Goal: Task Accomplishment & Management: Manage account settings

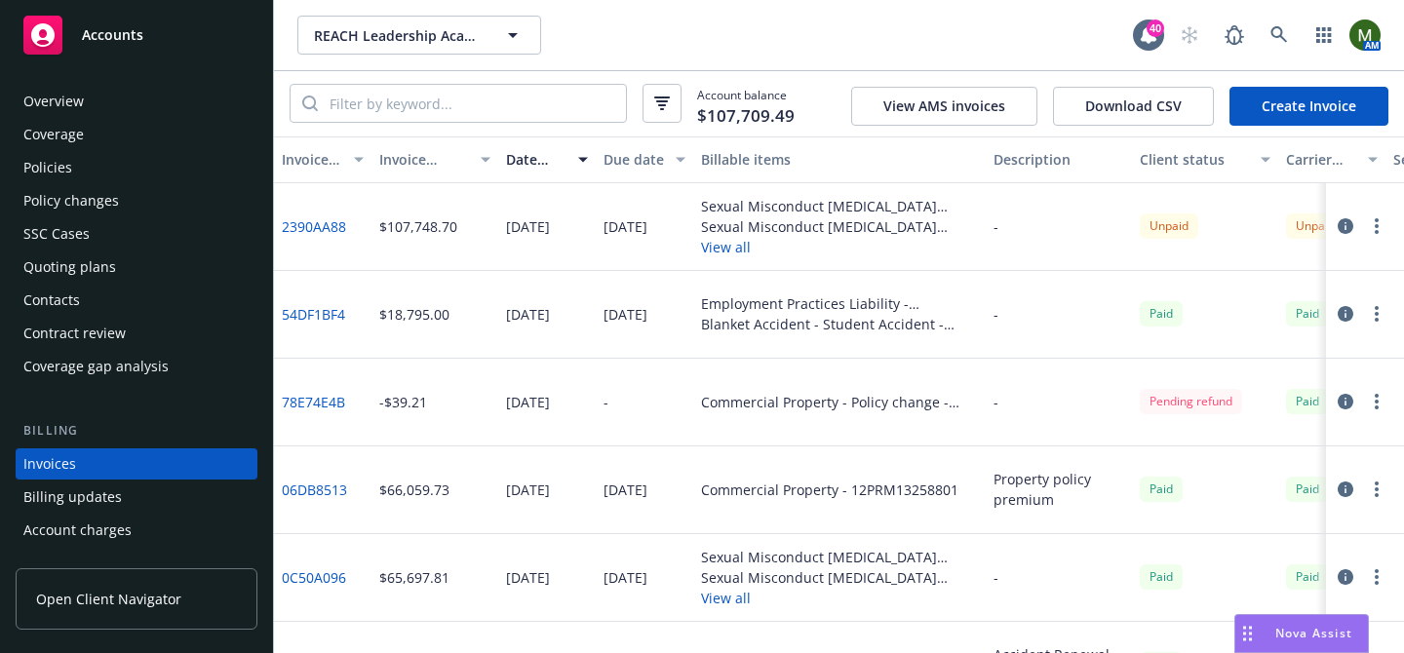
click at [128, 175] on div "Policies" at bounding box center [136, 167] width 226 height 31
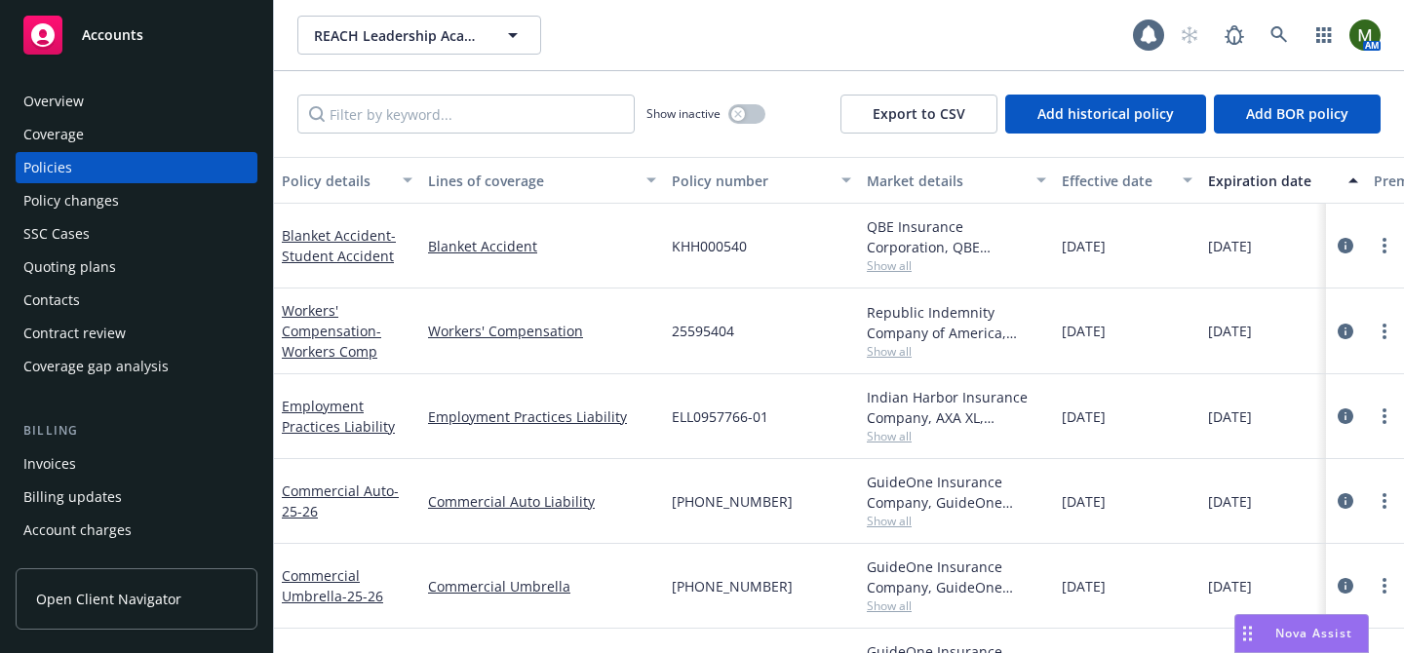
click at [103, 92] on div "Overview" at bounding box center [136, 101] width 226 height 31
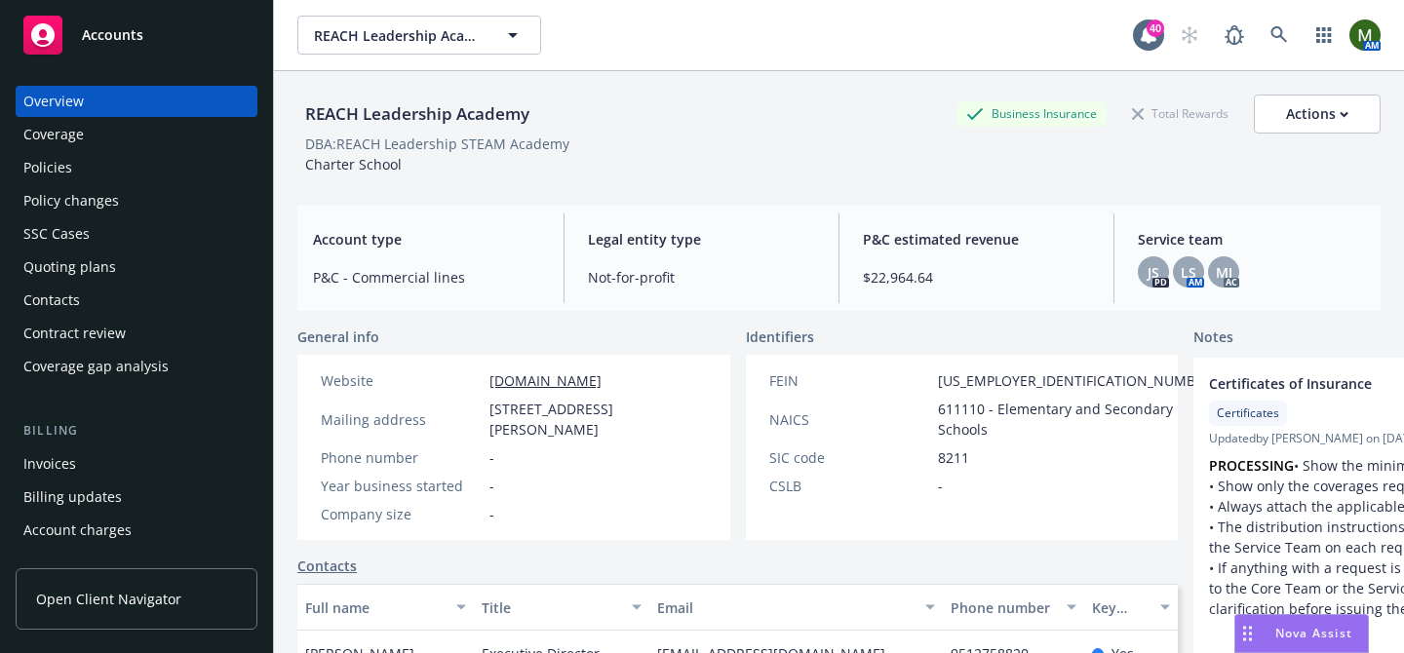
click at [93, 174] on div "Policies" at bounding box center [136, 167] width 226 height 31
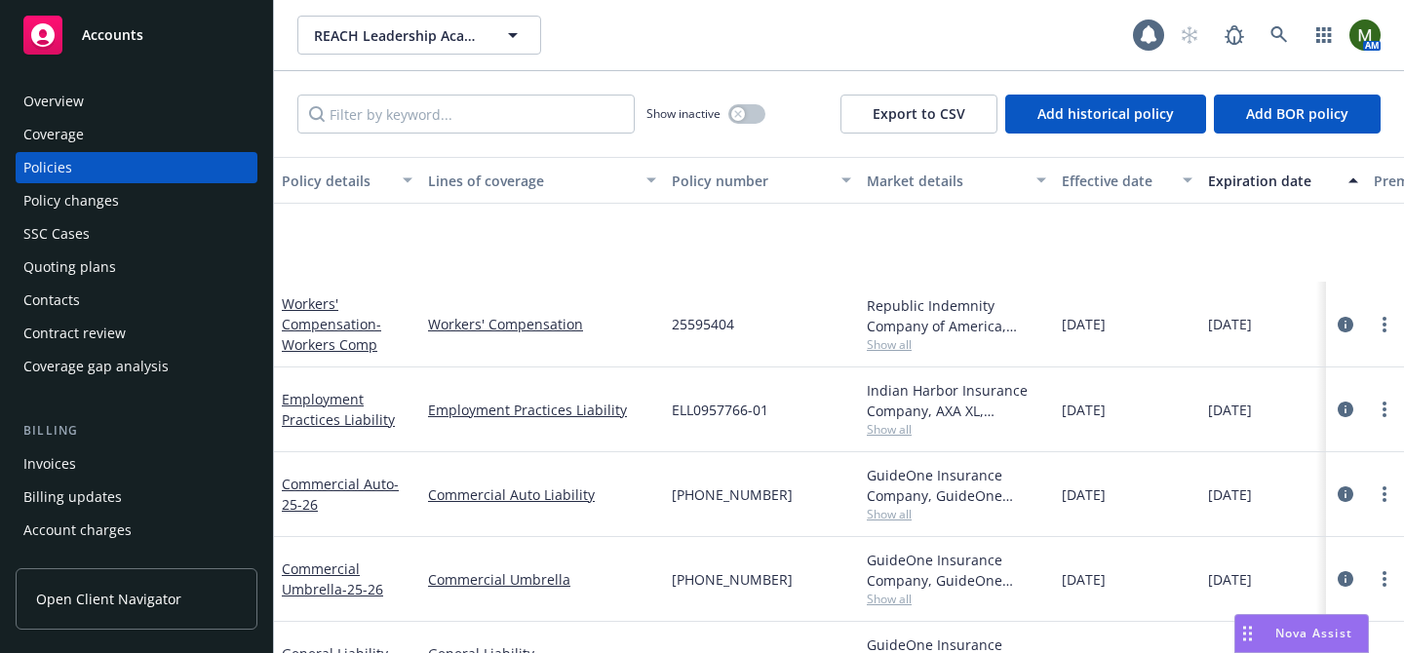
scroll to position [302, 0]
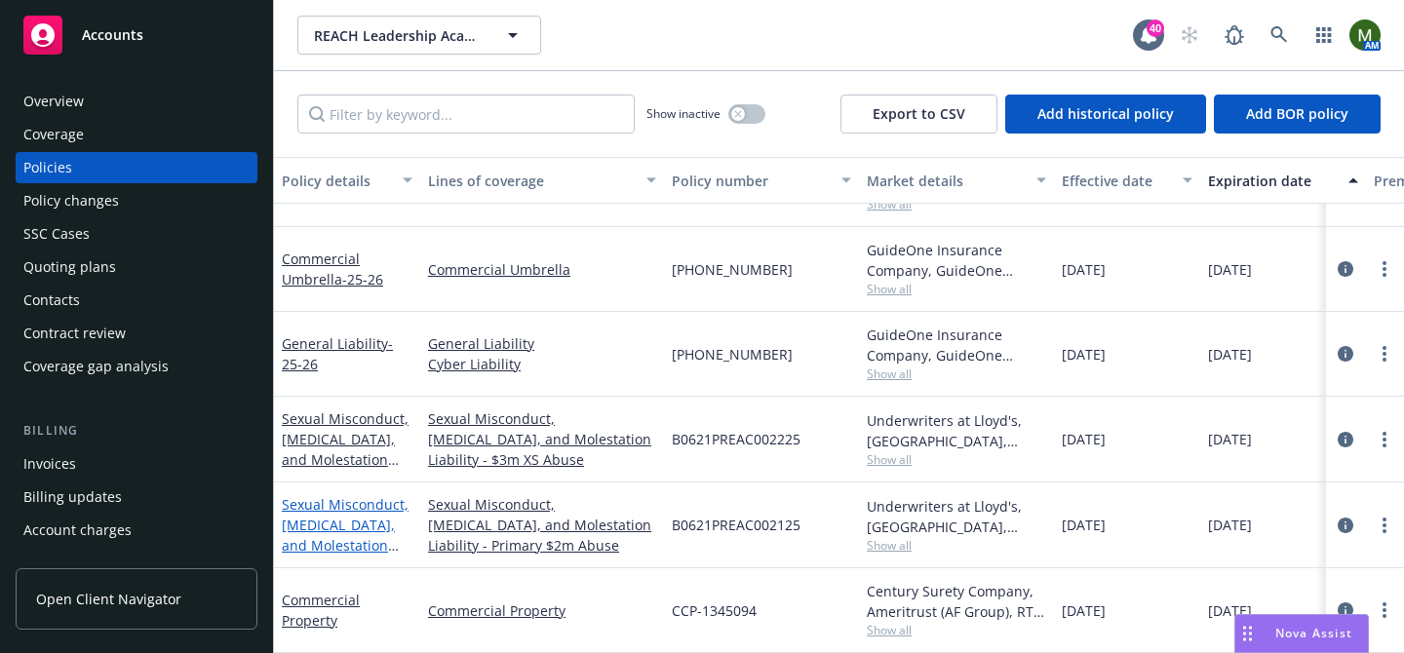
click at [337, 511] on link "Sexual Misconduct, Physical Abuse, and Molestation Liability" at bounding box center [345, 535] width 127 height 80
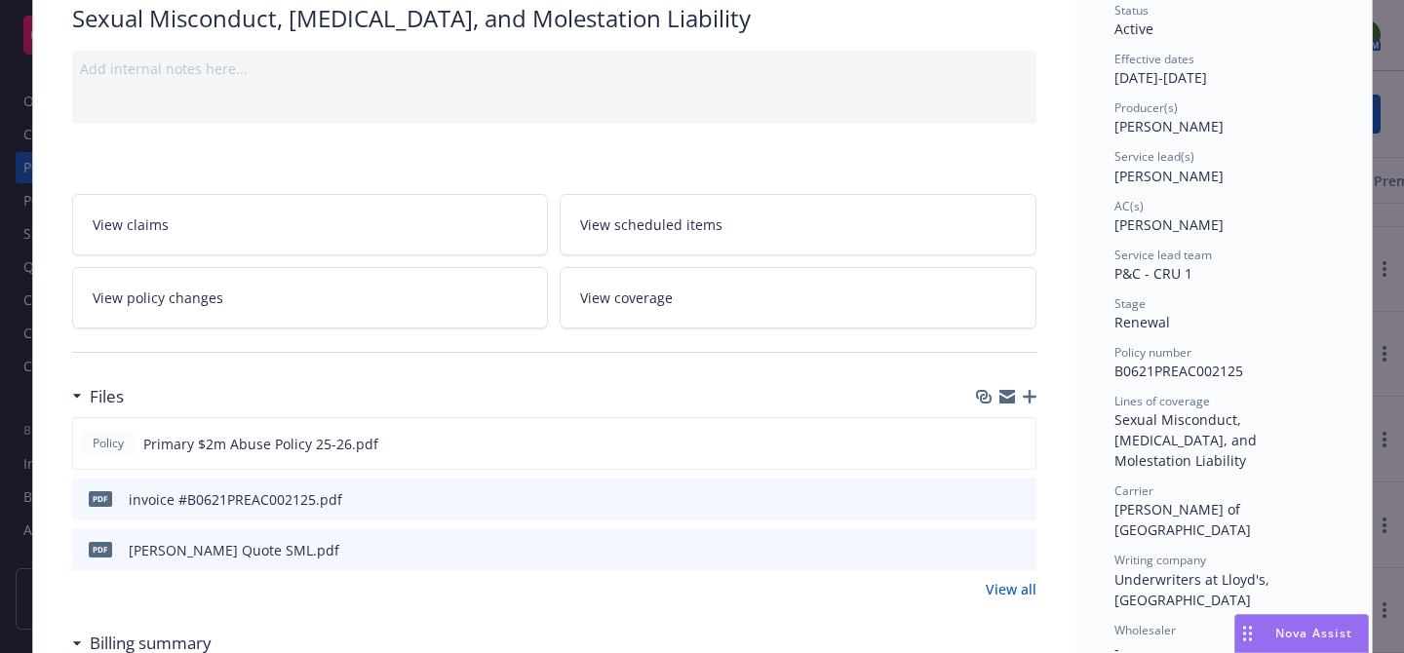
scroll to position [206, 0]
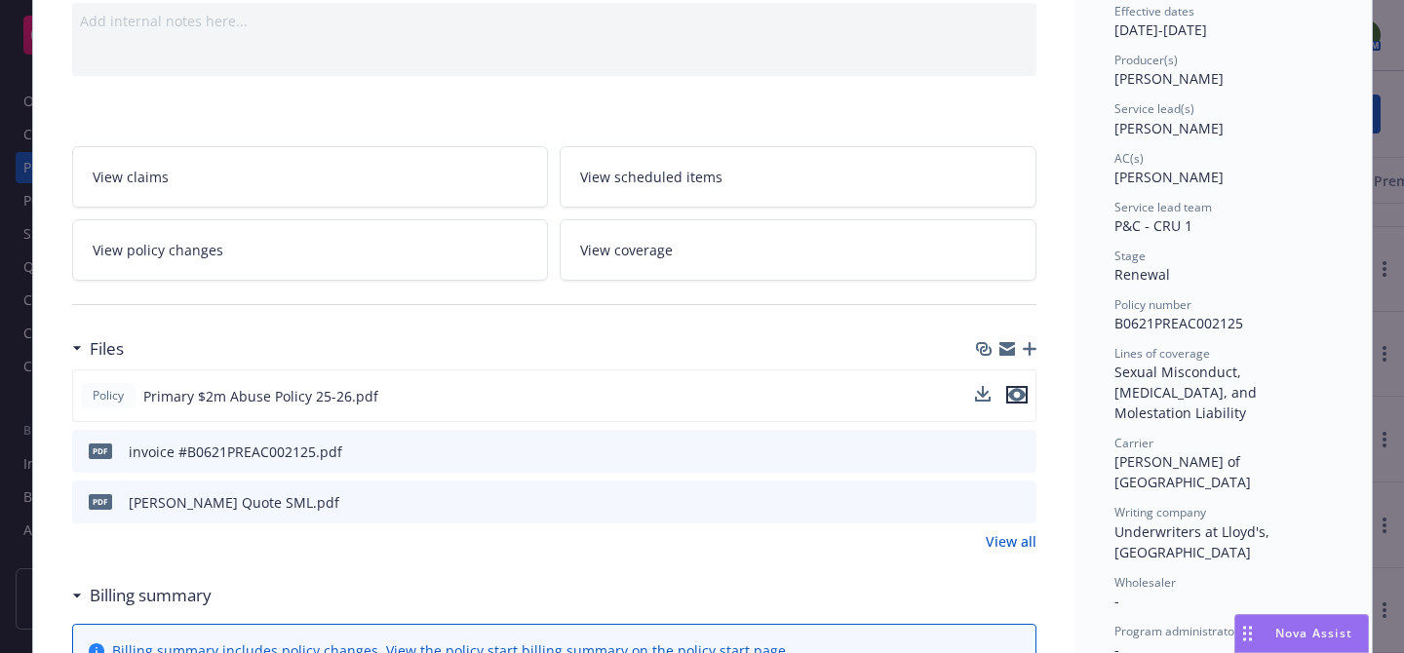
click at [1018, 396] on icon "preview file" at bounding box center [1017, 395] width 18 height 14
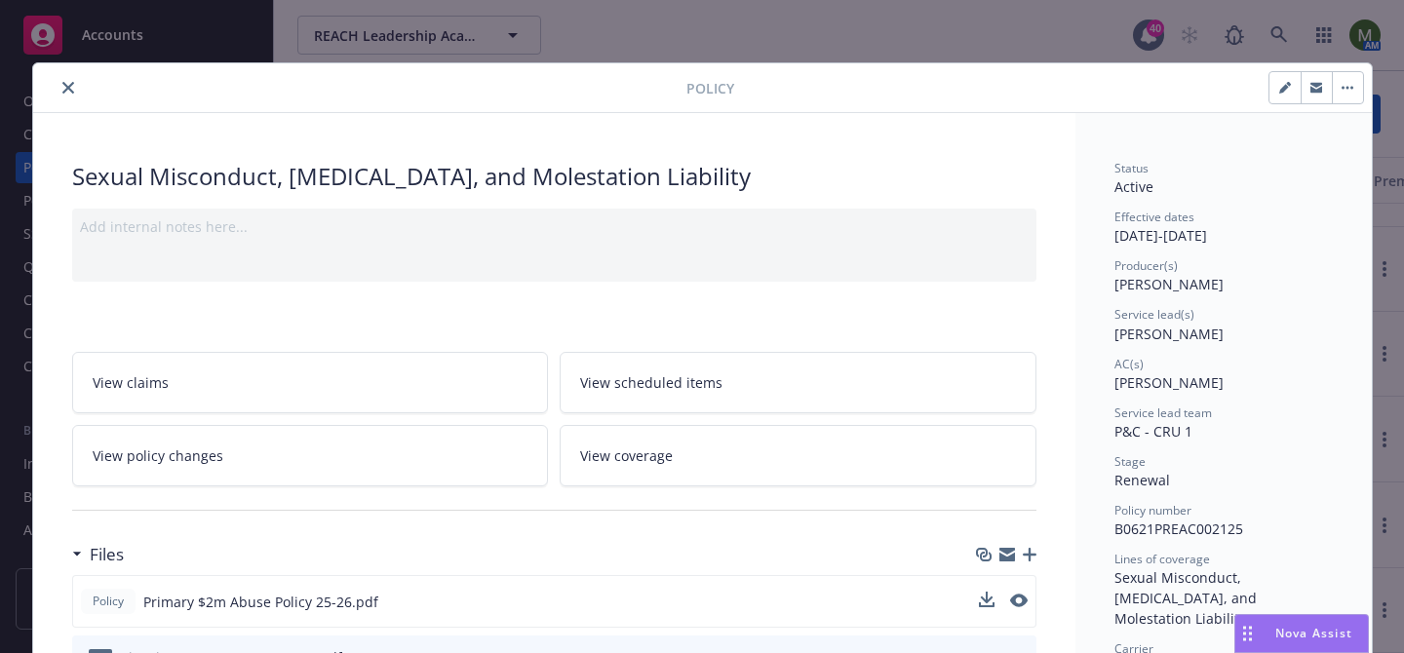
click at [68, 85] on icon "close" at bounding box center [68, 88] width 12 height 12
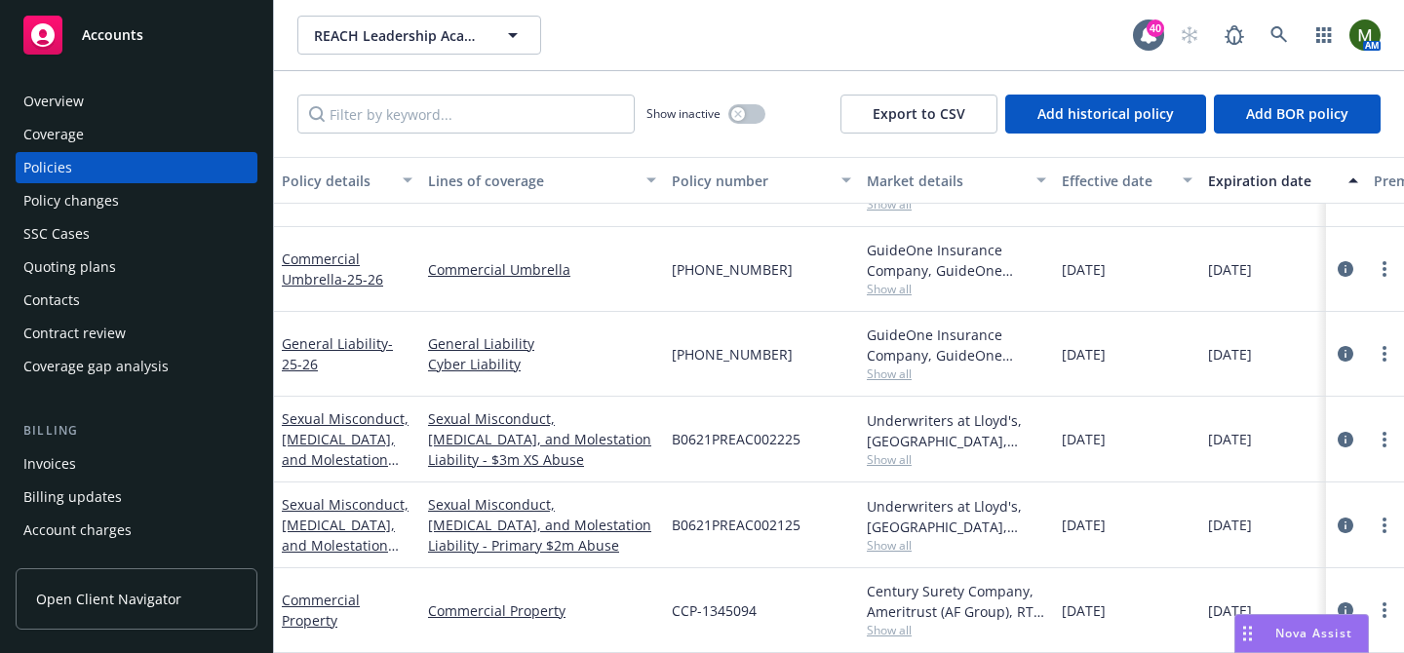
click at [164, 104] on div "Overview" at bounding box center [136, 101] width 226 height 31
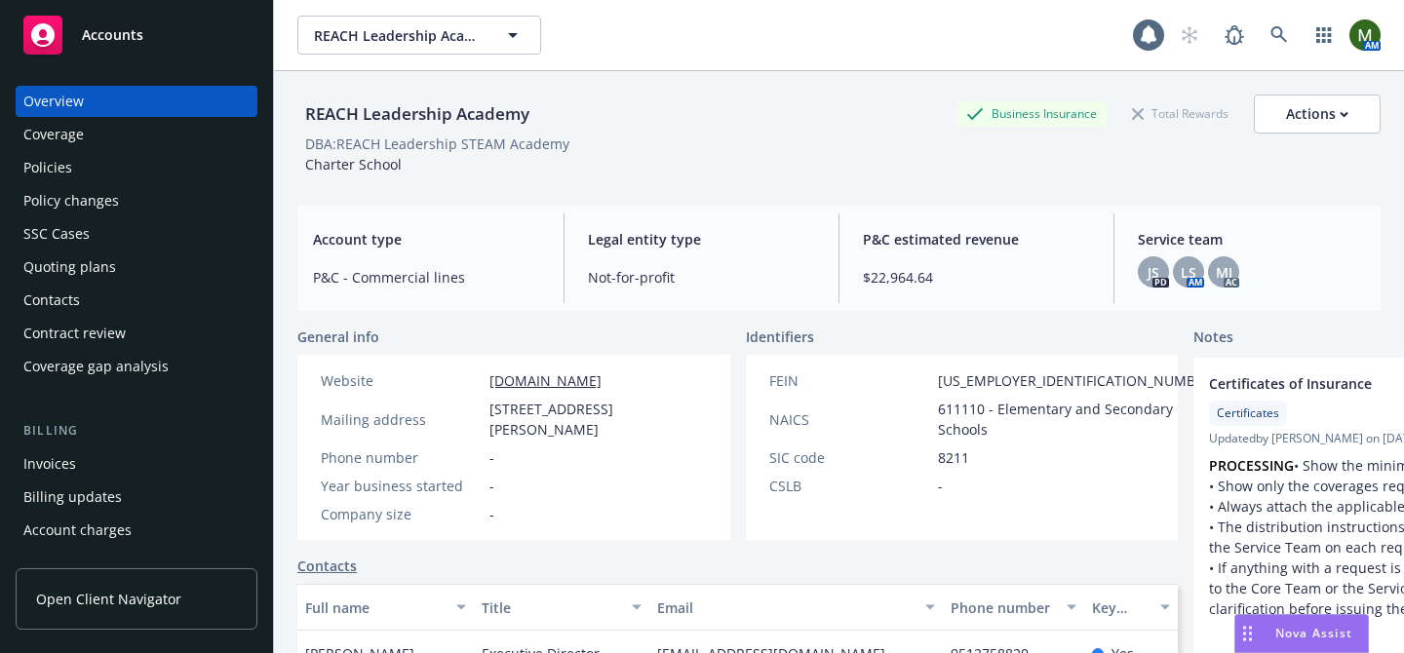
click at [519, 413] on span "3422 Rustin Avenue, Riverside, CA, 92507" at bounding box center [597, 419] width 217 height 41
copy span "3422 Rustin Avenue, Riverside, CA, 92507"
click at [110, 181] on div "Policies" at bounding box center [136, 167] width 226 height 31
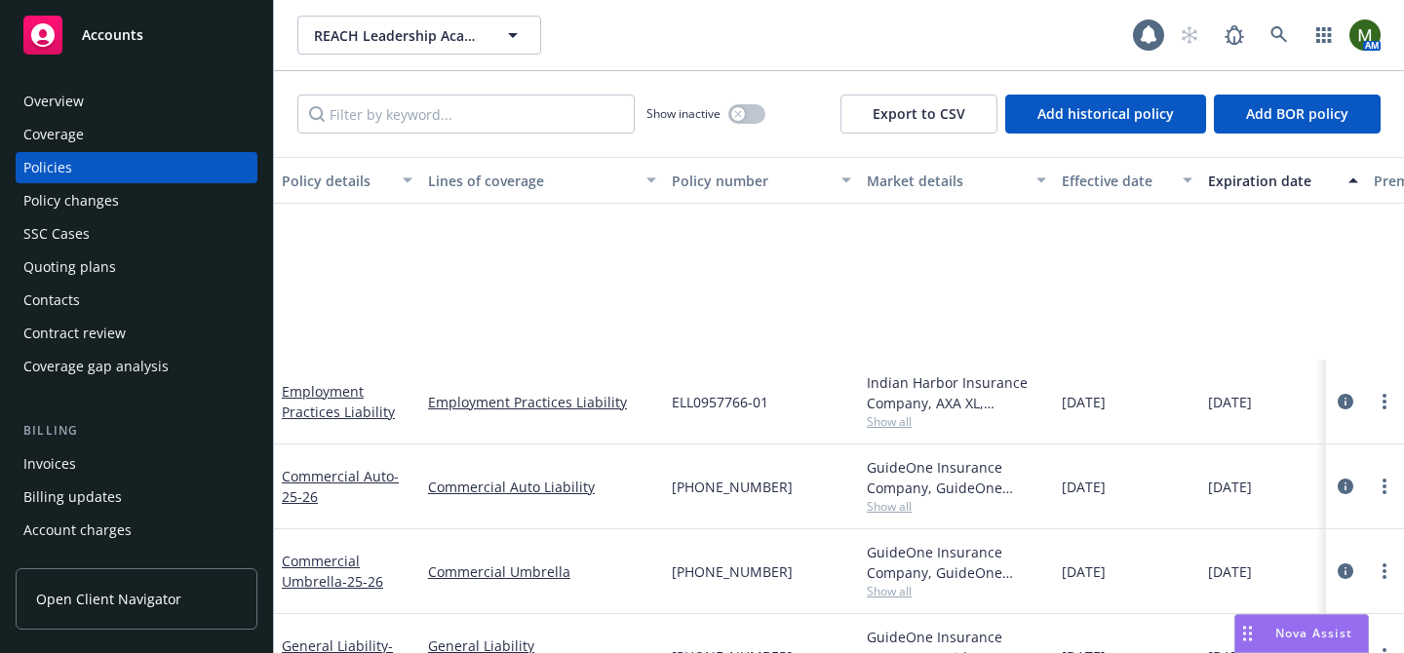
scroll to position [302, 0]
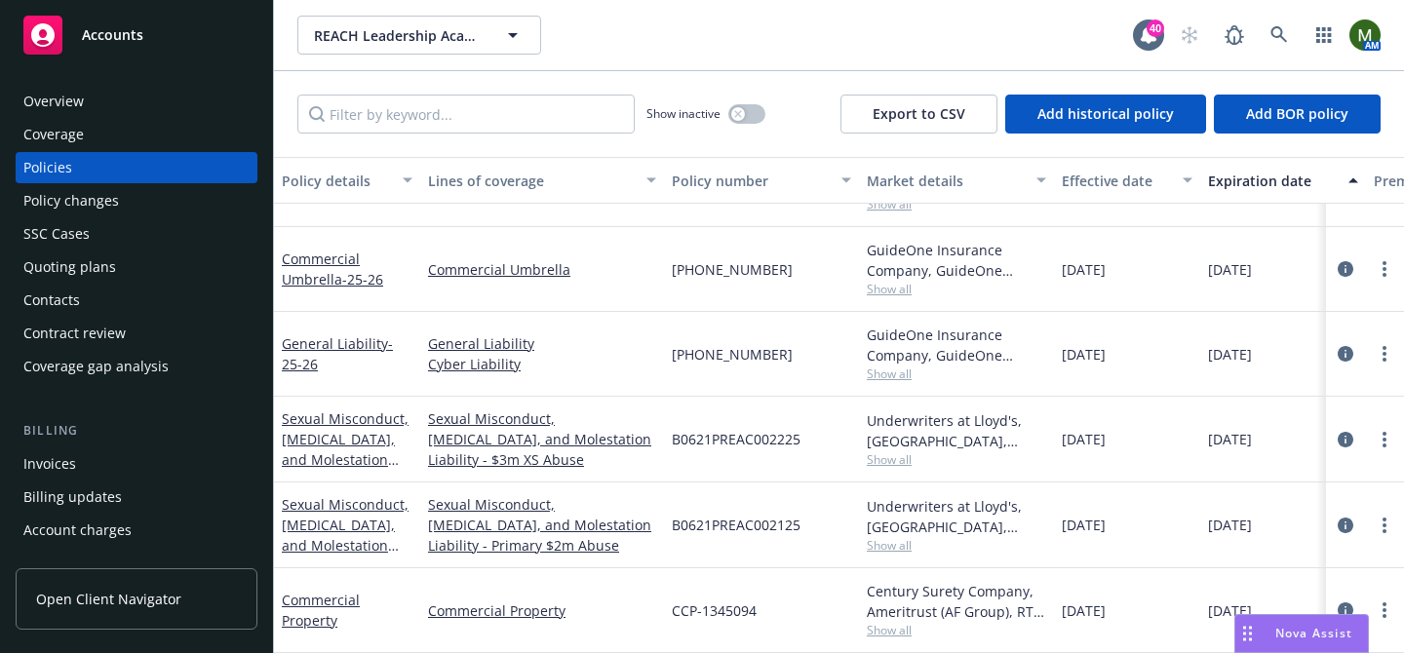
click at [150, 112] on div "Overview" at bounding box center [136, 101] width 226 height 31
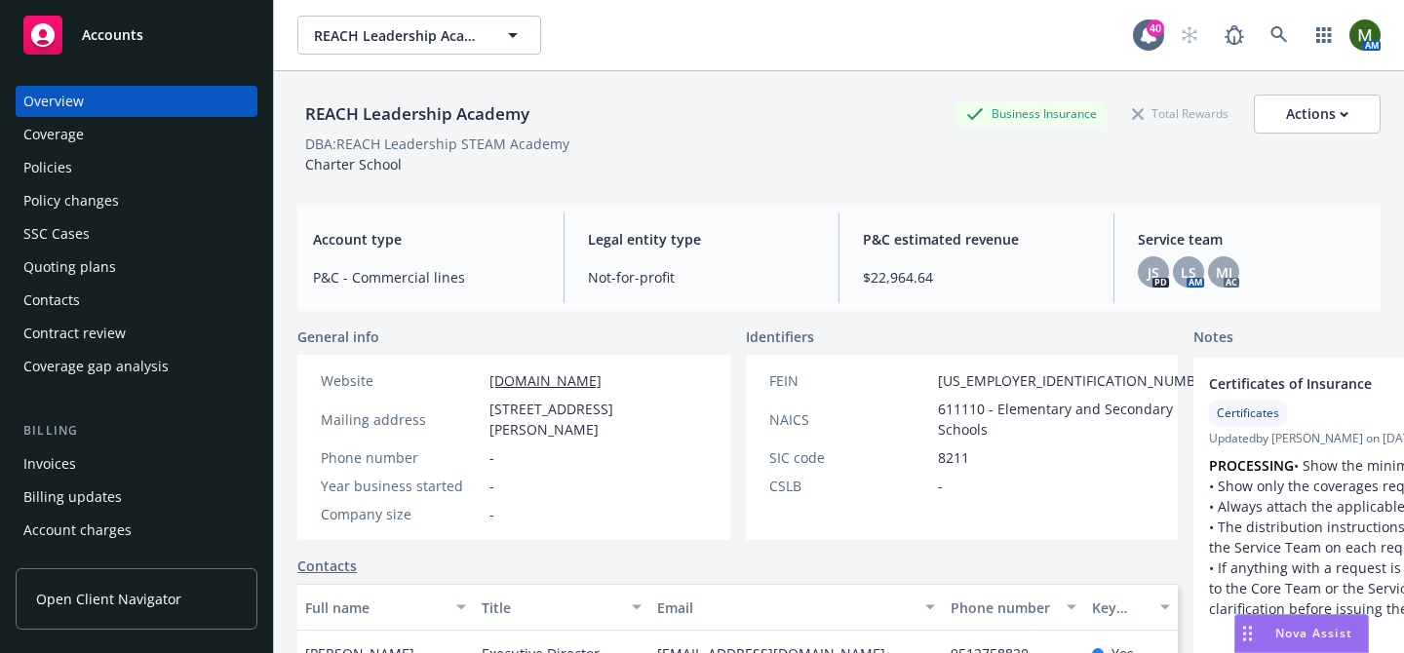
click at [365, 166] on span "Charter School" at bounding box center [353, 164] width 97 height 19
copy span "Charter School"
click at [55, 146] on div "Coverage" at bounding box center [53, 134] width 60 height 31
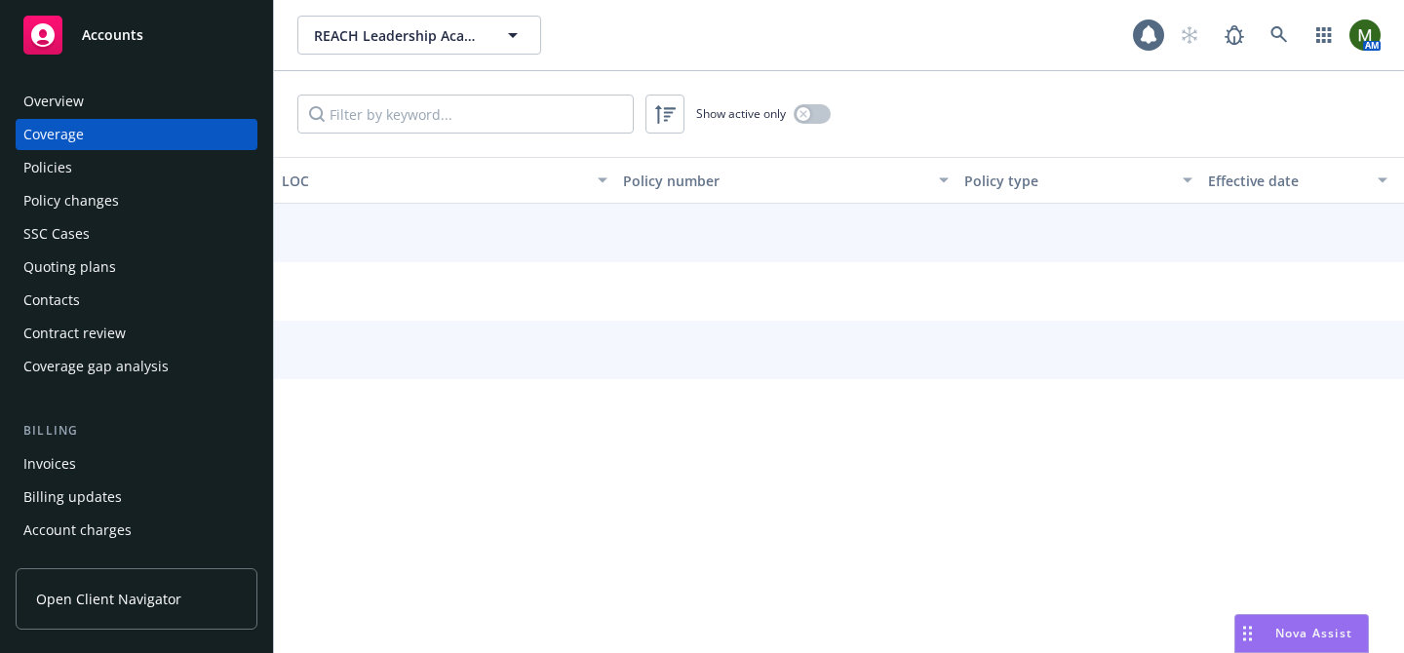
click at [64, 166] on div "Policies" at bounding box center [47, 167] width 49 height 31
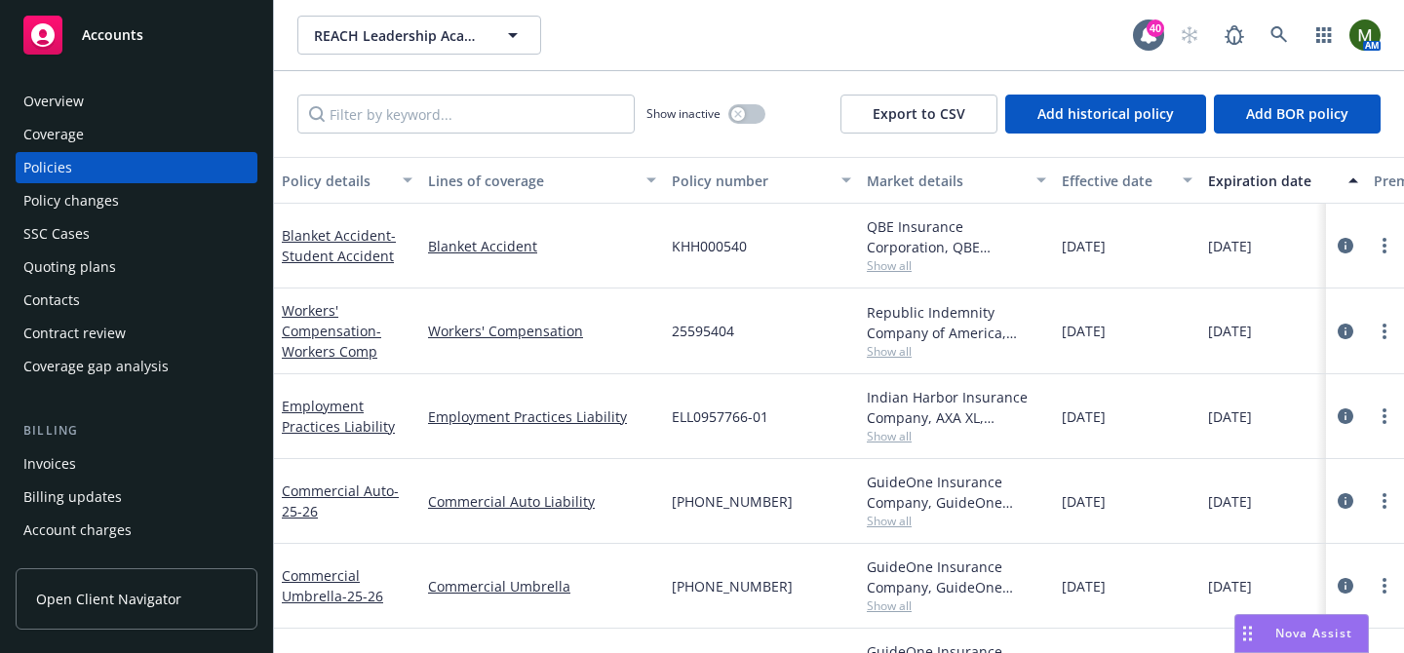
scroll to position [302, 0]
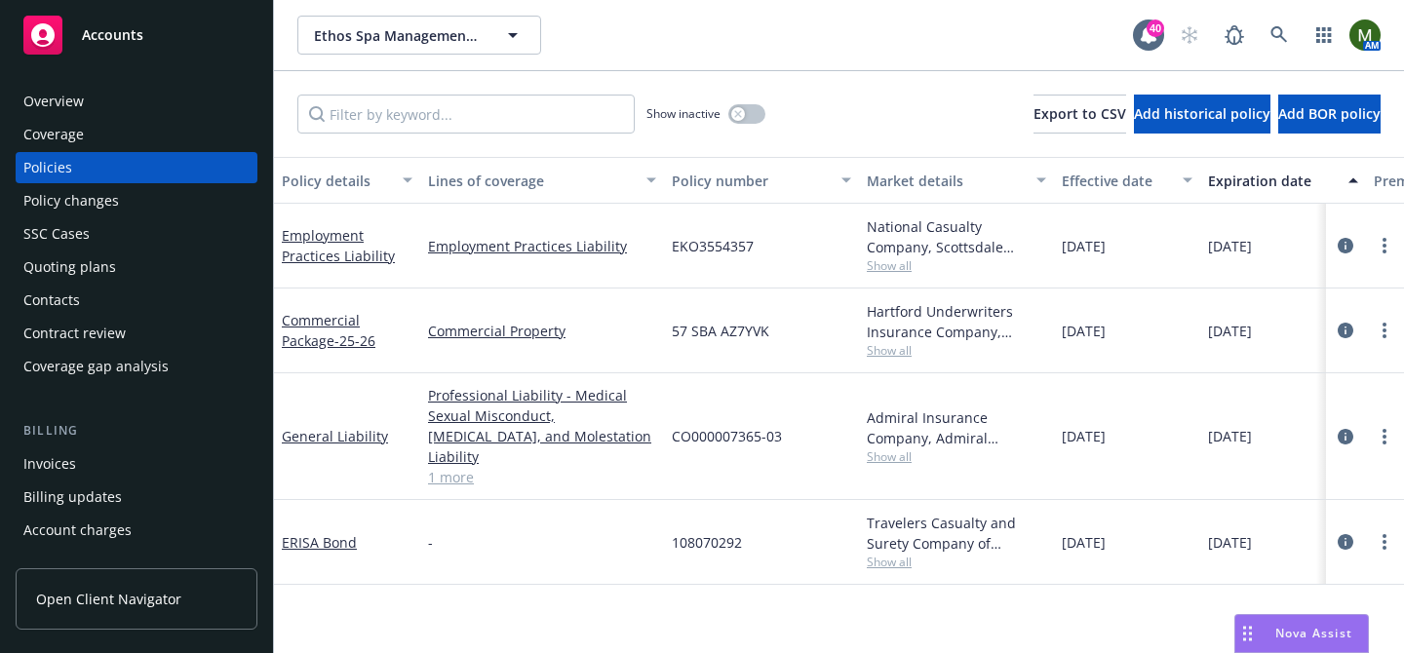
click at [138, 89] on div "Overview" at bounding box center [136, 101] width 226 height 31
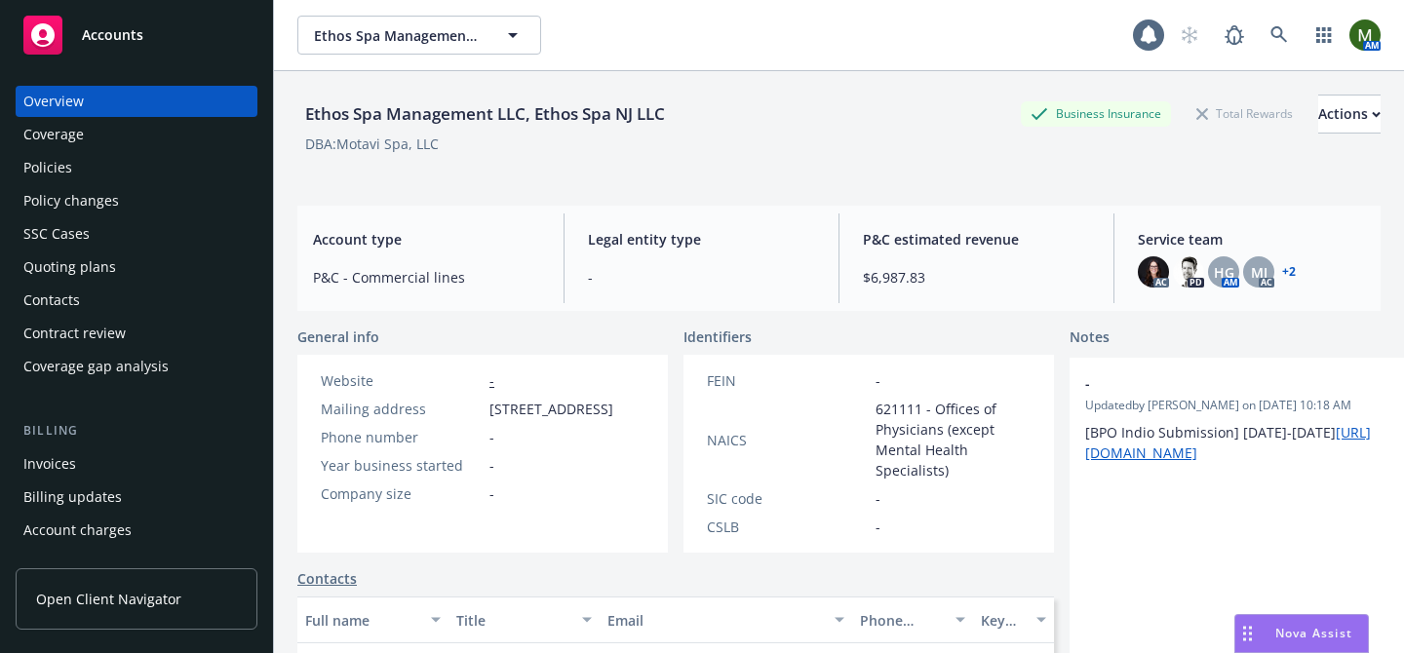
click at [467, 120] on div "Ethos Spa Management LLC, Ethos Spa NJ LLC" at bounding box center [484, 113] width 375 height 25
copy div "Ethos Spa Management LLC, Ethos Spa NJ LLC"
click at [549, 415] on span "[STREET_ADDRESS]" at bounding box center [551, 409] width 124 height 20
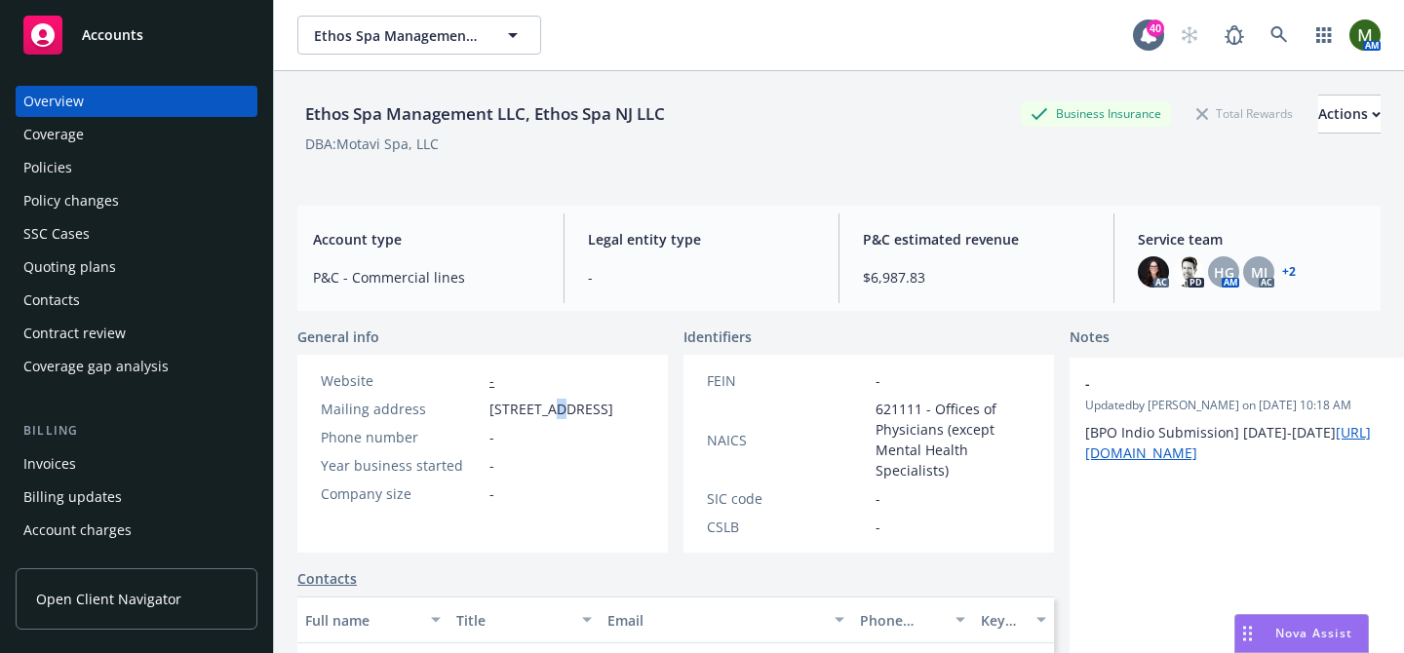
click at [549, 415] on span "[STREET_ADDRESS]" at bounding box center [551, 409] width 124 height 20
copy span "[STREET_ADDRESS]"
click at [96, 171] on div "Policies" at bounding box center [136, 167] width 226 height 31
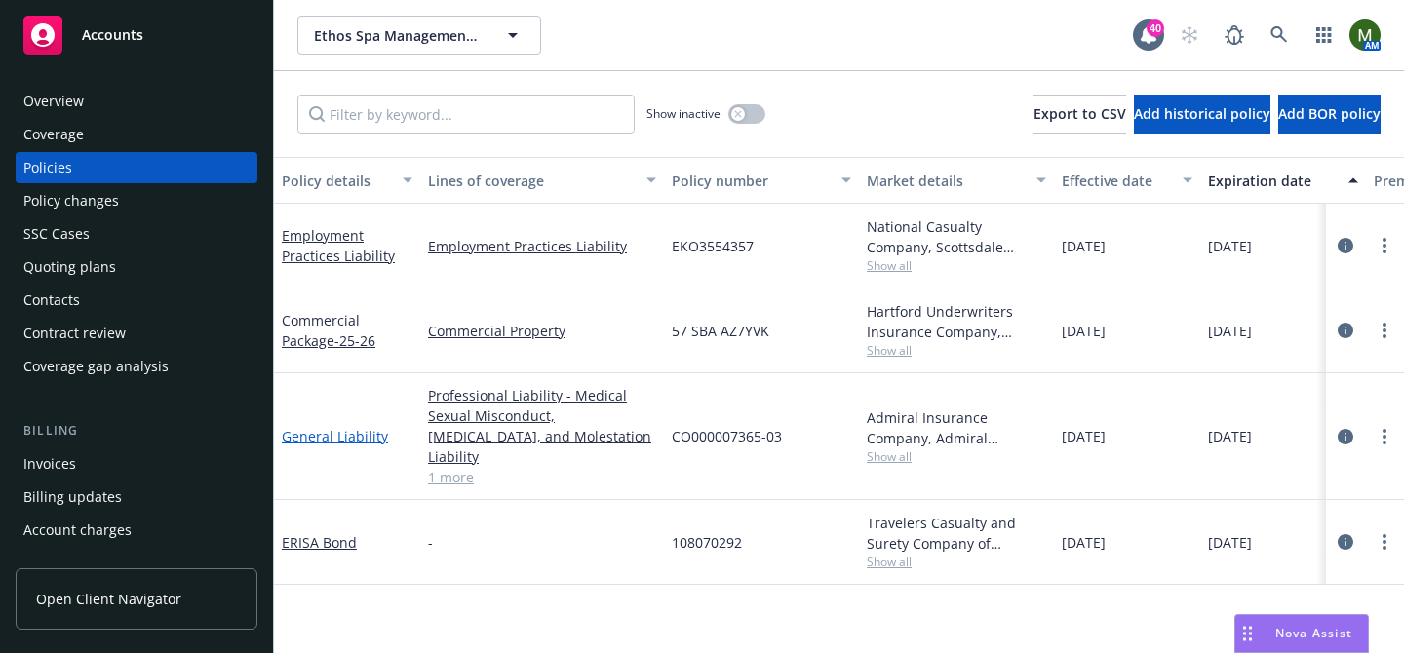
click at [351, 427] on link "General Liability" at bounding box center [335, 436] width 106 height 19
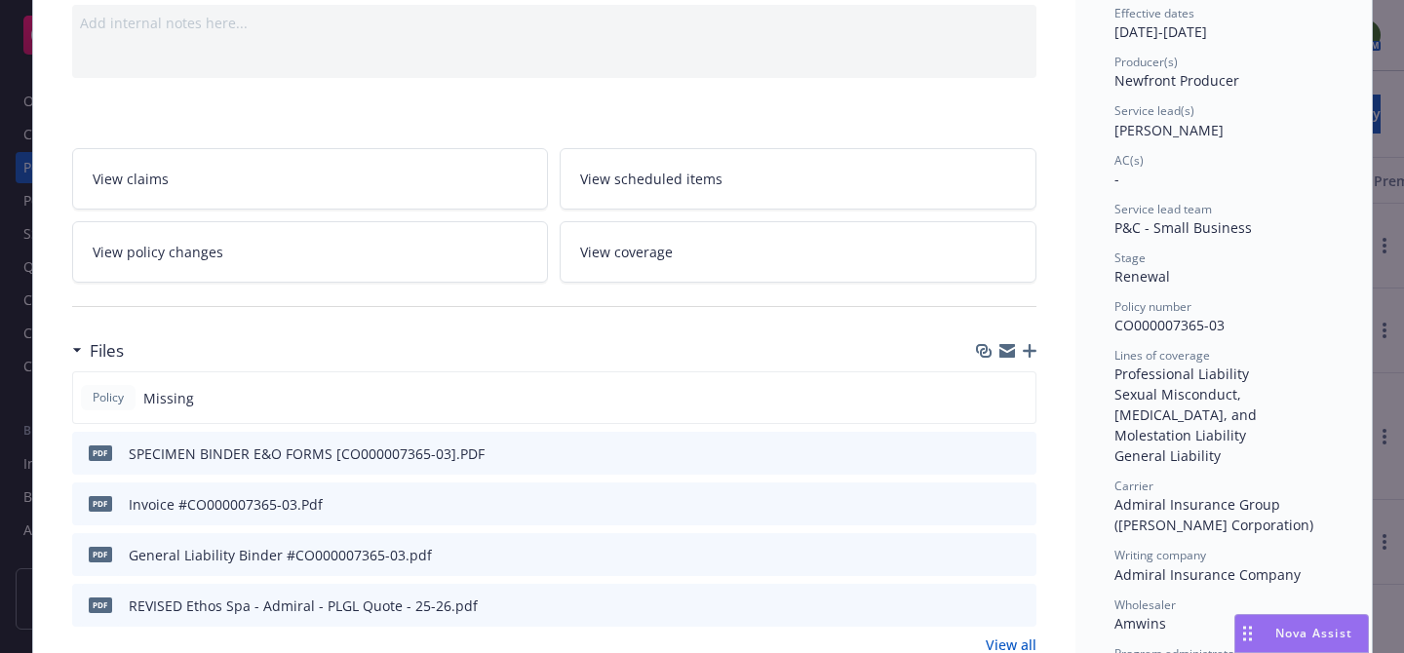
scroll to position [255, 0]
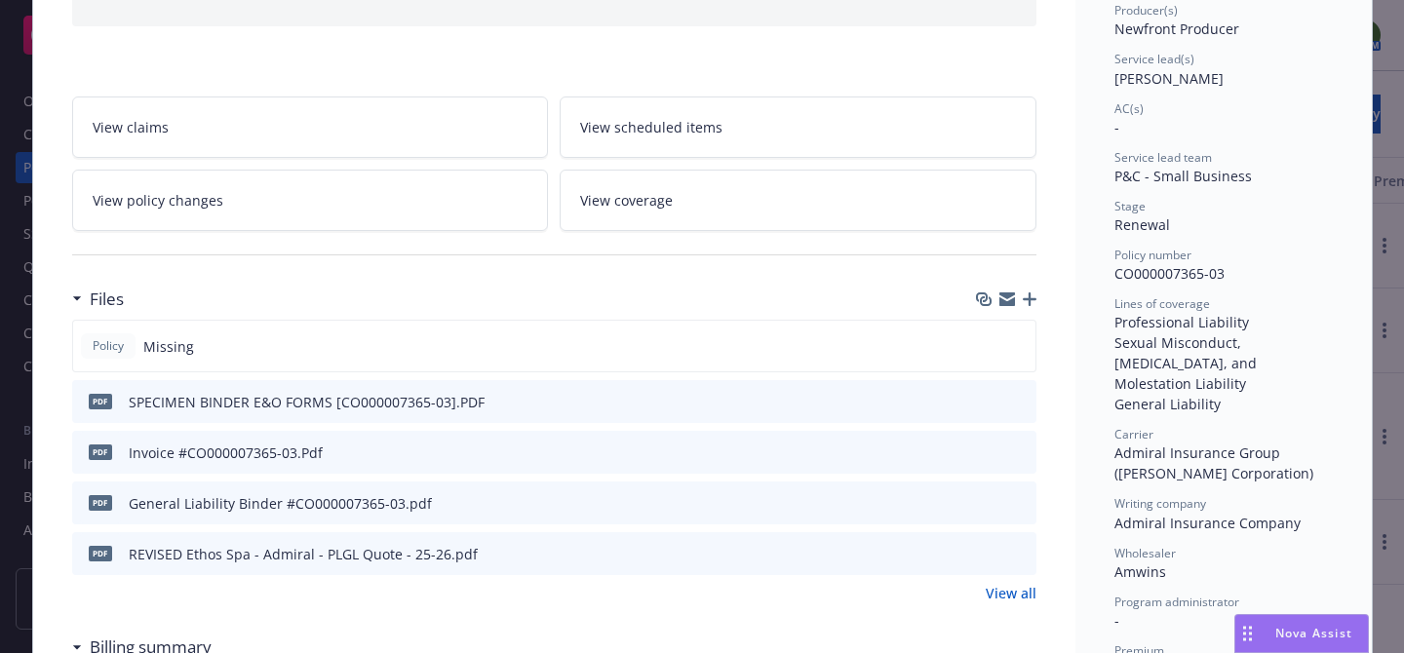
click at [1013, 497] on icon "preview file" at bounding box center [1018, 502] width 18 height 14
click at [1021, 551] on icon "preview file" at bounding box center [1018, 553] width 18 height 14
click at [1021, 589] on link "View all" at bounding box center [1011, 593] width 51 height 20
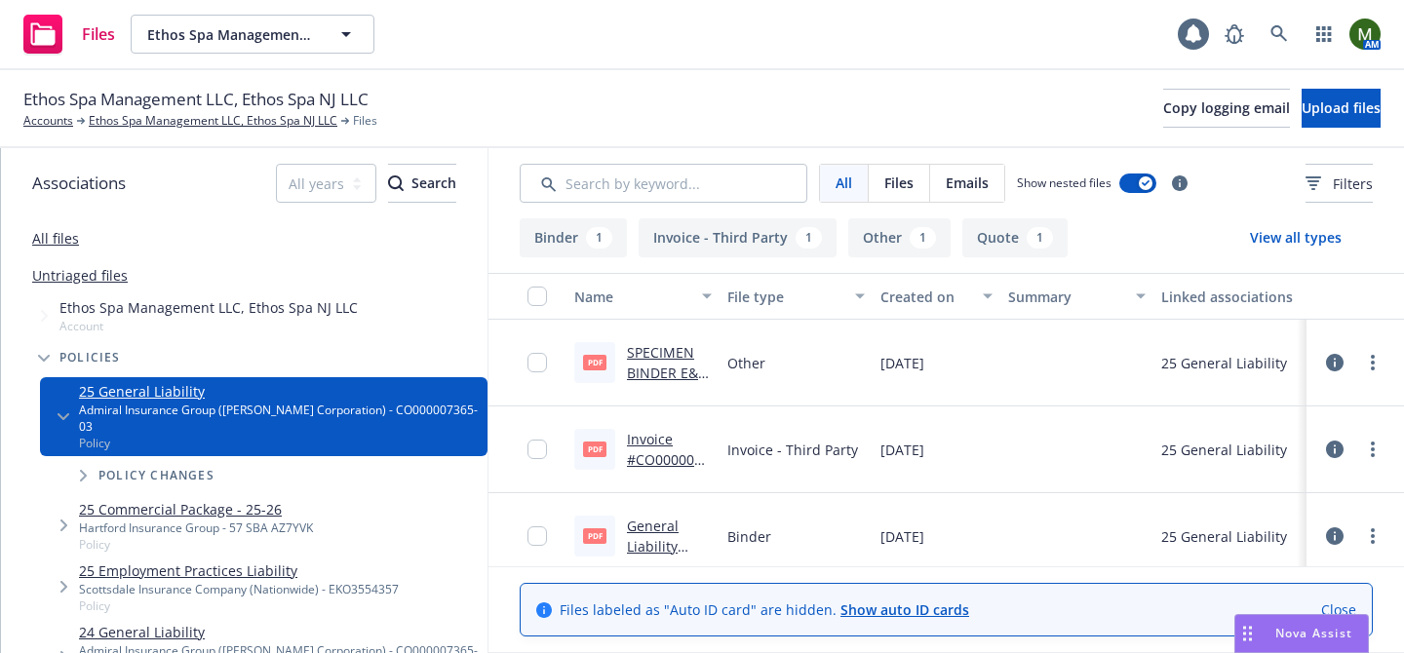
scroll to position [100, 0]
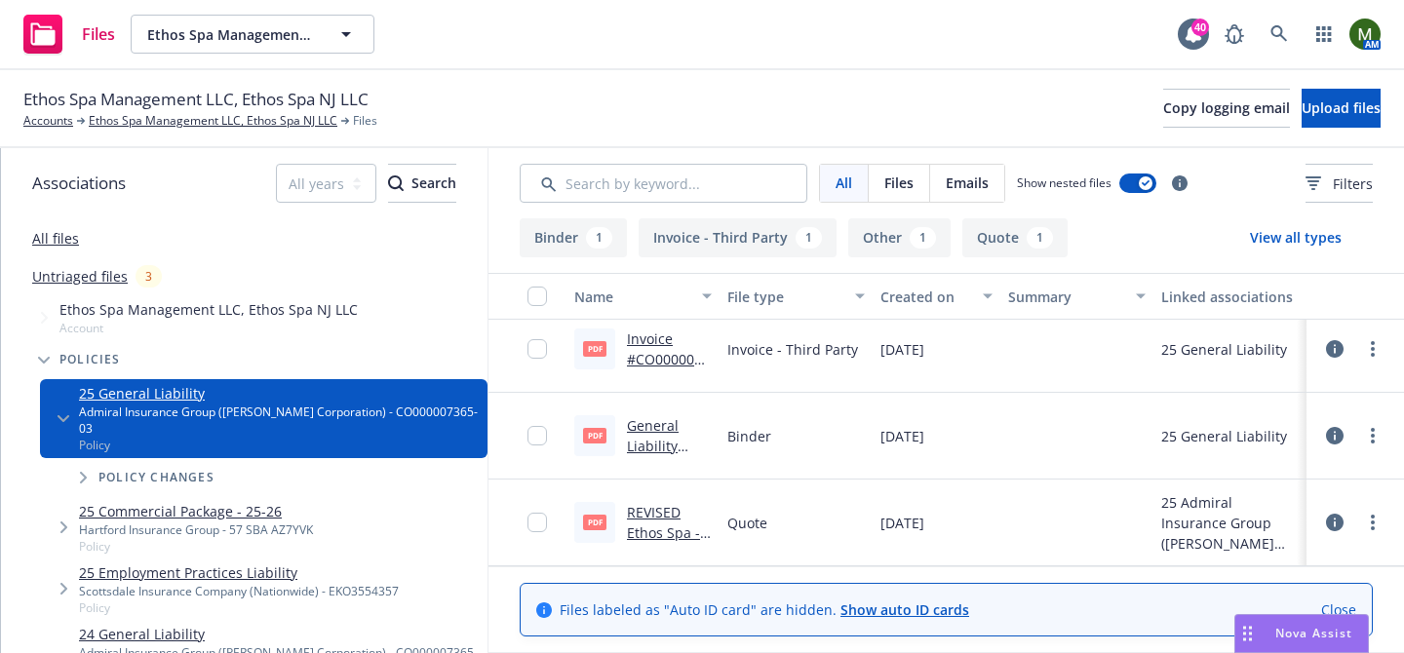
click at [660, 510] on link "REVISED Ethos Spa - Admiral - PLGL Quote - 25-26.pdf" at bounding box center [669, 553] width 84 height 100
click at [194, 120] on link "Ethos Spa Management LLC, Ethos Spa NJ LLC" at bounding box center [213, 121] width 249 height 18
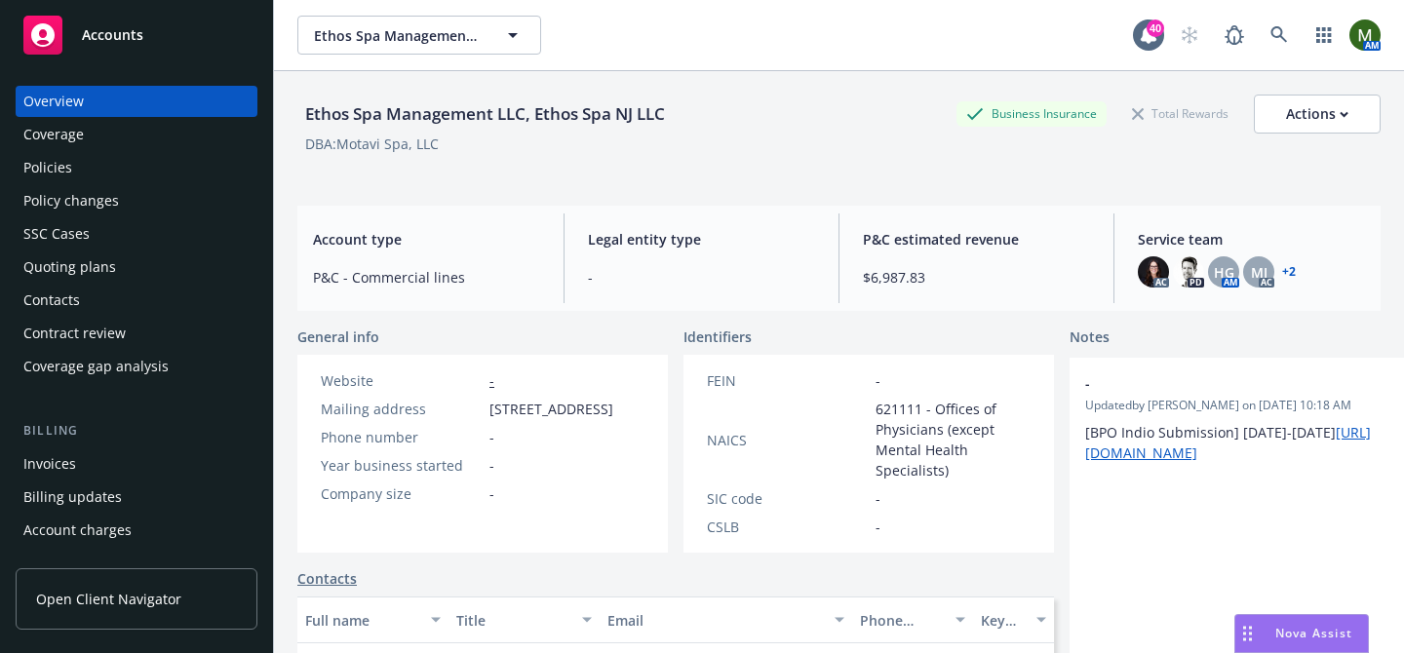
click at [538, 409] on span "[STREET_ADDRESS]" at bounding box center [551, 409] width 124 height 20
copy span "[STREET_ADDRESS]"
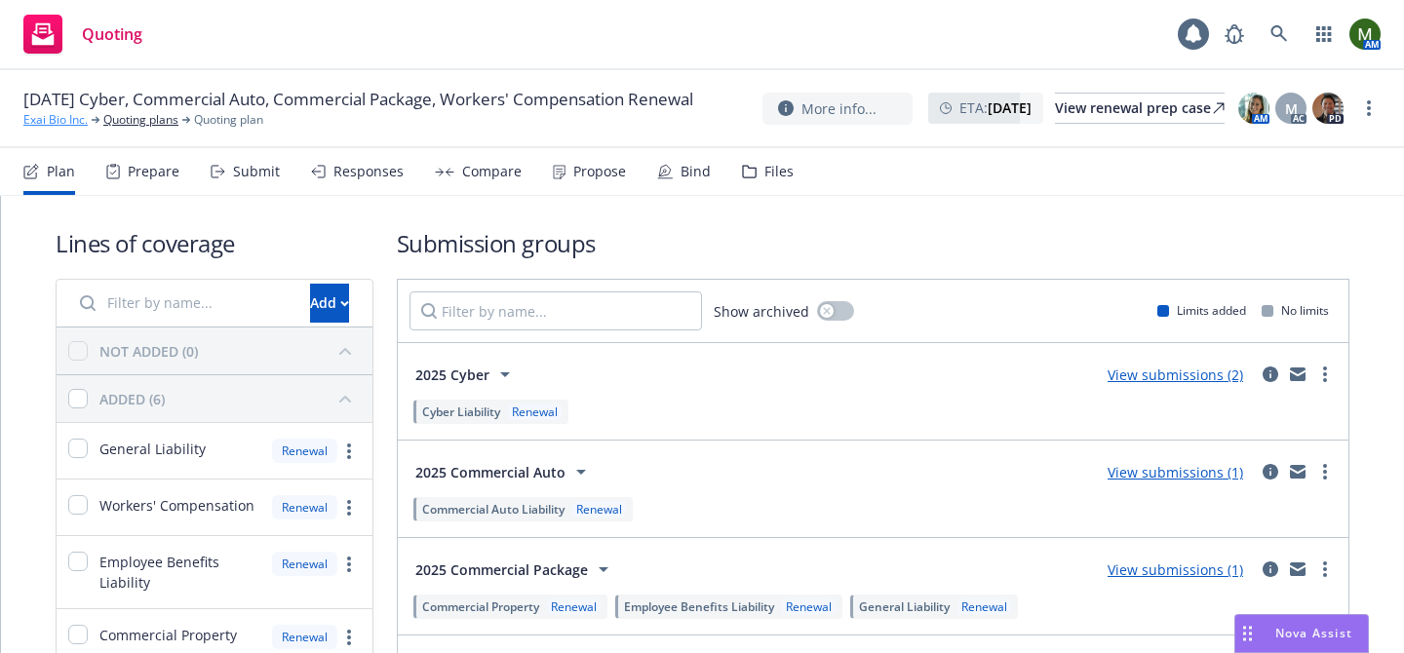
click at [61, 125] on link "Exai Bio Inc." at bounding box center [55, 120] width 64 height 18
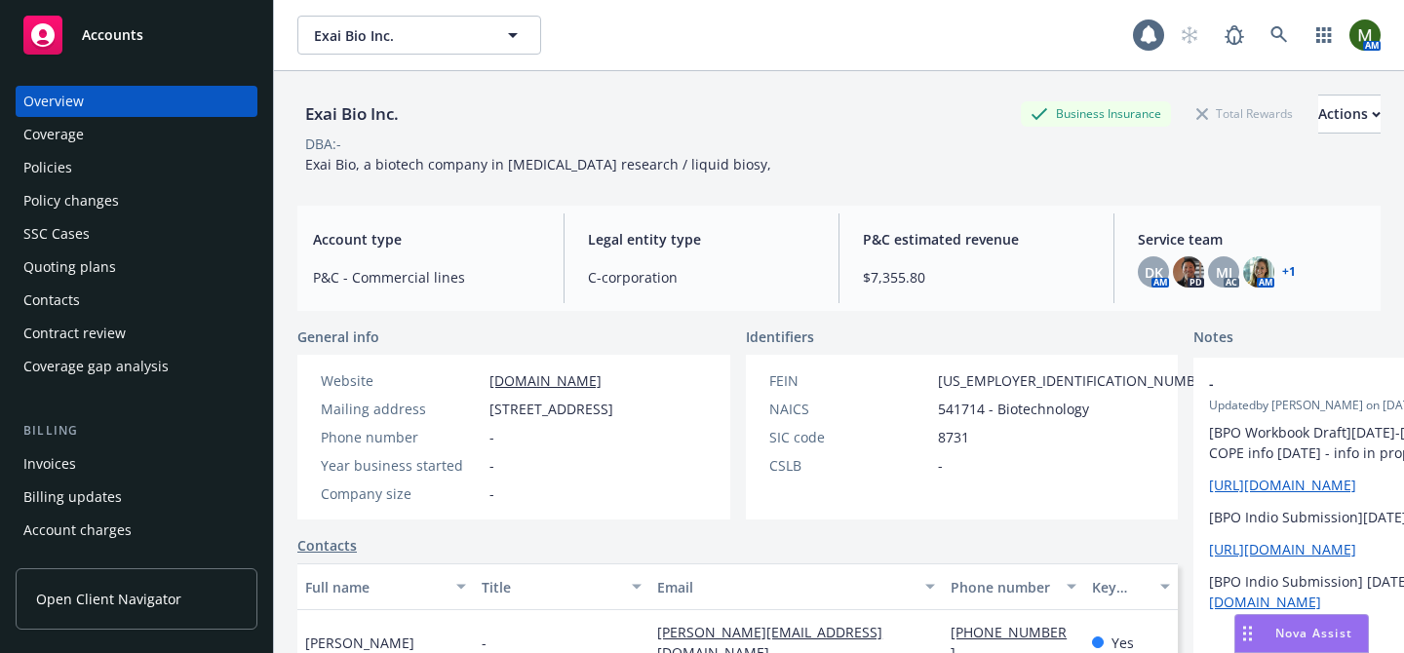
click at [70, 173] on div "Policies" at bounding box center [47, 167] width 49 height 31
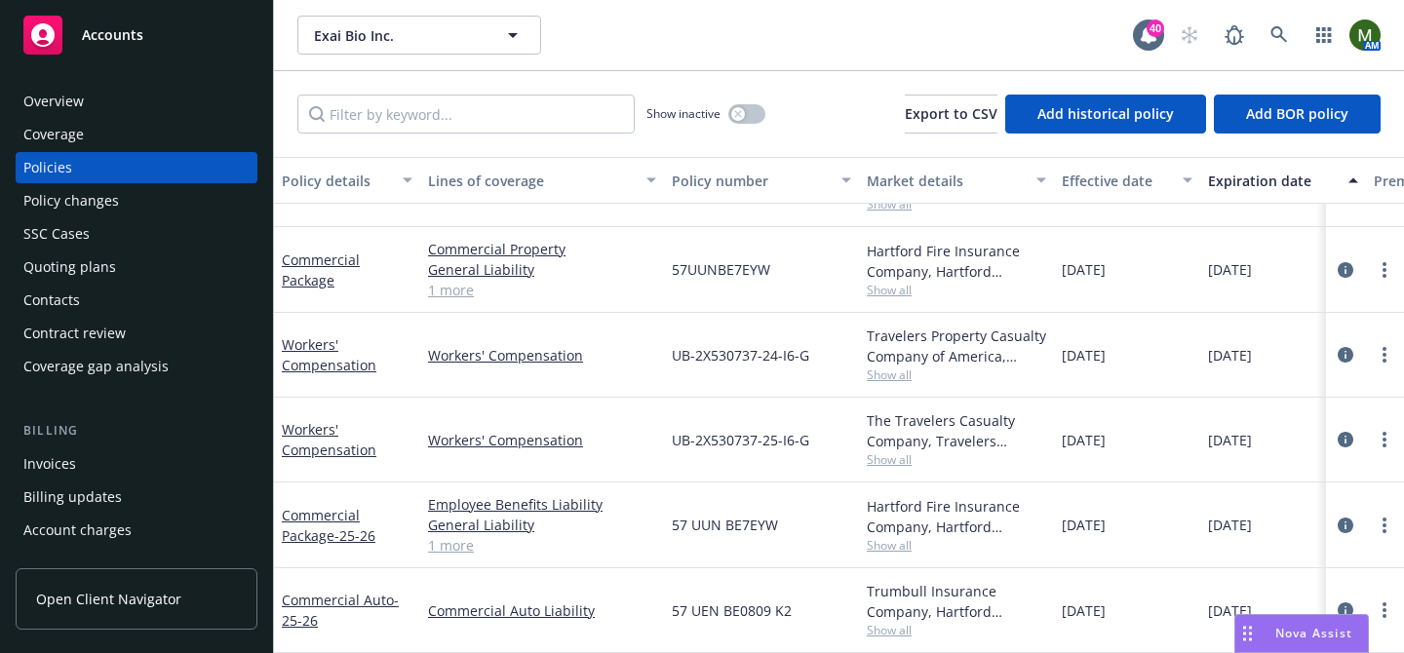
scroll to position [225, 0]
click at [343, 513] on link "Commercial Package - 25-26" at bounding box center [329, 525] width 94 height 39
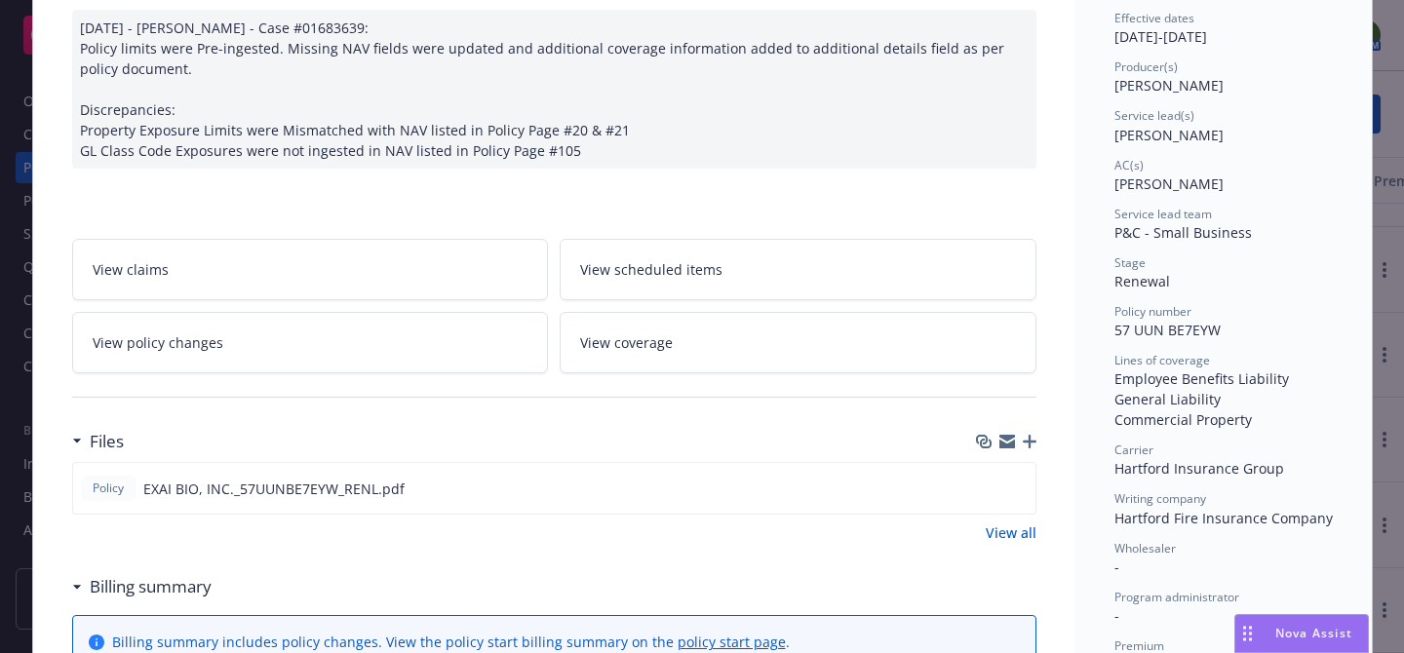
scroll to position [216, 0]
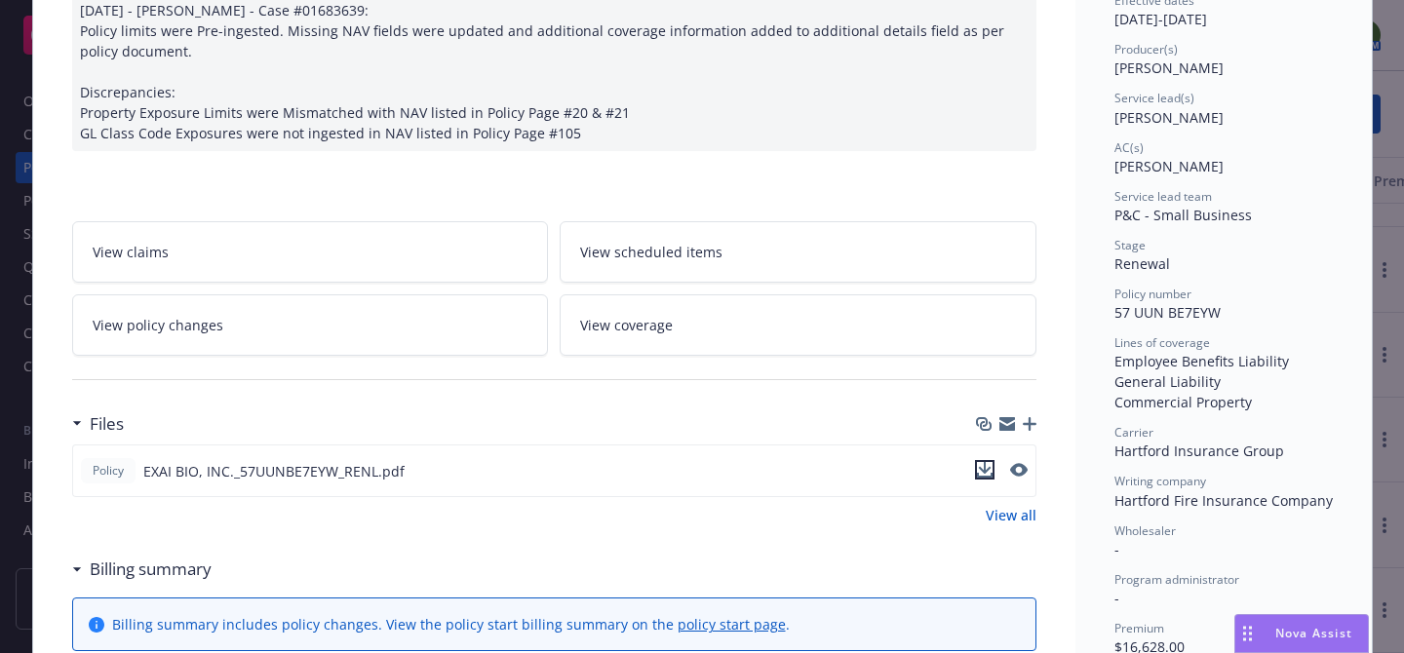
click at [984, 475] on icon "download file" at bounding box center [985, 475] width 16 height 5
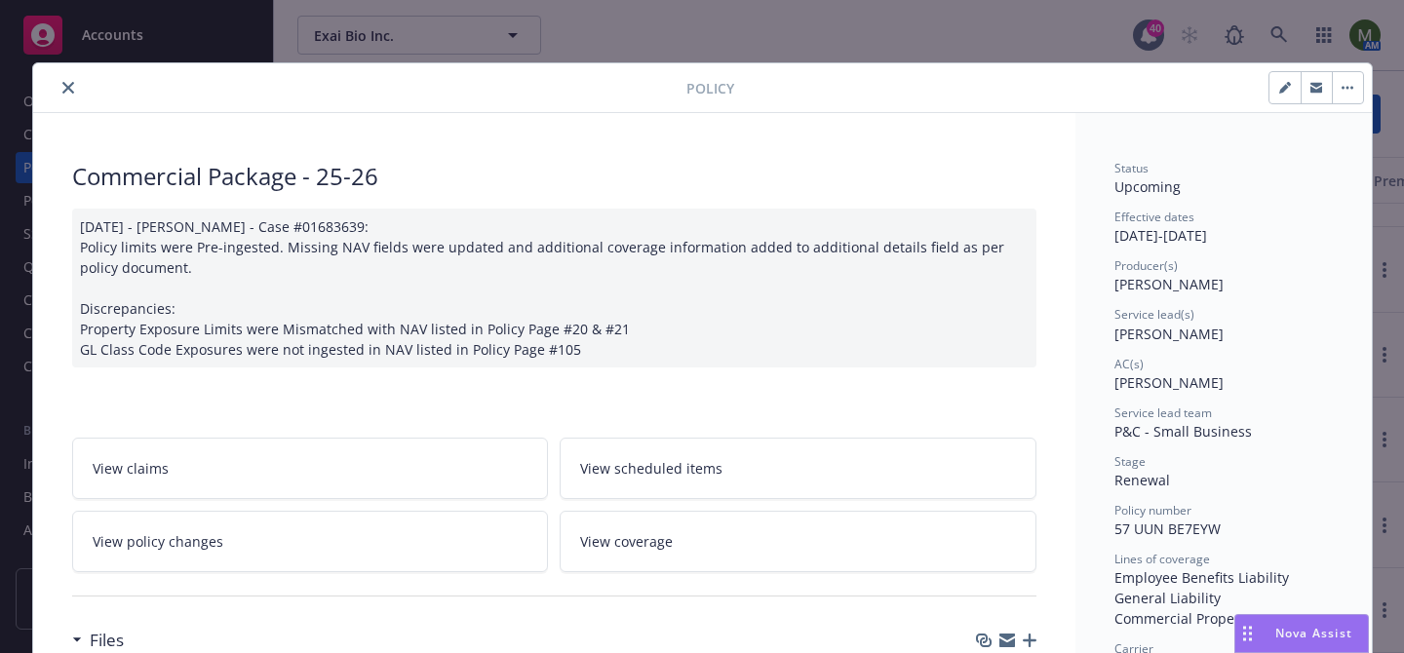
click at [71, 88] on icon "close" at bounding box center [68, 88] width 12 height 12
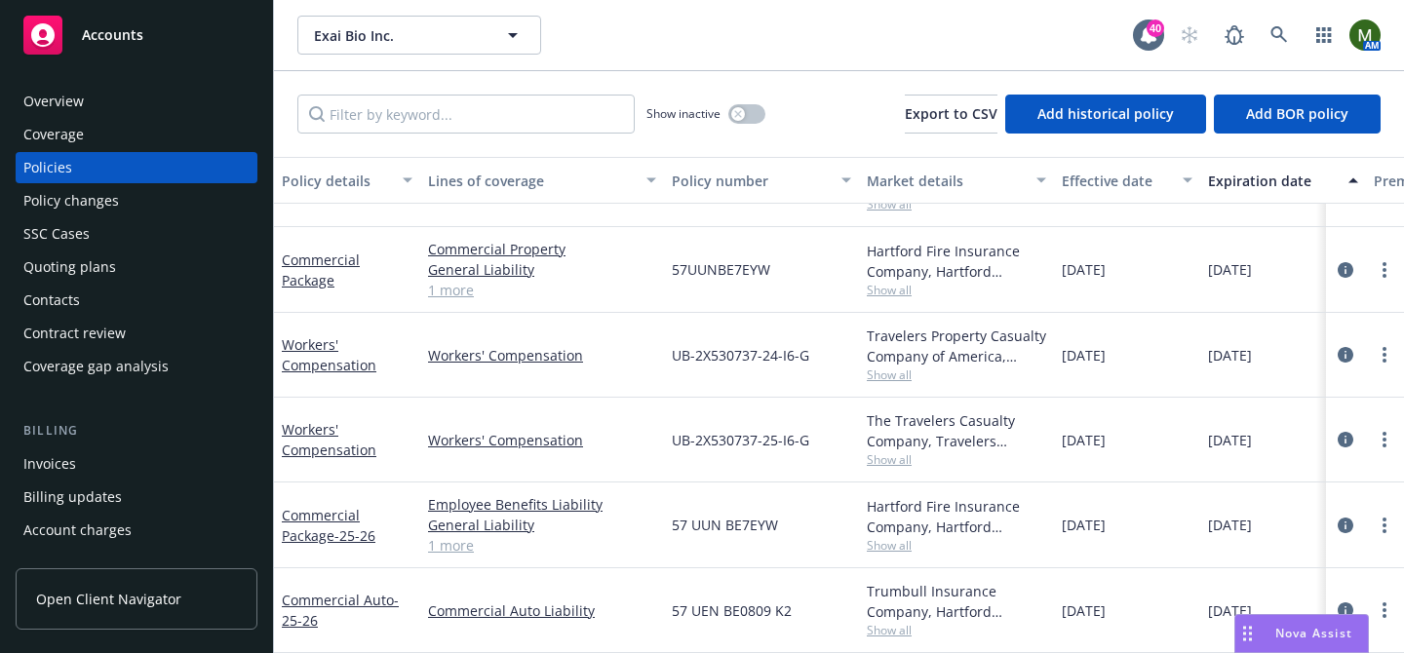
click at [71, 92] on div "Overview" at bounding box center [53, 101] width 60 height 31
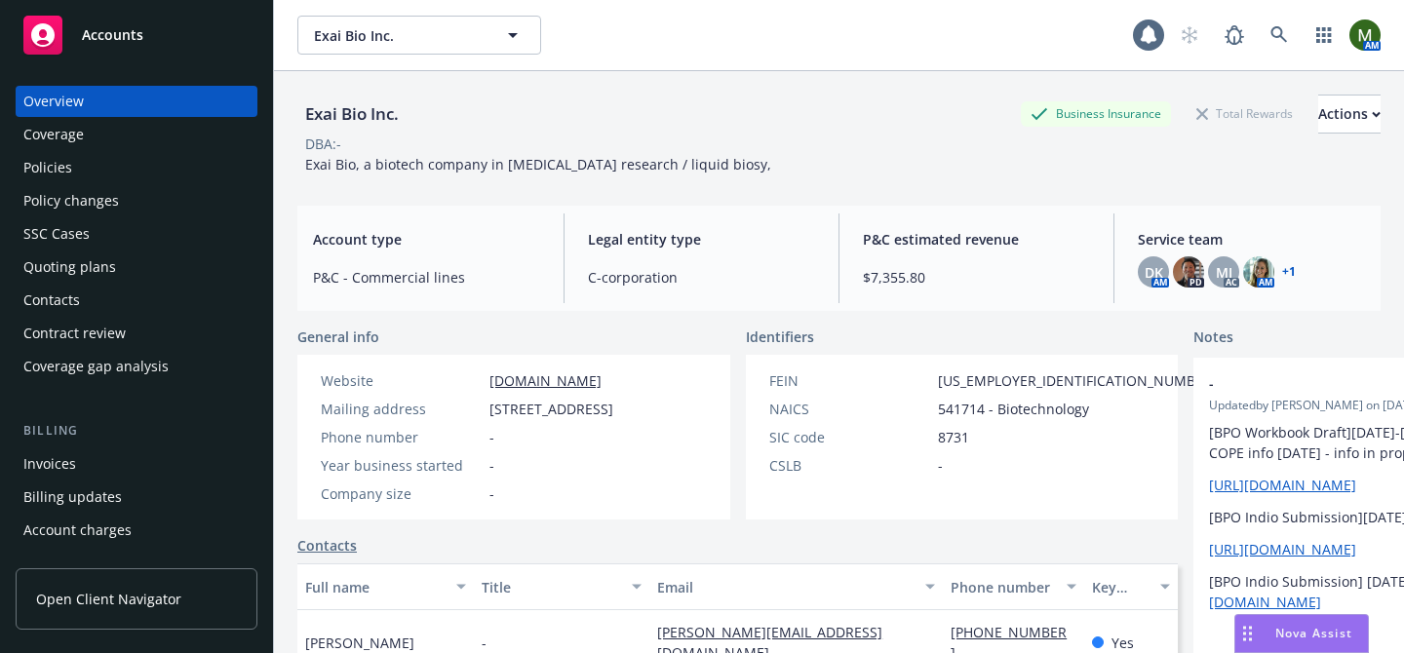
click at [338, 122] on div "Exai Bio Inc." at bounding box center [351, 113] width 109 height 25
copy div "Exai Bio Inc."
click at [163, 181] on div "Policies" at bounding box center [136, 167] width 226 height 31
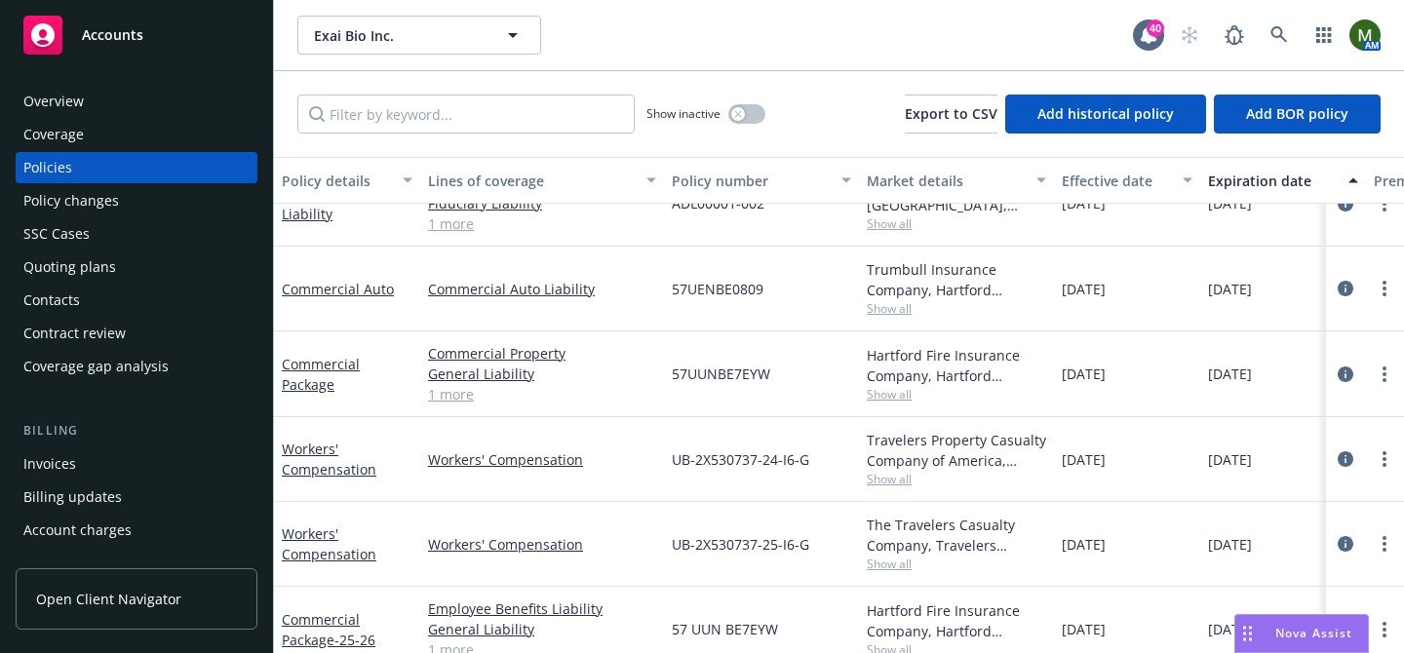
scroll to position [225, 0]
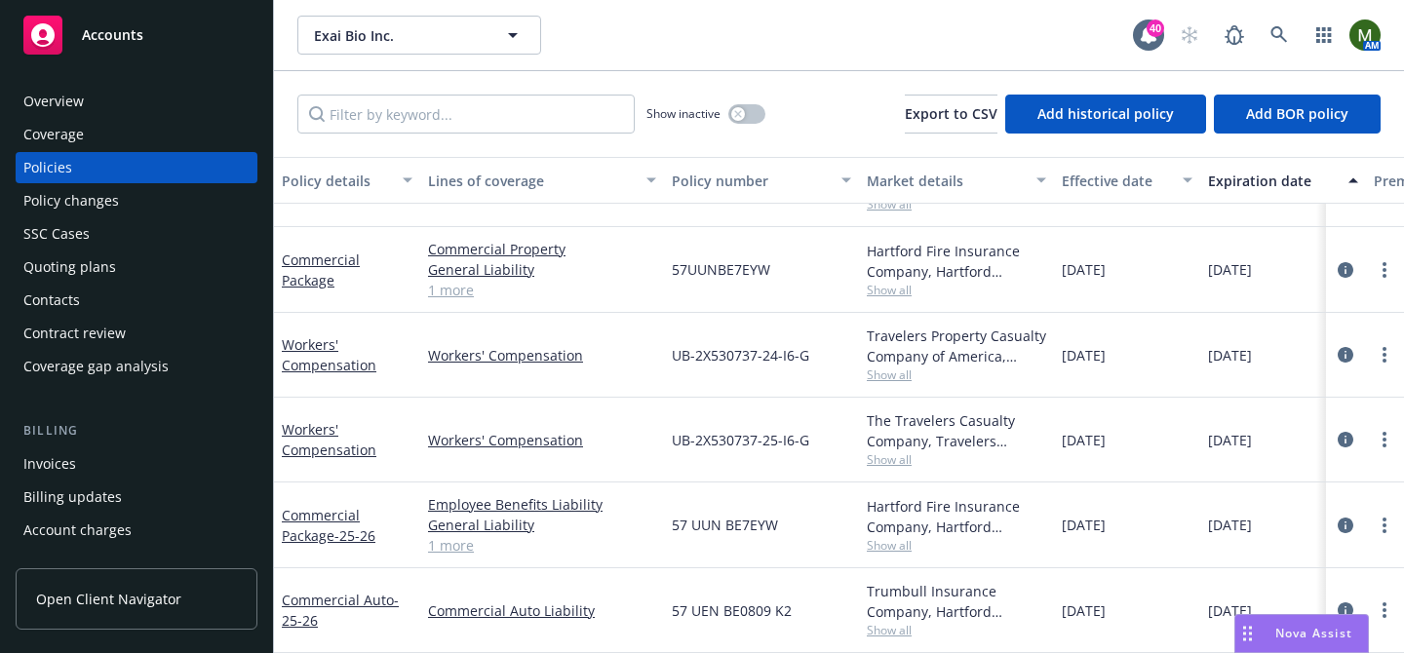
click at [1082, 526] on span "09/23/2025" at bounding box center [1084, 525] width 44 height 20
click at [751, 528] on span "57 UUN BE7EYW" at bounding box center [725, 525] width 106 height 20
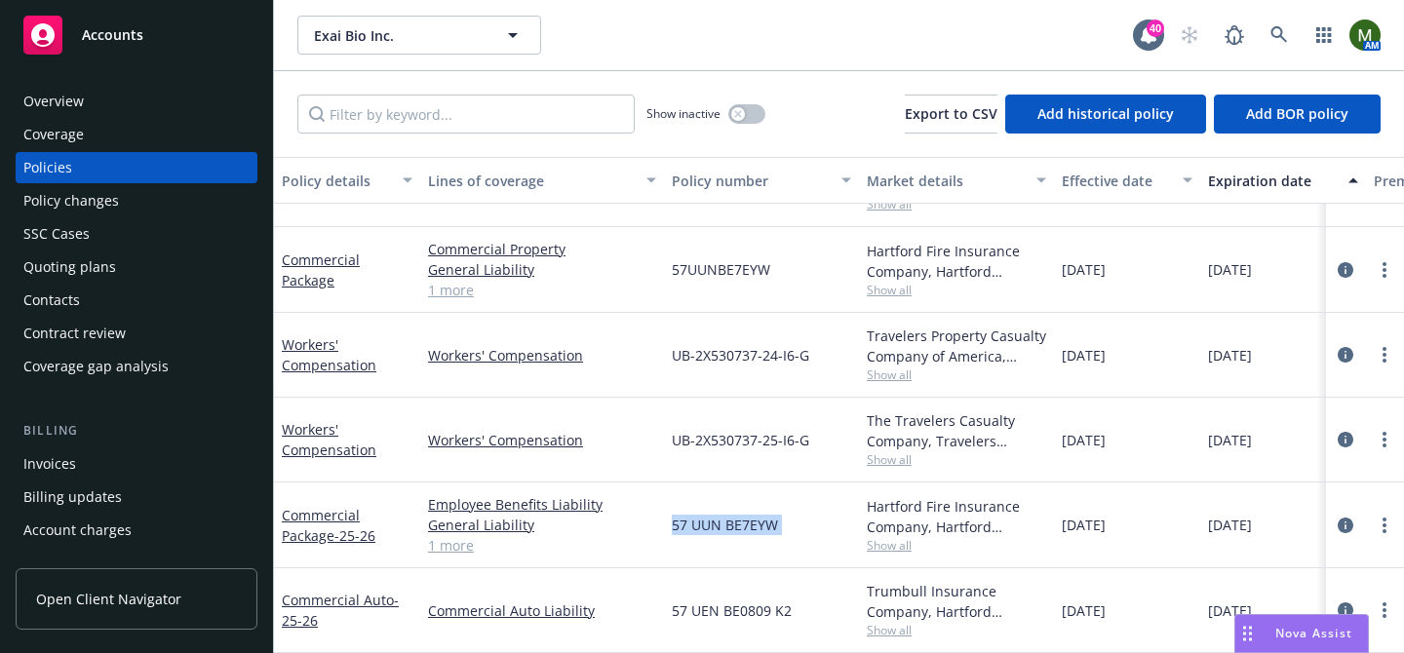
copy span "57 UUN BE7EYW"
click at [731, 523] on span "57 UUN BE7EYW" at bounding box center [725, 525] width 106 height 20
copy span "57 UUN BE7EYW"
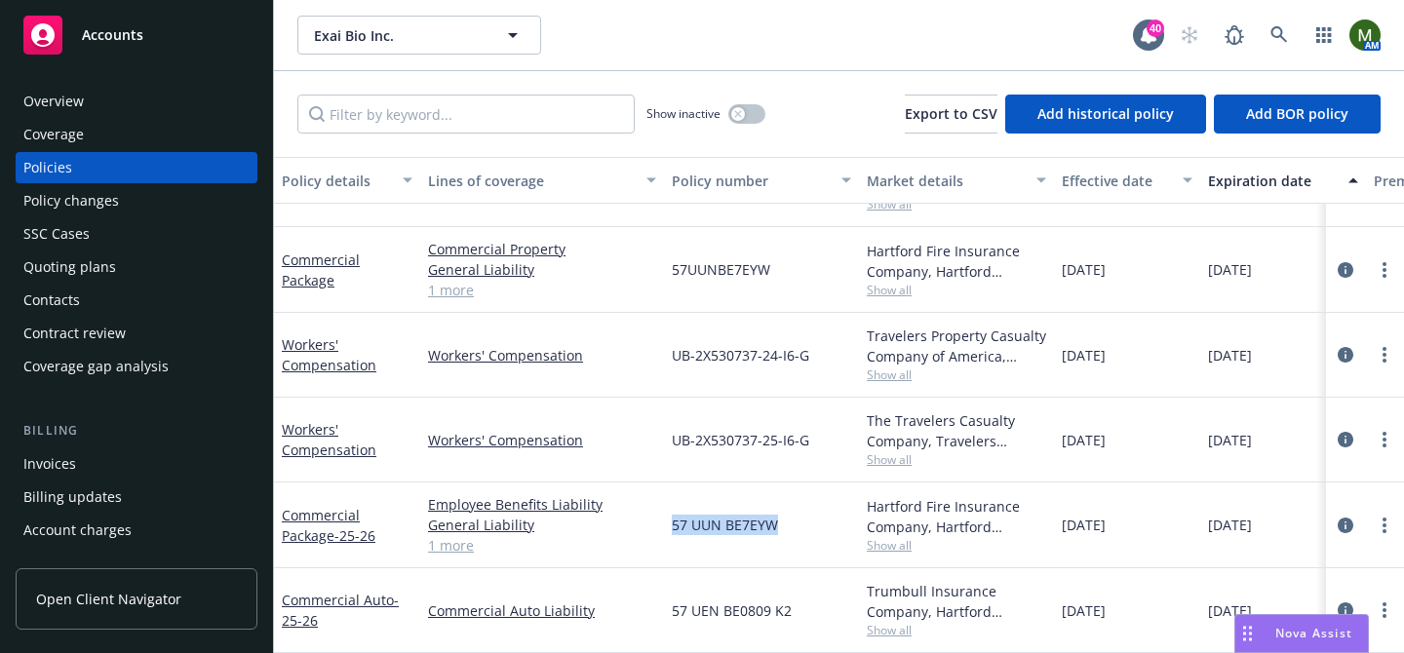
click at [144, 262] on div "Quoting plans" at bounding box center [136, 267] width 226 height 31
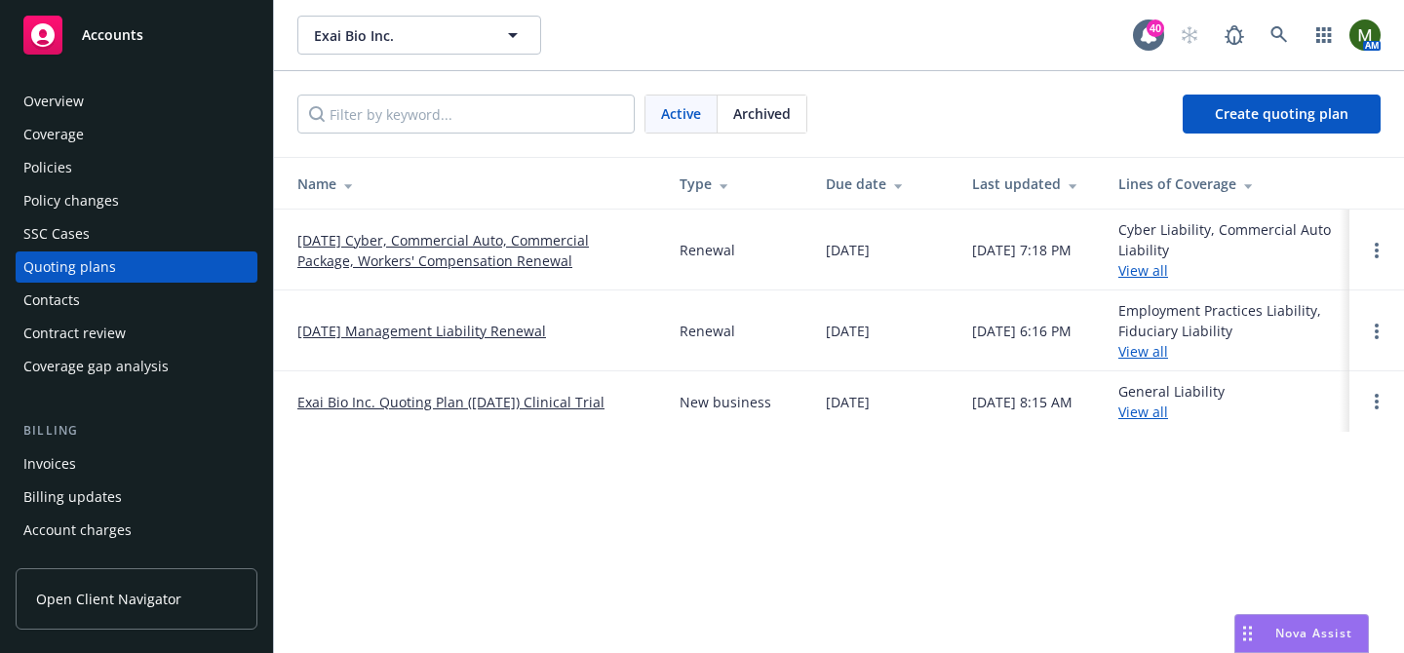
click at [369, 242] on link "09/23/25 Cyber, Commercial Auto, Commercial Package, Workers' Compensation Rene…" at bounding box center [472, 250] width 351 height 41
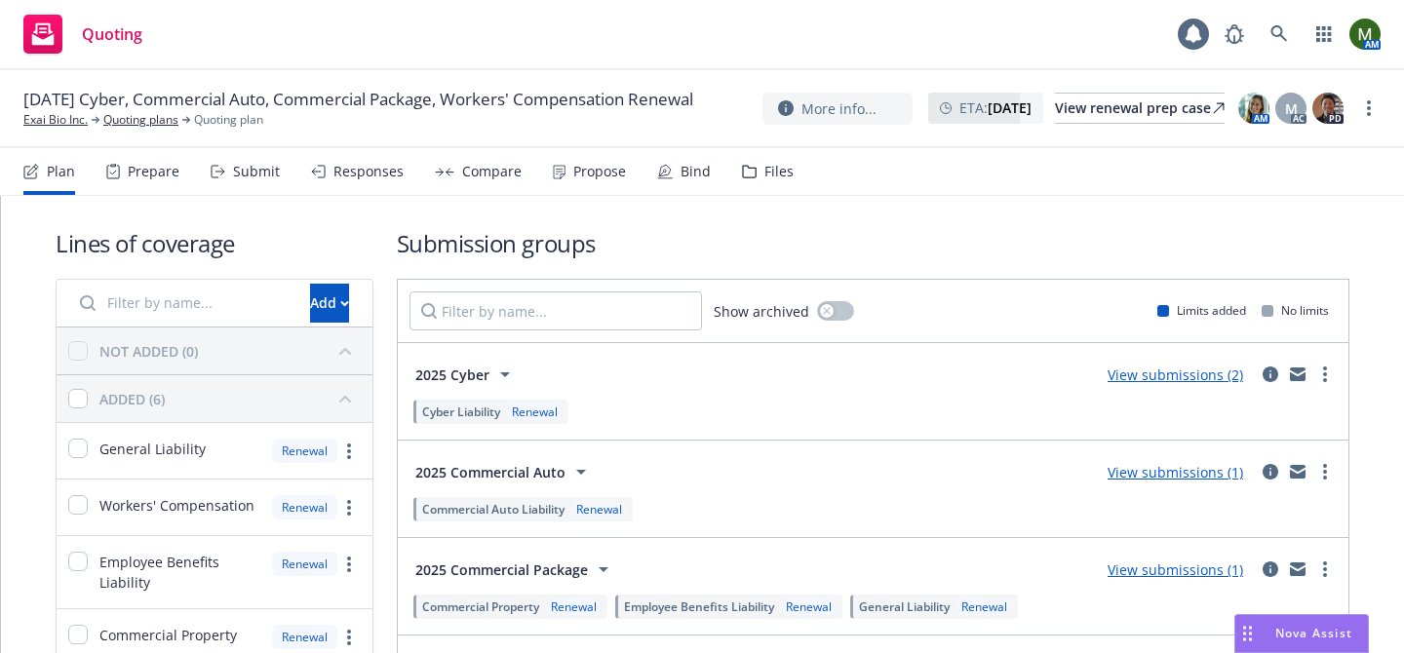
click at [769, 174] on div "Files" at bounding box center [778, 172] width 29 height 16
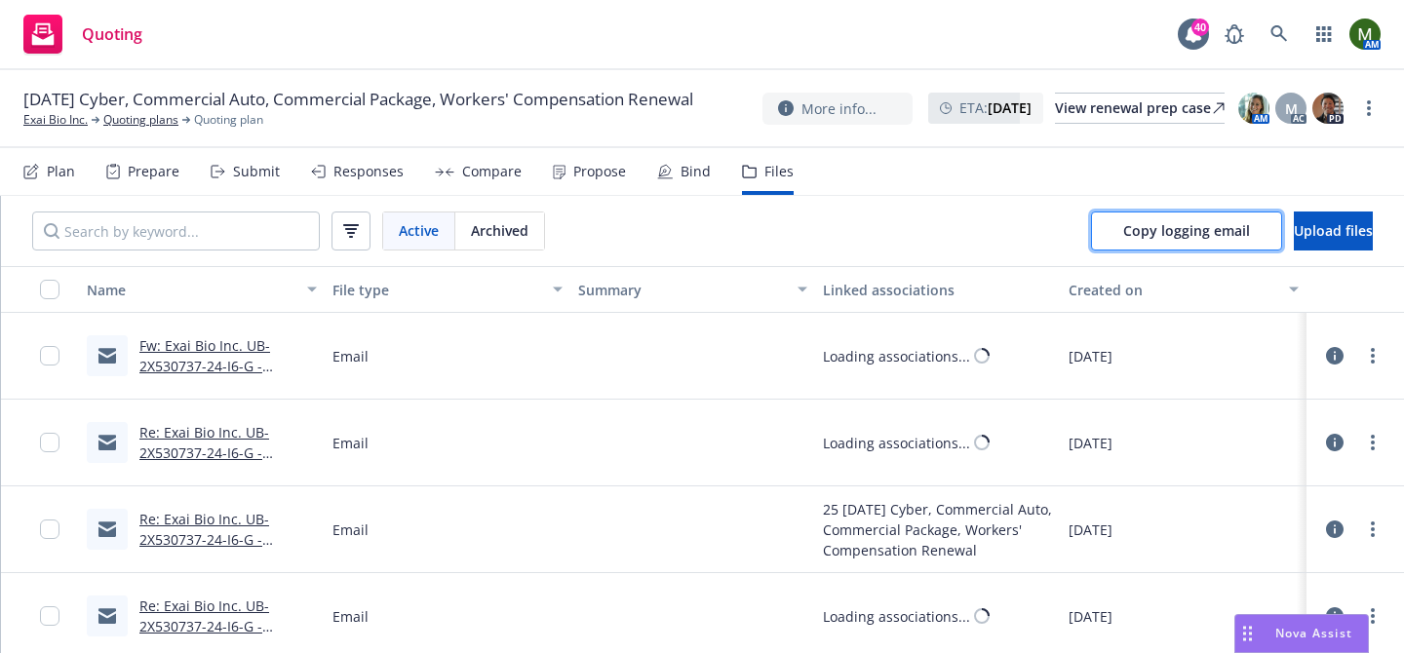
click at [1123, 239] on span "Copy logging email" at bounding box center [1186, 230] width 127 height 19
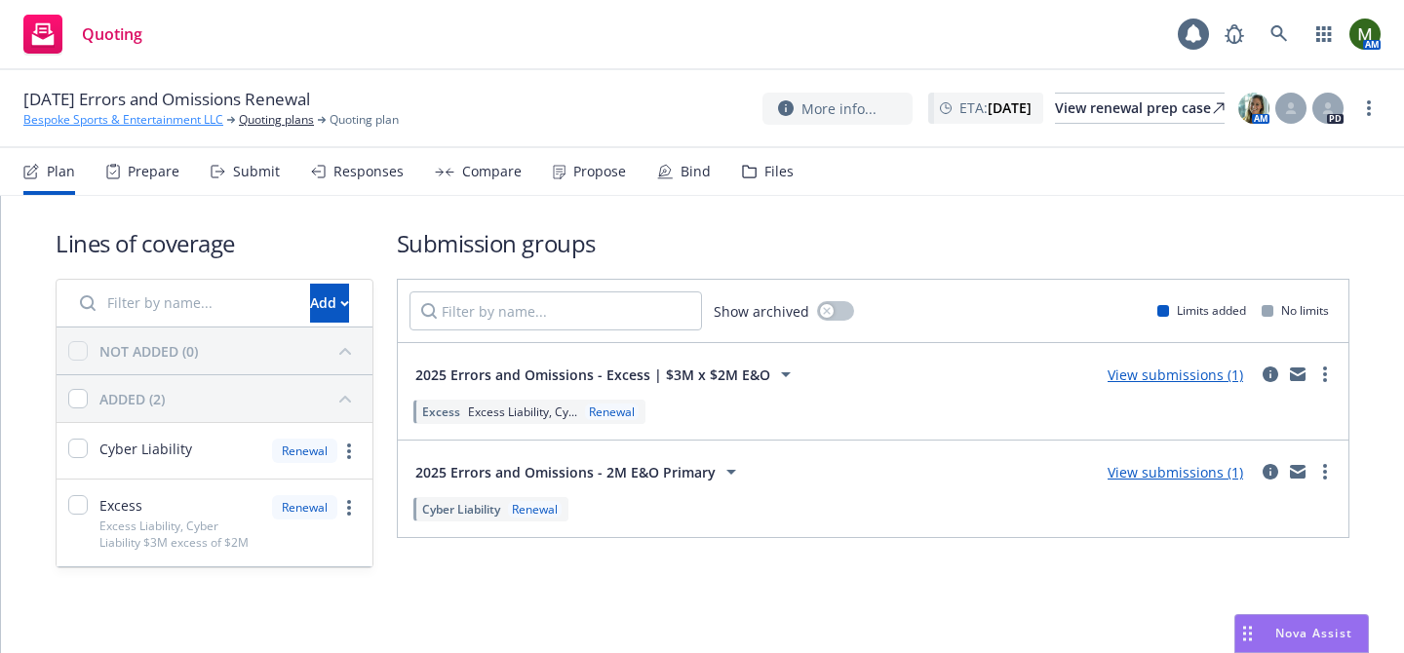
click at [127, 127] on link "Bespoke Sports & Entertainment LLC" at bounding box center [123, 120] width 200 height 18
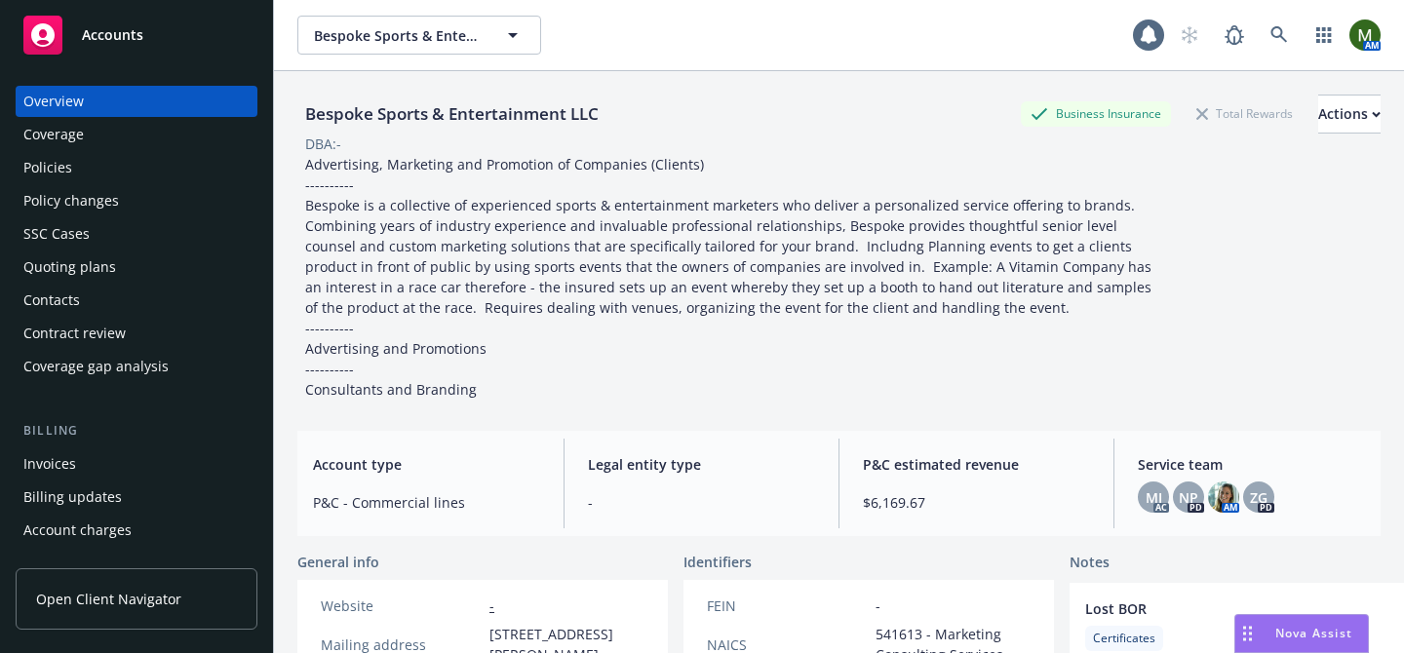
click at [85, 171] on div "Policies" at bounding box center [136, 167] width 226 height 31
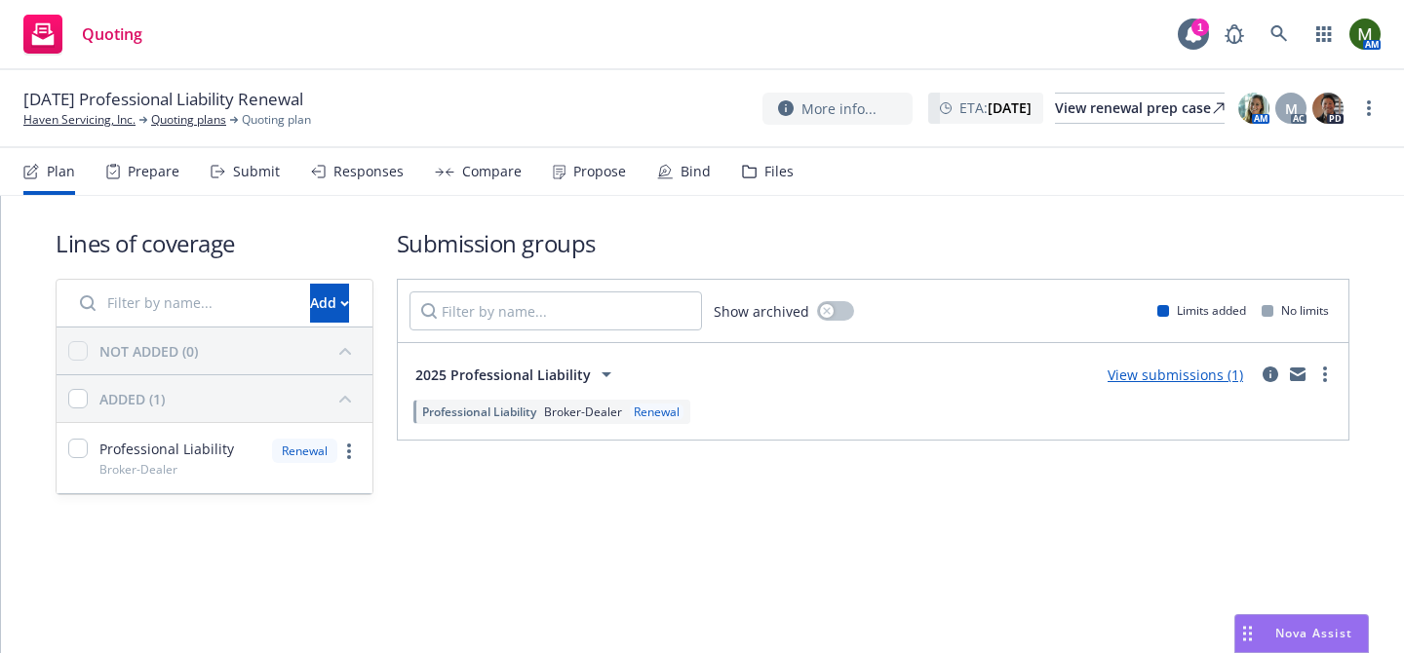
click at [301, 174] on div "Plan Prepare Submit Responses Compare Propose Bind Files" at bounding box center [408, 171] width 770 height 47
click at [341, 175] on div "Responses" at bounding box center [368, 172] width 70 height 16
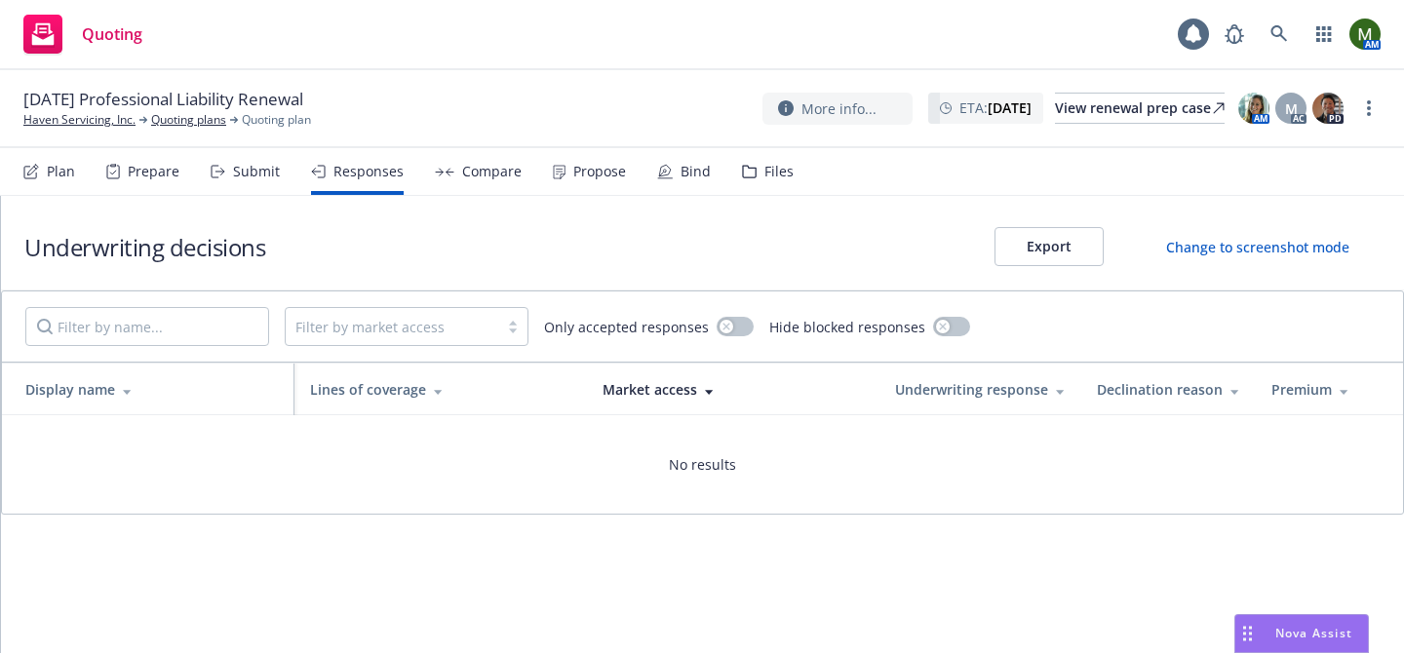
click at [260, 172] on div "Submit" at bounding box center [256, 172] width 47 height 16
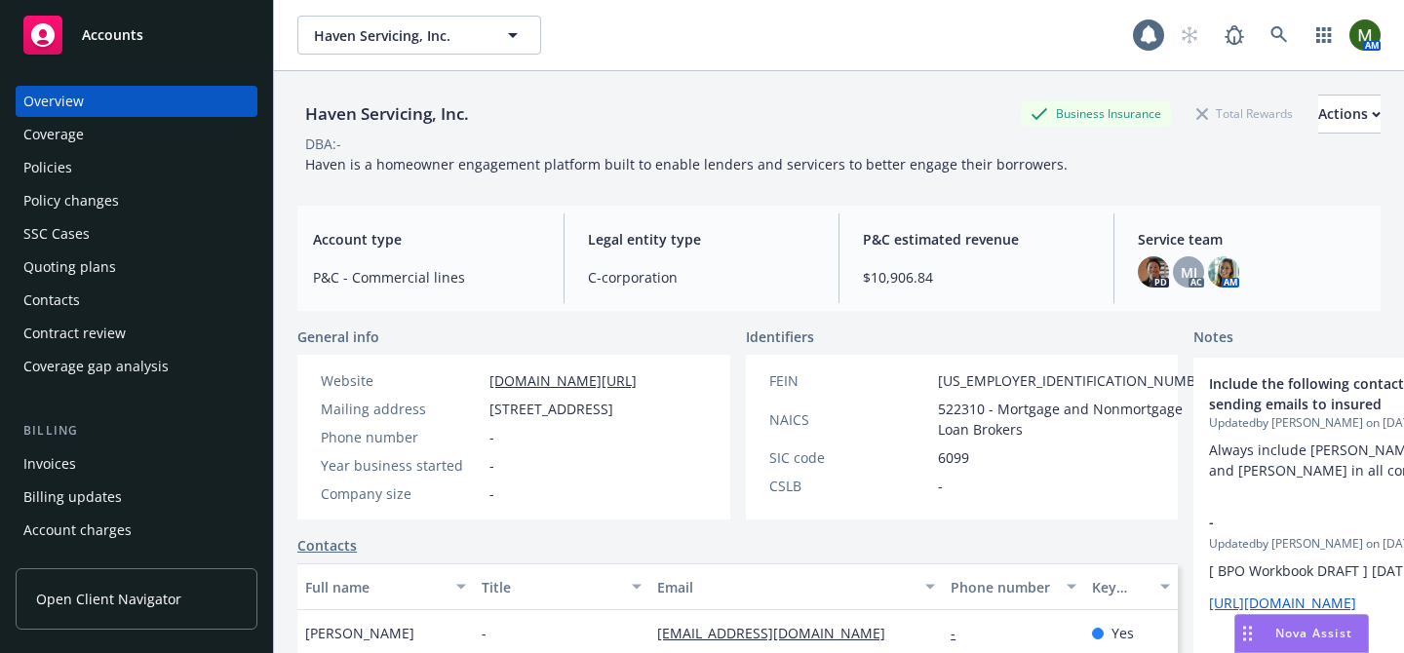
click at [83, 173] on div "Policies" at bounding box center [136, 167] width 226 height 31
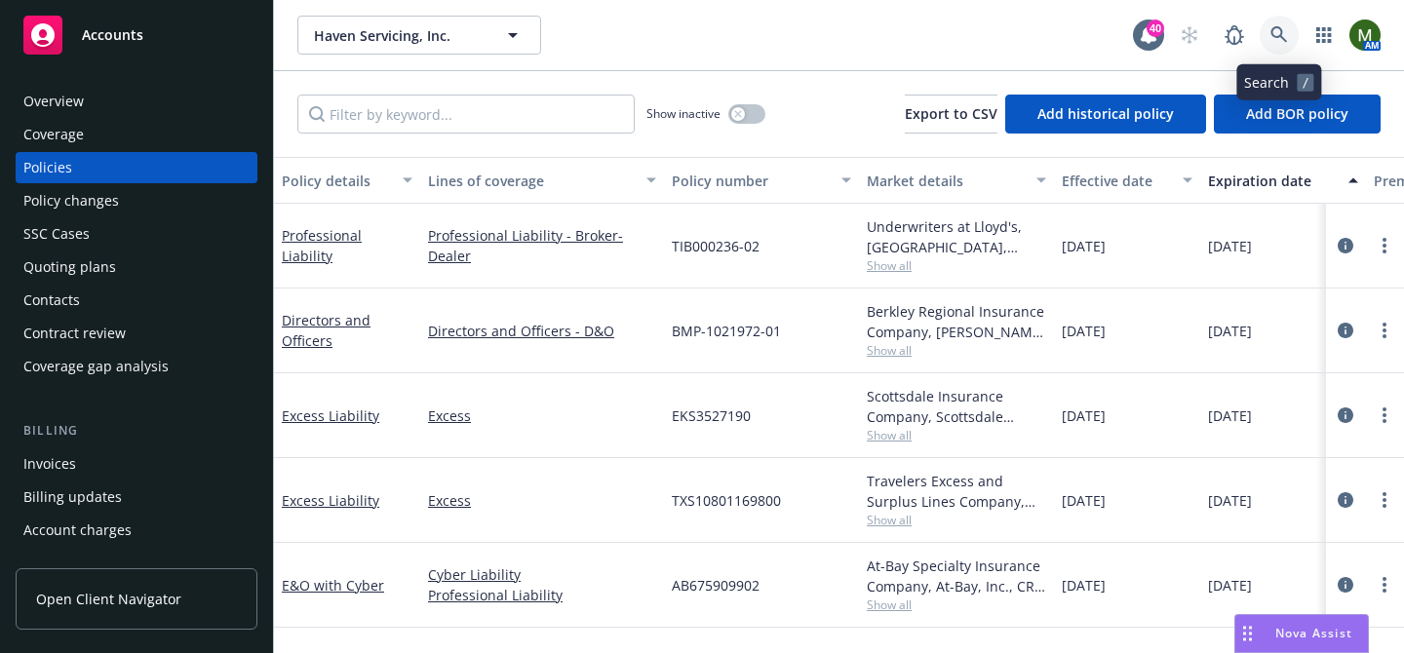
click at [1261, 35] on link at bounding box center [1279, 35] width 39 height 39
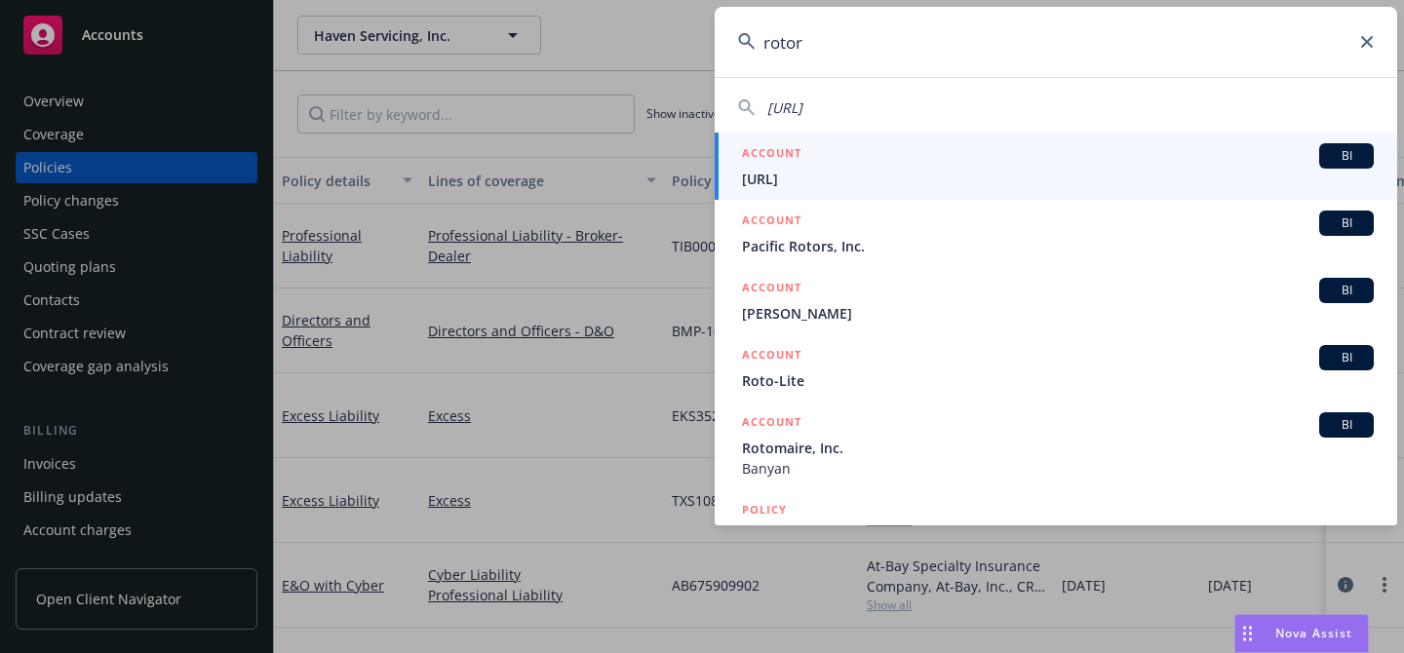
type input "rotor"
click at [813, 167] on div "ACCOUNT BI" at bounding box center [1058, 155] width 632 height 25
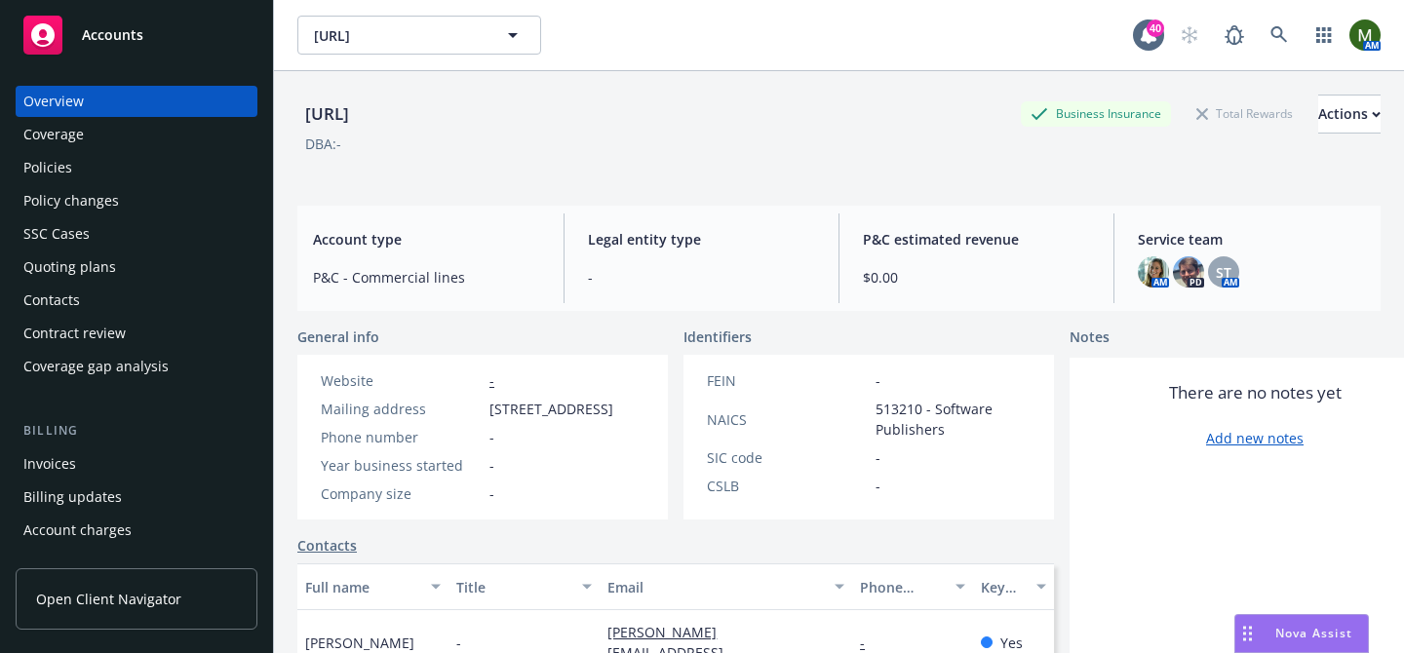
click at [178, 172] on div "Policies" at bounding box center [136, 167] width 226 height 31
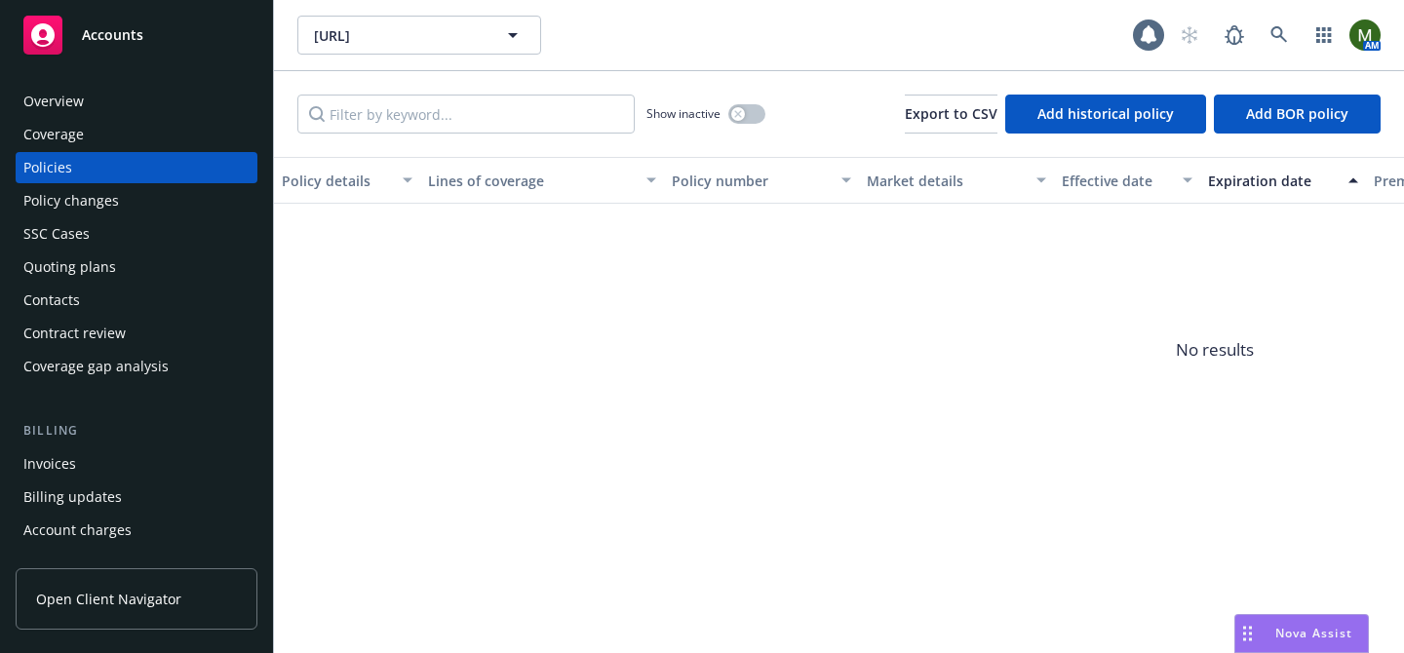
click at [109, 282] on div "Quoting plans" at bounding box center [69, 267] width 93 height 31
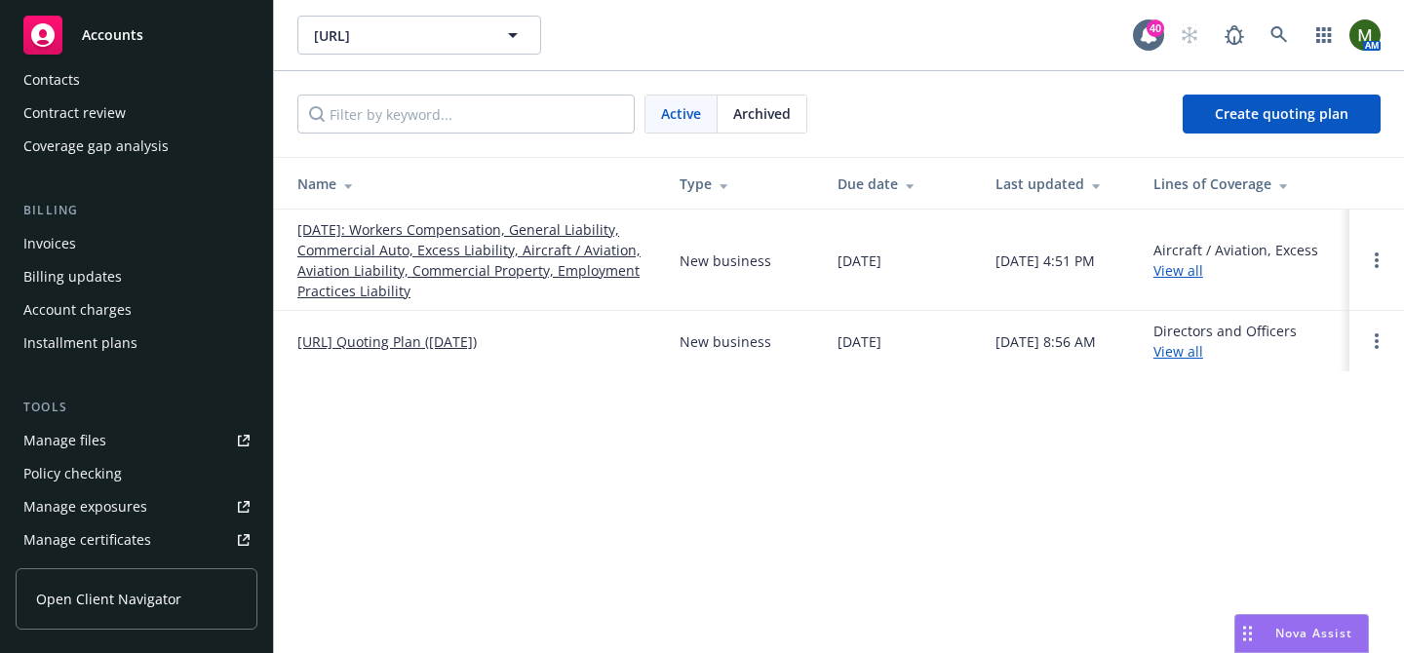
scroll to position [240, 0]
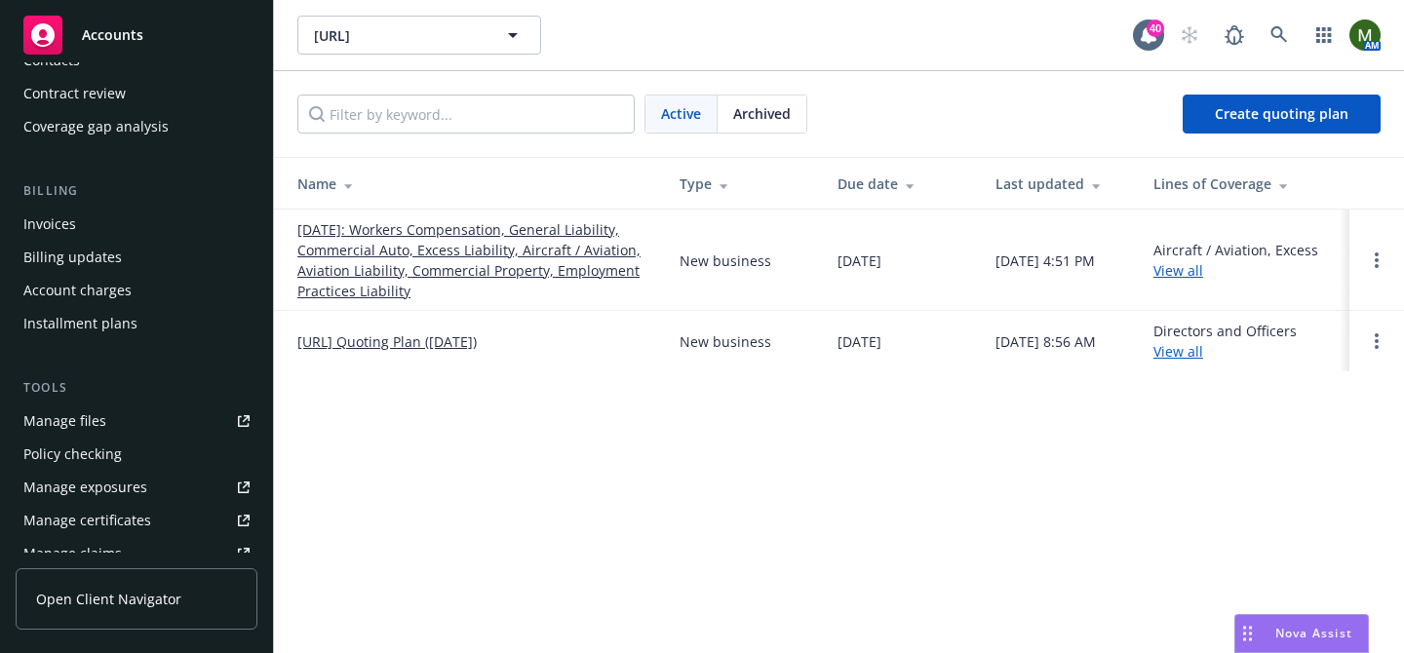
click at [95, 419] on div "Manage files" at bounding box center [64, 421] width 83 height 31
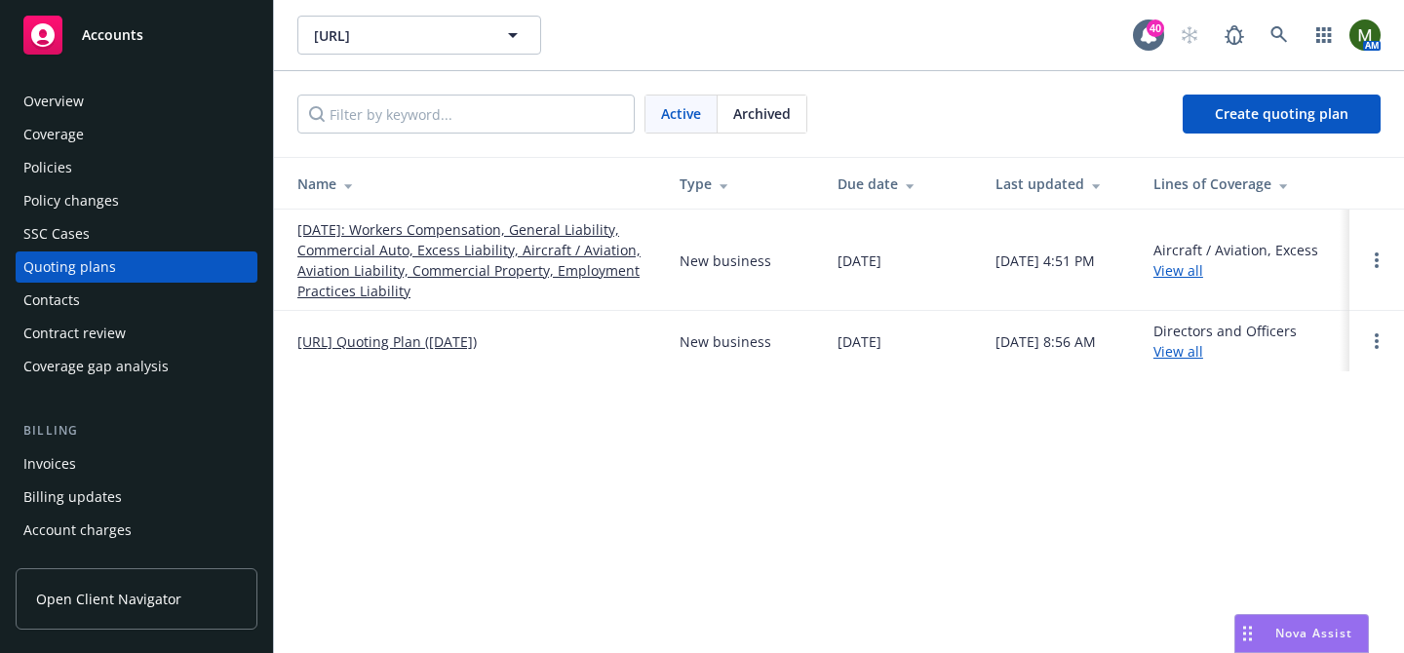
click at [183, 148] on div "Coverage" at bounding box center [136, 134] width 226 height 31
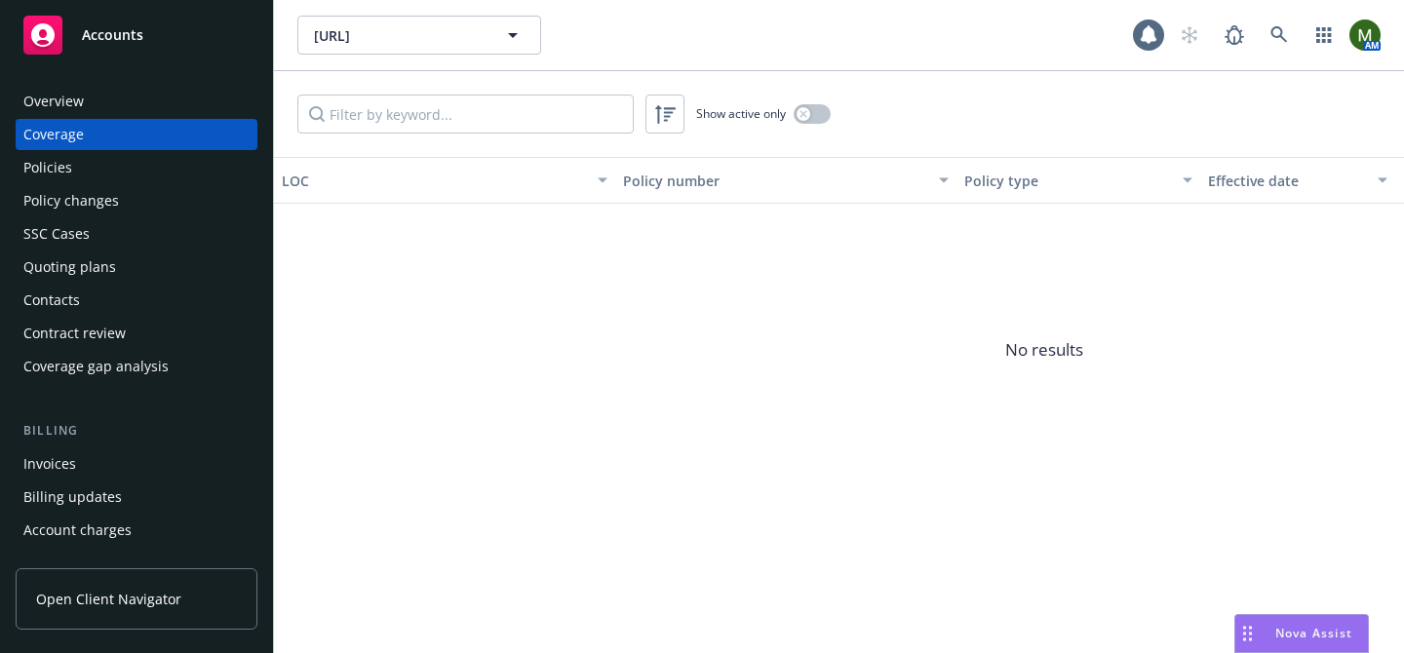
click at [183, 163] on div "Policies" at bounding box center [136, 167] width 226 height 31
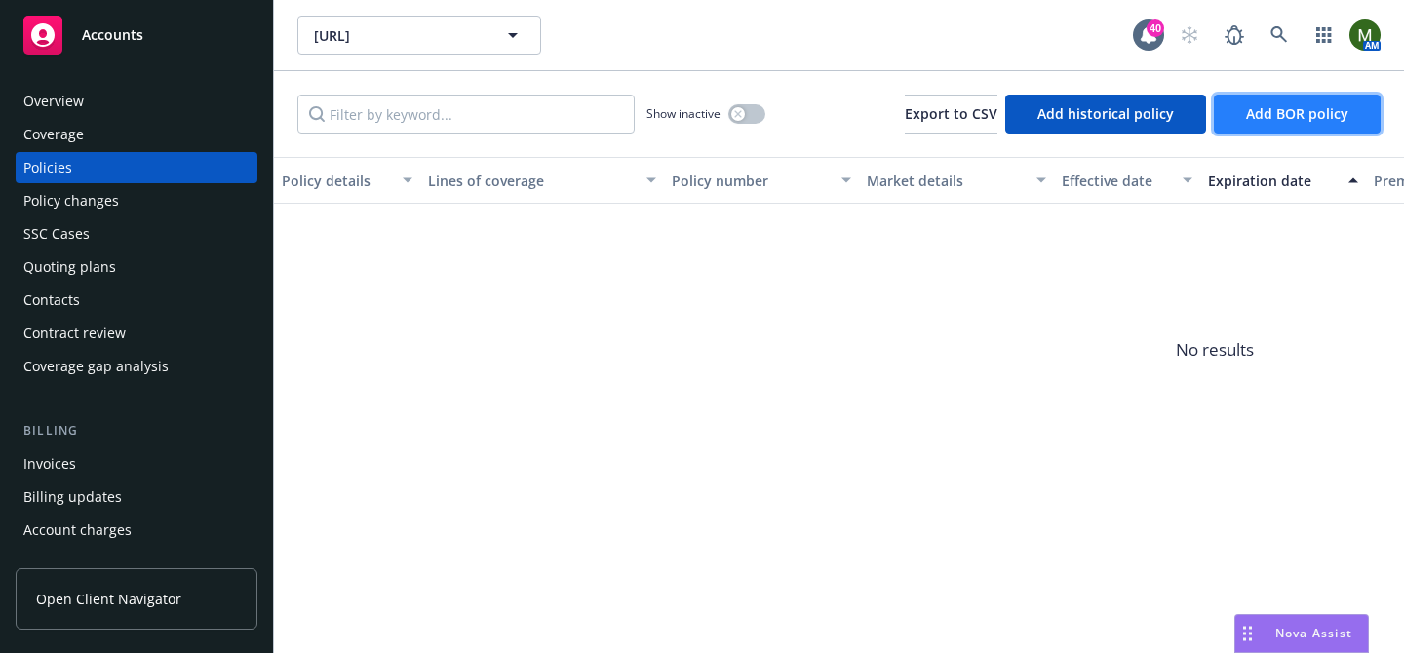
click at [1248, 110] on span "Add BOR policy" at bounding box center [1297, 113] width 102 height 19
select select "other"
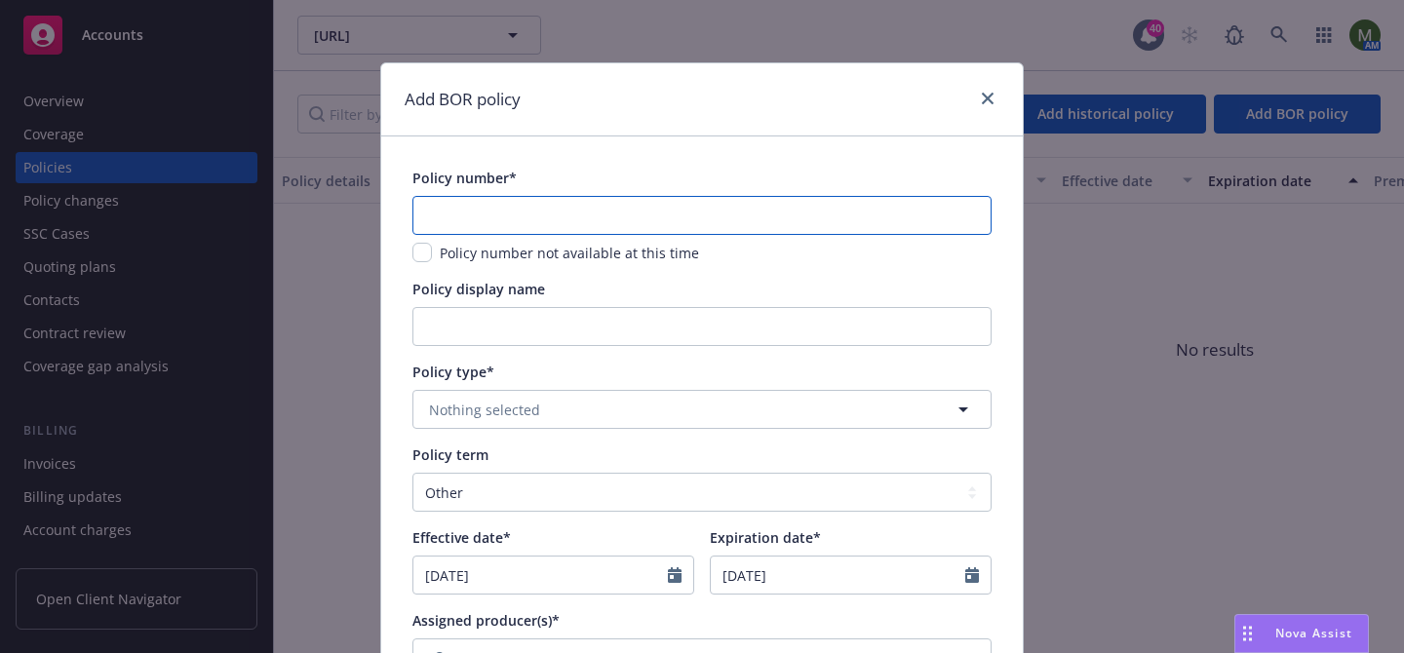
click at [737, 224] on input "text" at bounding box center [701, 215] width 579 height 39
paste input "EKO3575712"
type input "EKO3575712"
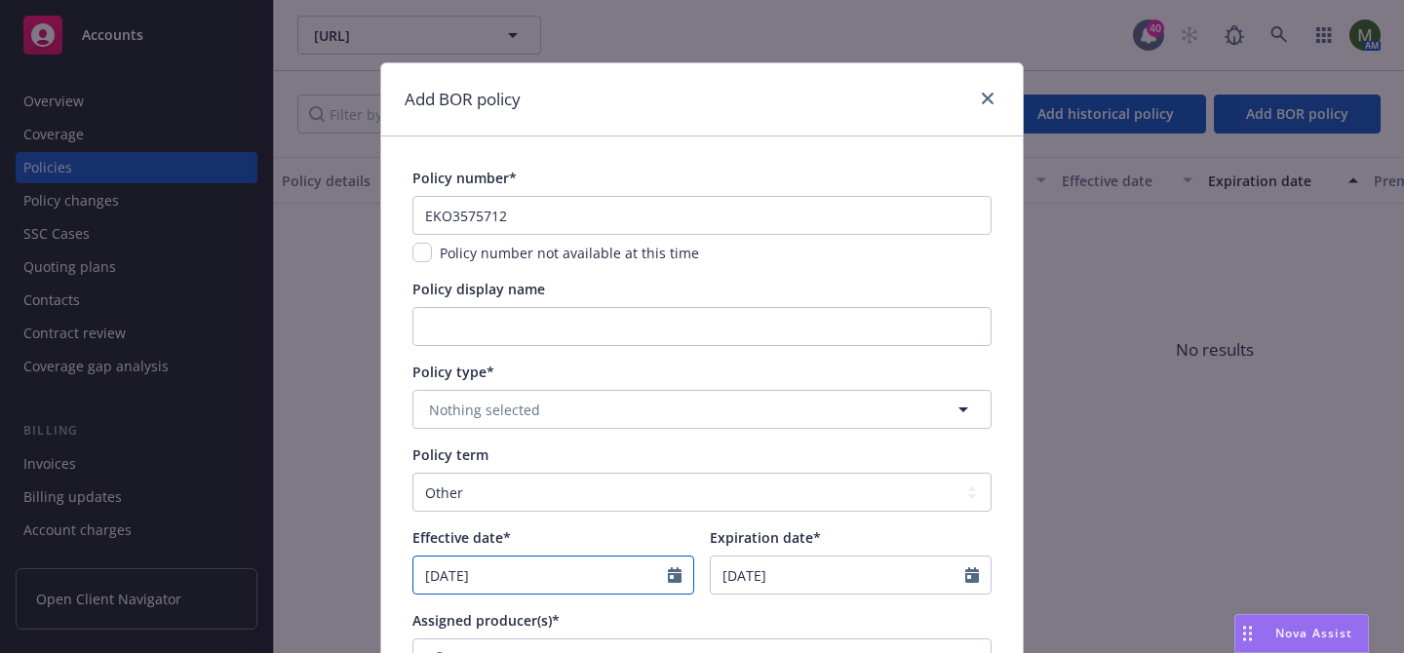
click at [599, 571] on input "09/10/2025" at bounding box center [540, 575] width 254 height 37
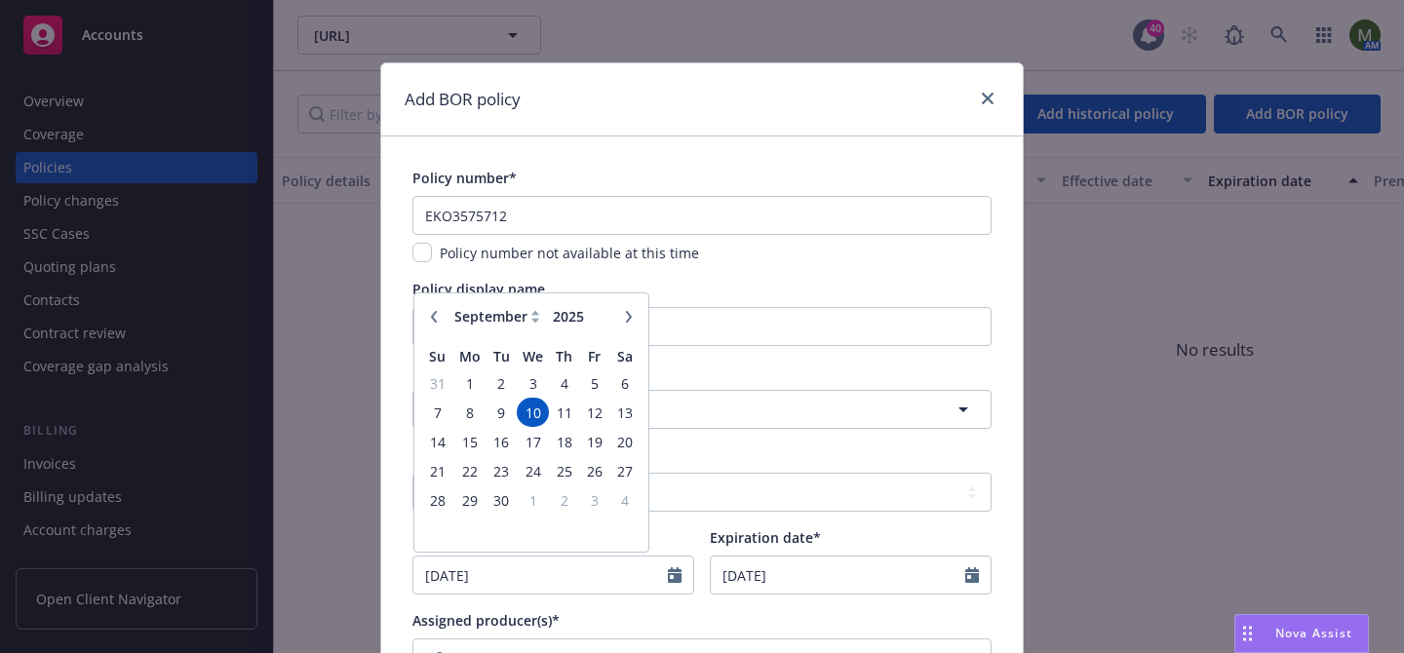
click at [437, 318] on icon "button" at bounding box center [434, 317] width 12 height 12
select select "6"
click at [438, 380] on span "1" at bounding box center [437, 383] width 26 height 24
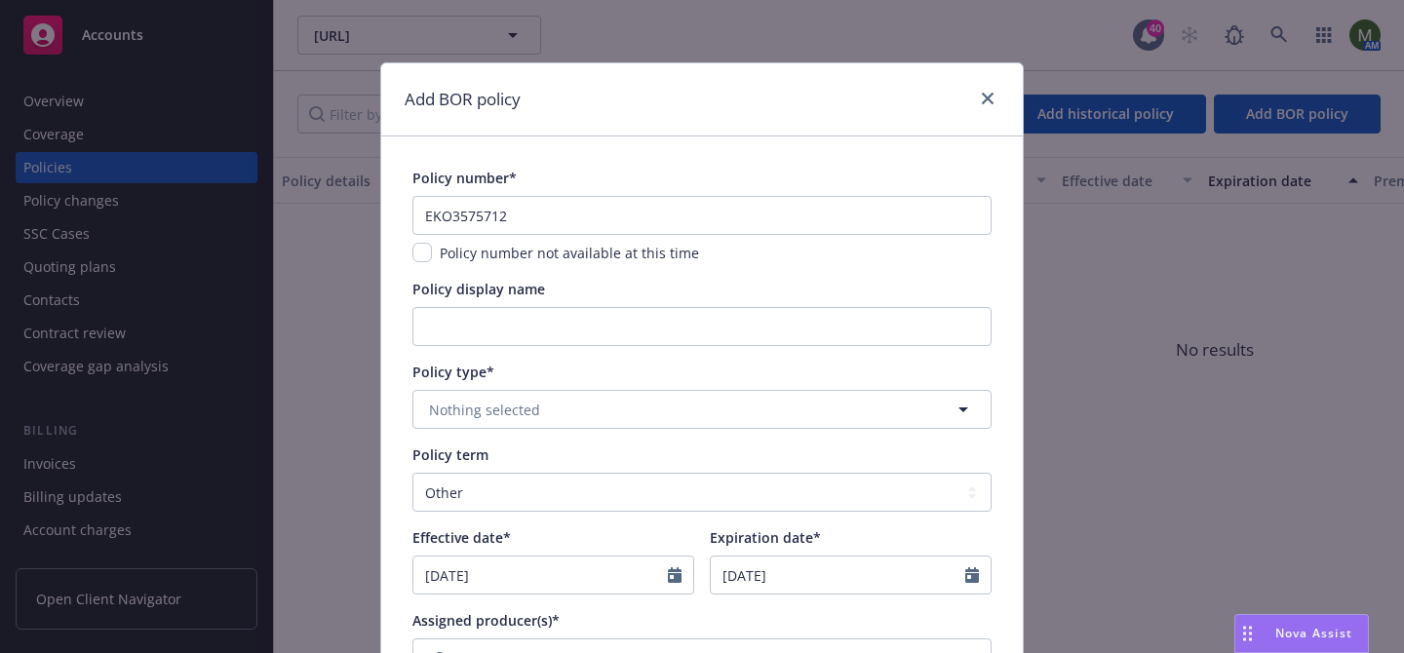
type input "06/01/2025"
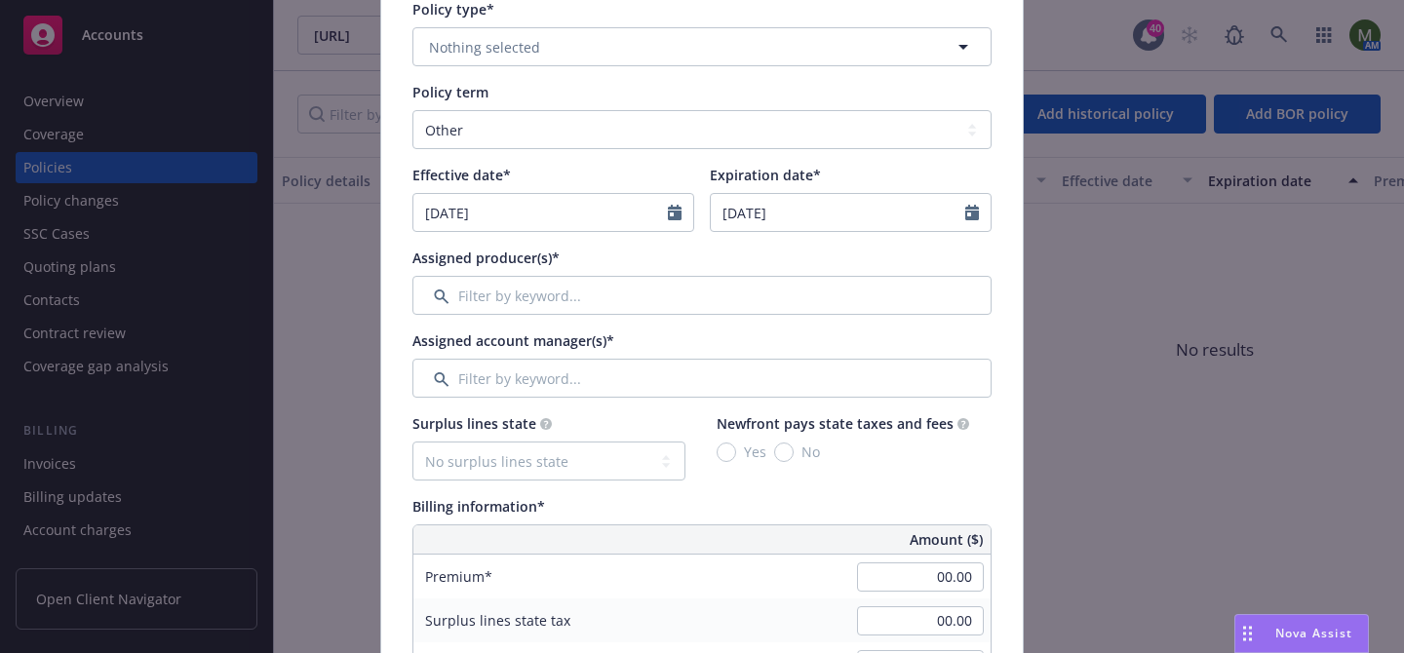
scroll to position [347, 0]
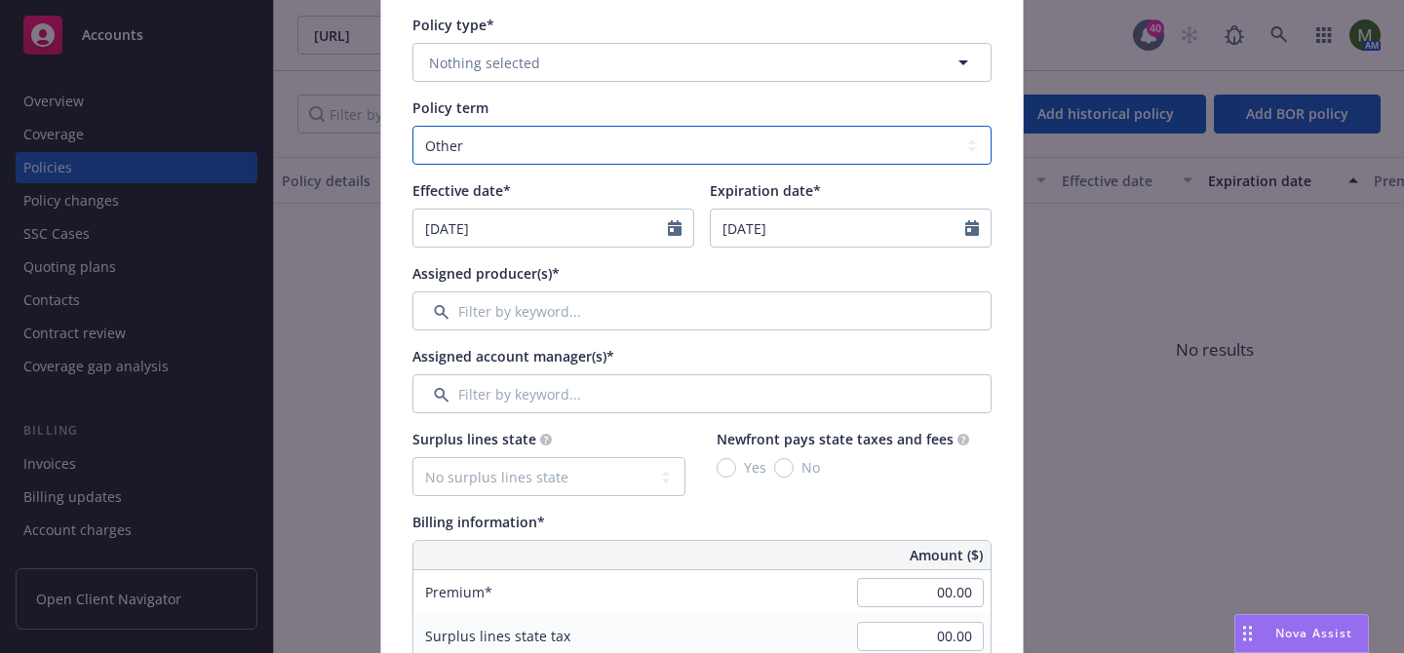
click at [609, 150] on select "Select policy term 12 Month 6 Month 4 Month 3 Month 2 Month 1 Month 36 Month (3…" at bounding box center [701, 145] width 579 height 39
select select "12"
click at [412, 126] on select "Select policy term 12 Month 6 Month 4 Month 3 Month 2 Month 1 Month 36 Month (3…" at bounding box center [701, 145] width 579 height 39
type input "06/01/2026"
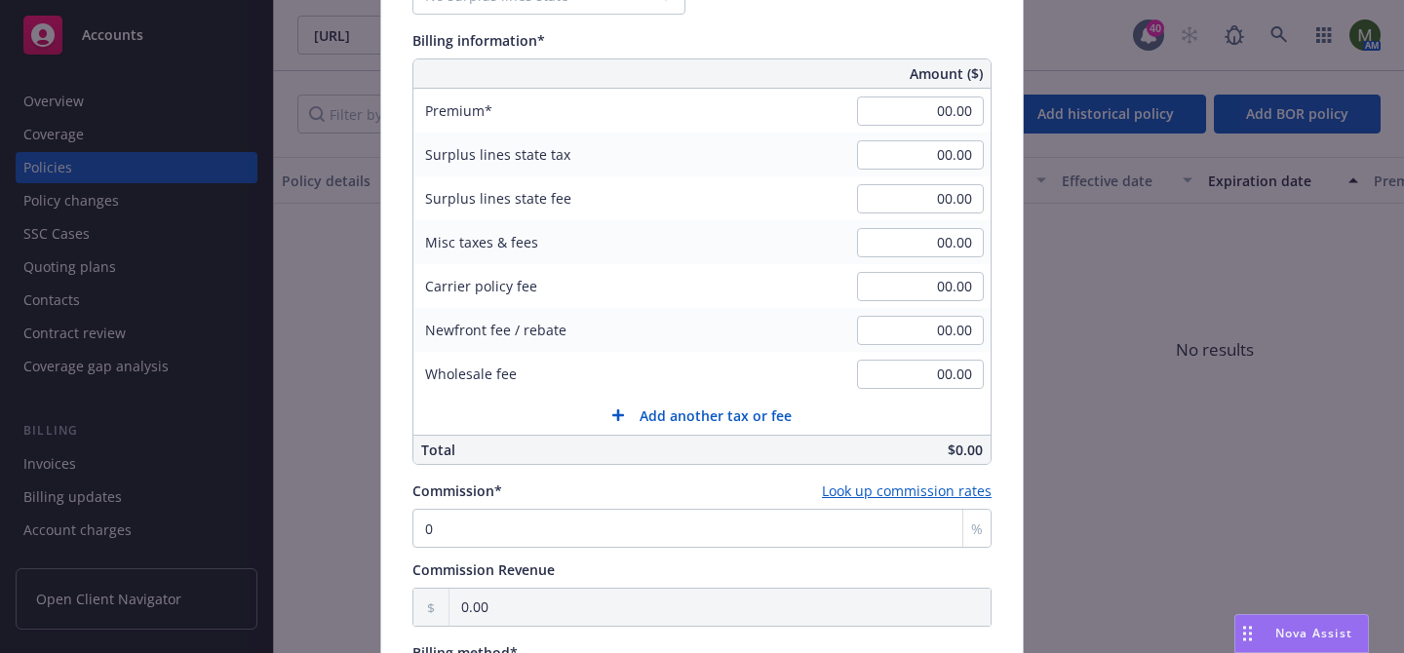
scroll to position [802, 0]
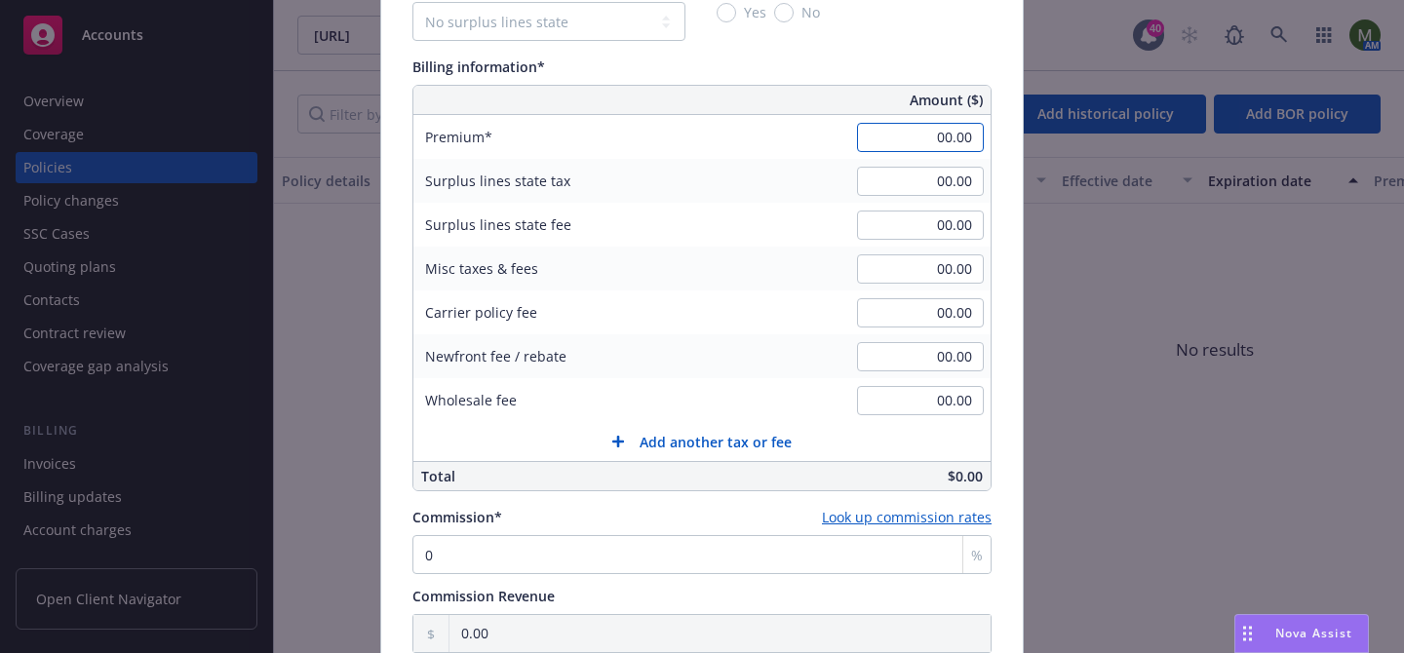
click at [902, 130] on input "00.00" at bounding box center [920, 137] width 127 height 29
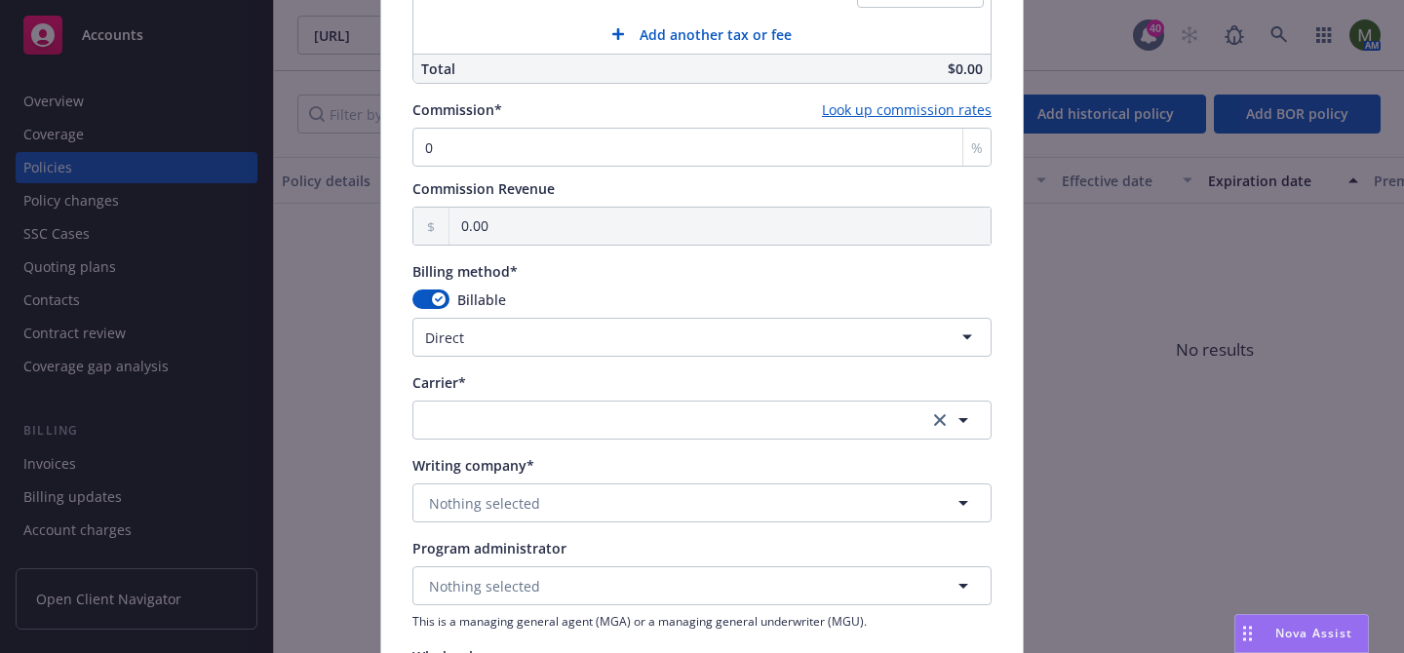
scroll to position [1168, 0]
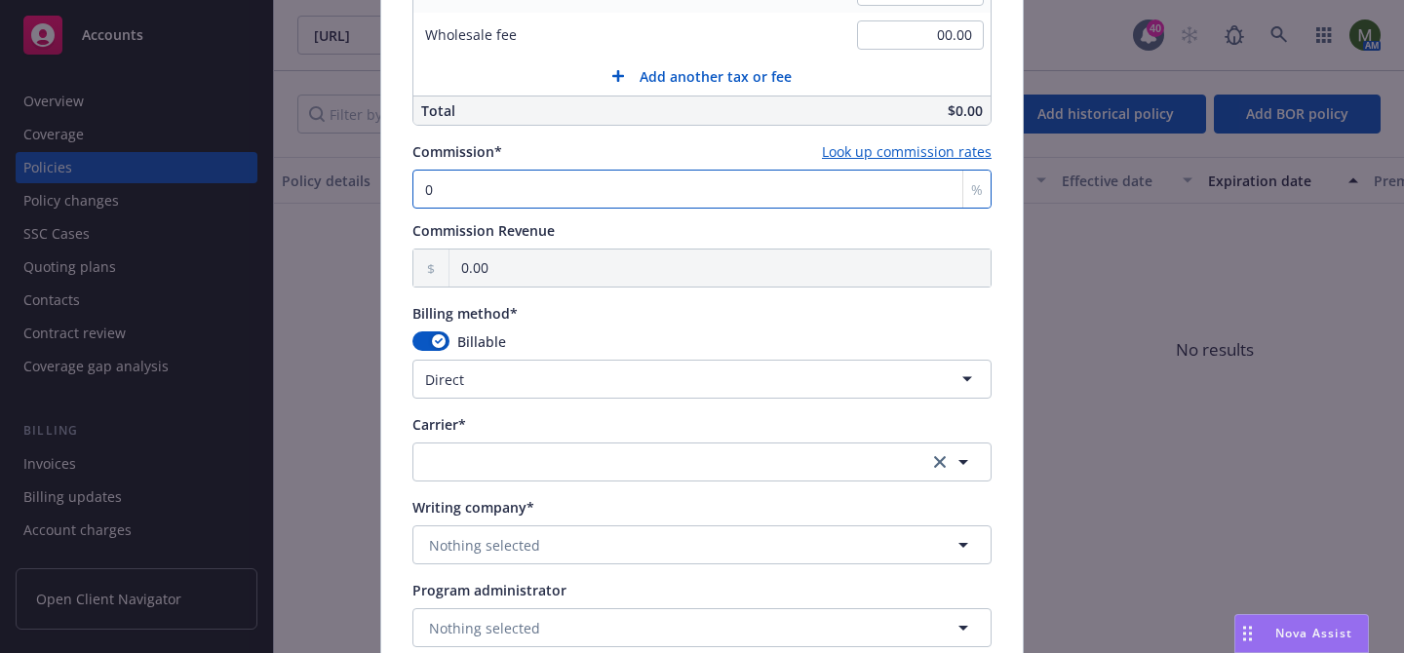
type input "1,845.00"
click at [760, 197] on input "0" at bounding box center [701, 189] width 579 height 39
type input "01"
type input "18.45"
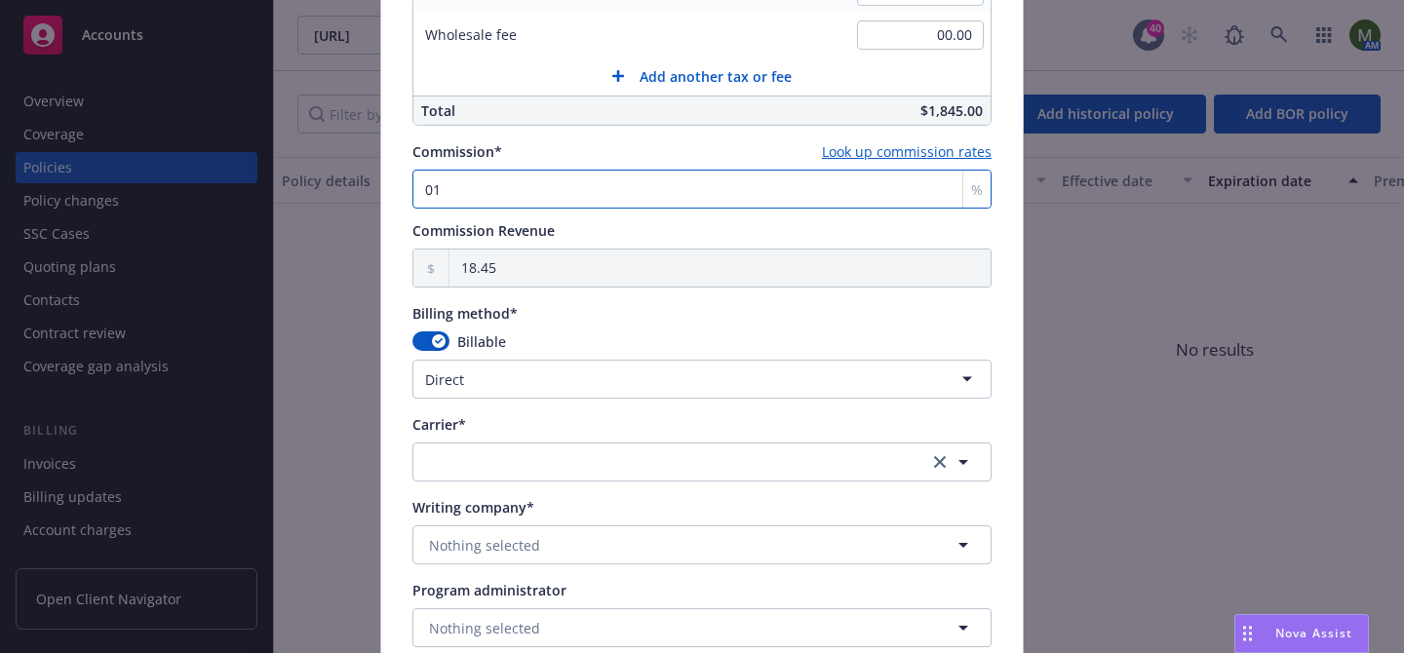
type input "010"
type input "184.50"
click at [614, 186] on input "010" at bounding box center [701, 189] width 579 height 39
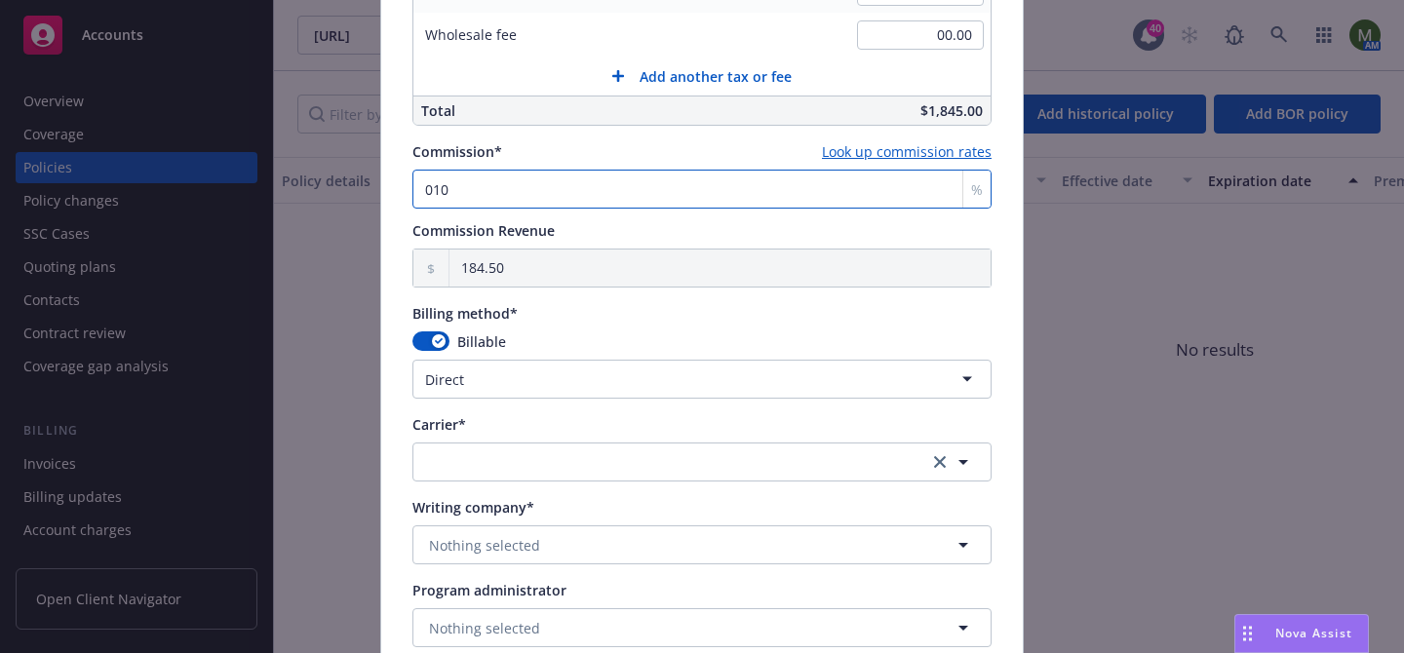
type input "1"
type input "18.45"
type input "10"
type input "184.50"
type input "10"
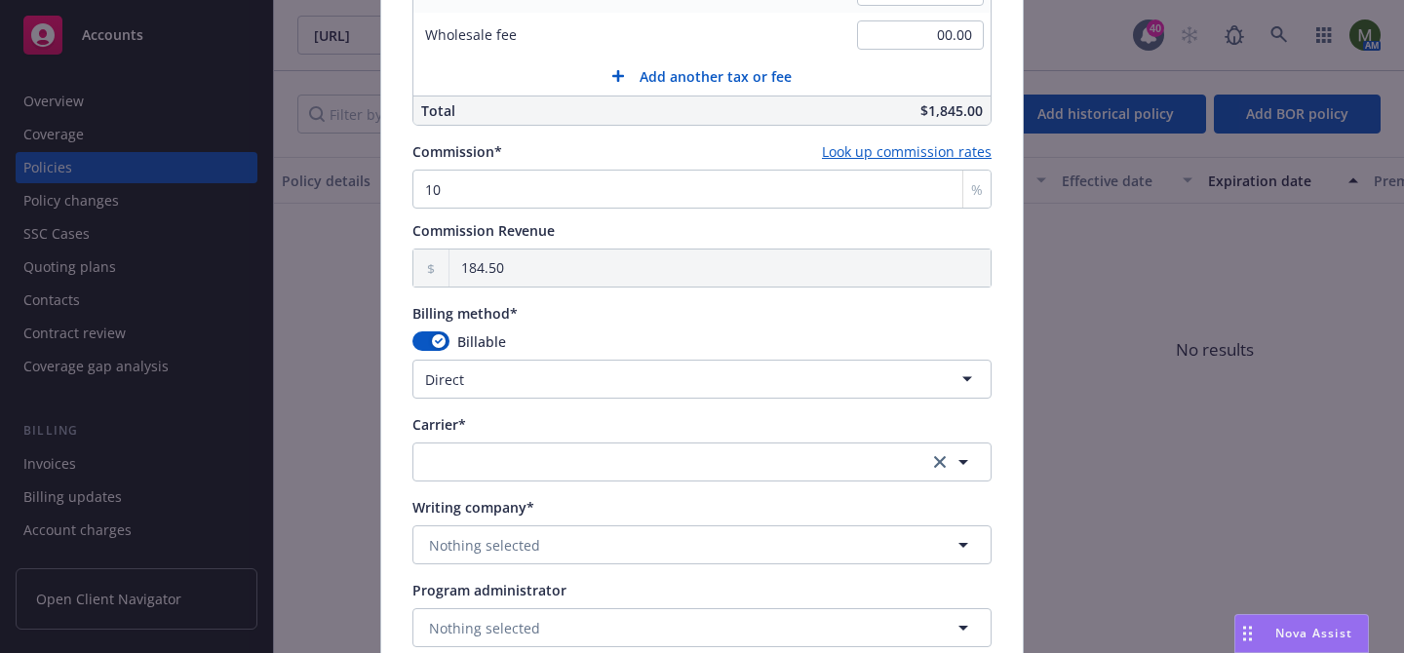
click at [450, 377] on html "Accounts Overview Coverage Policies Policy changes SSC Cases Quoting plans Cont…" at bounding box center [702, 326] width 1404 height 653
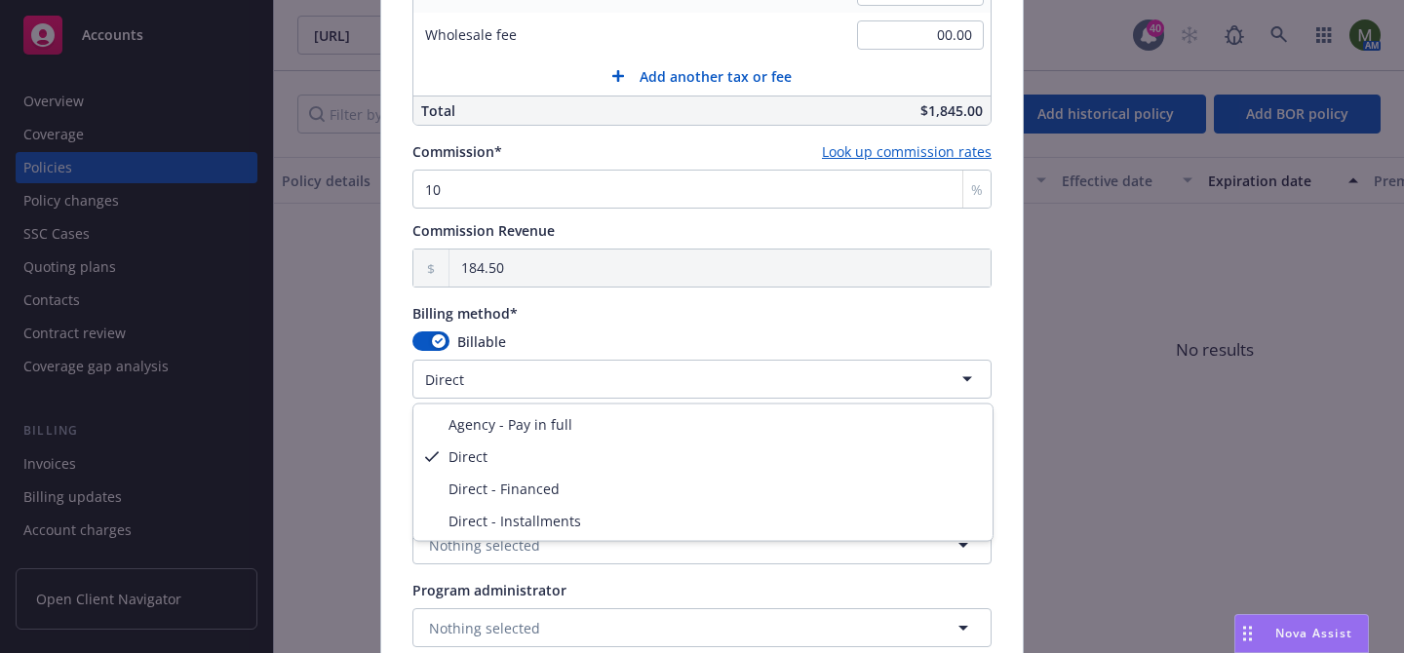
select select "AGENCY_PAY_IN_FULL"
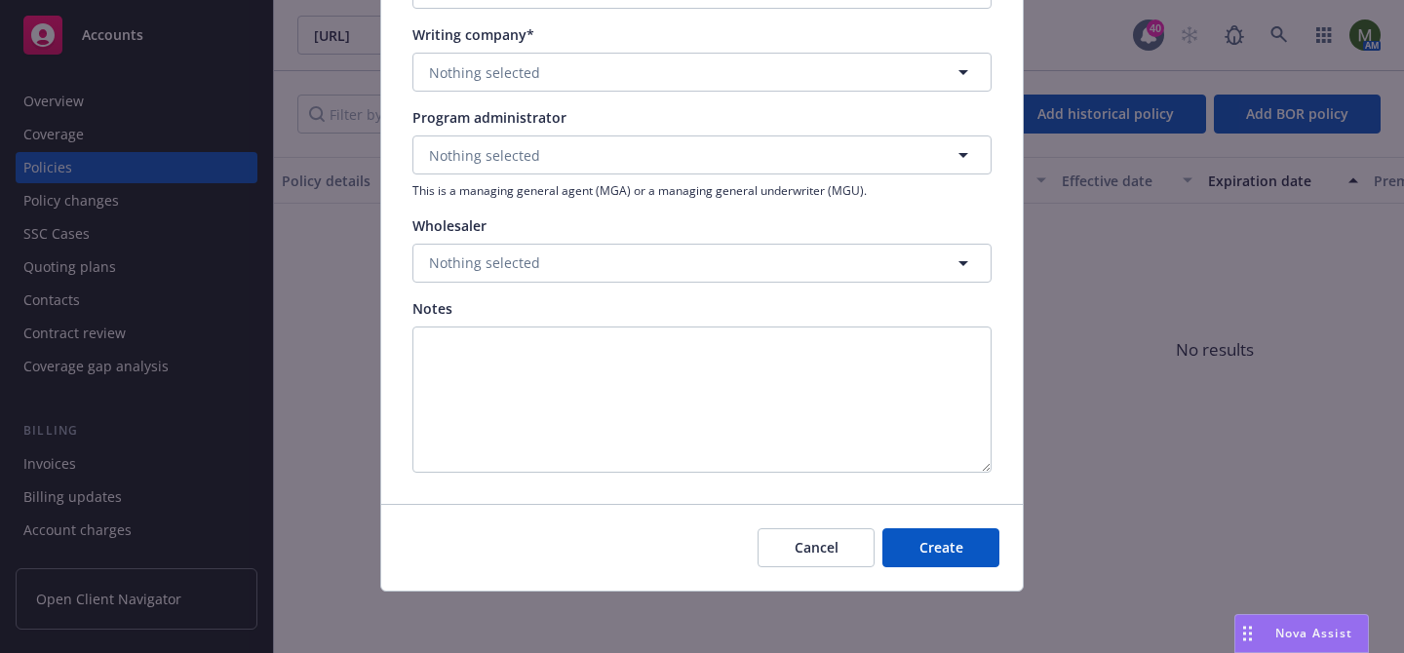
scroll to position [1287, 0]
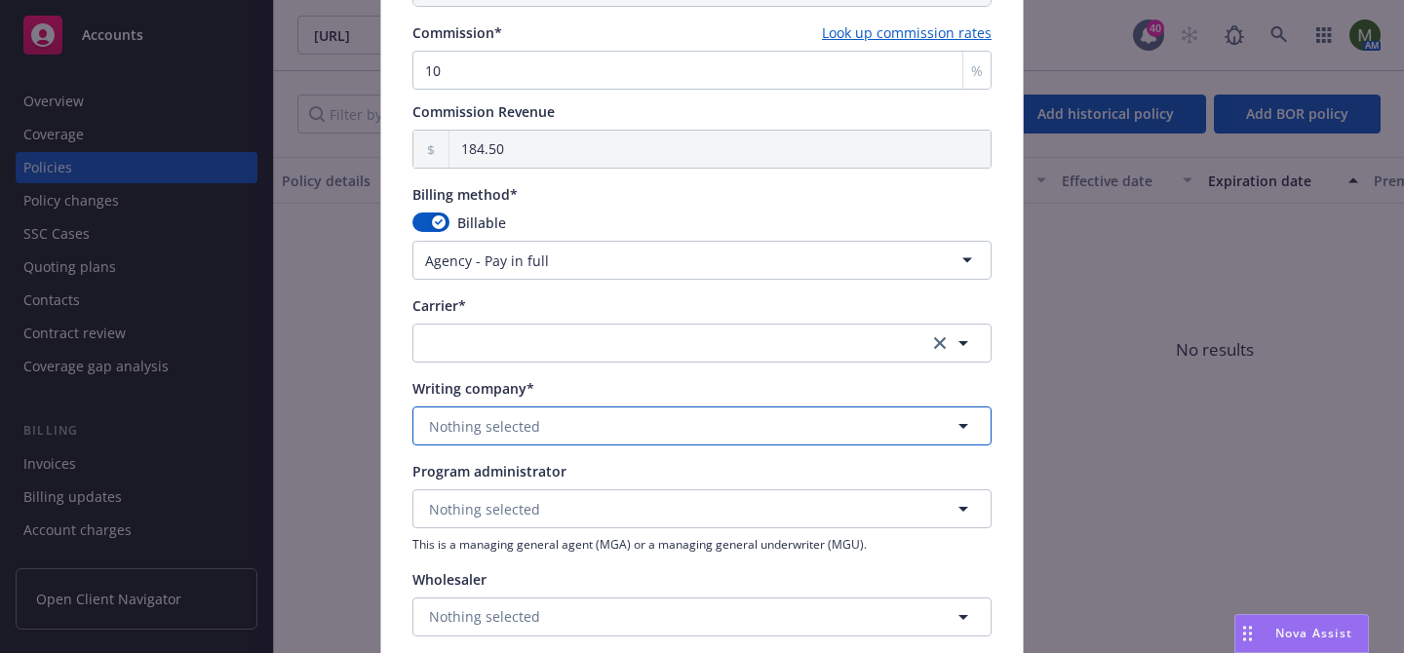
click at [579, 428] on button "Nothing selected" at bounding box center [701, 426] width 579 height 39
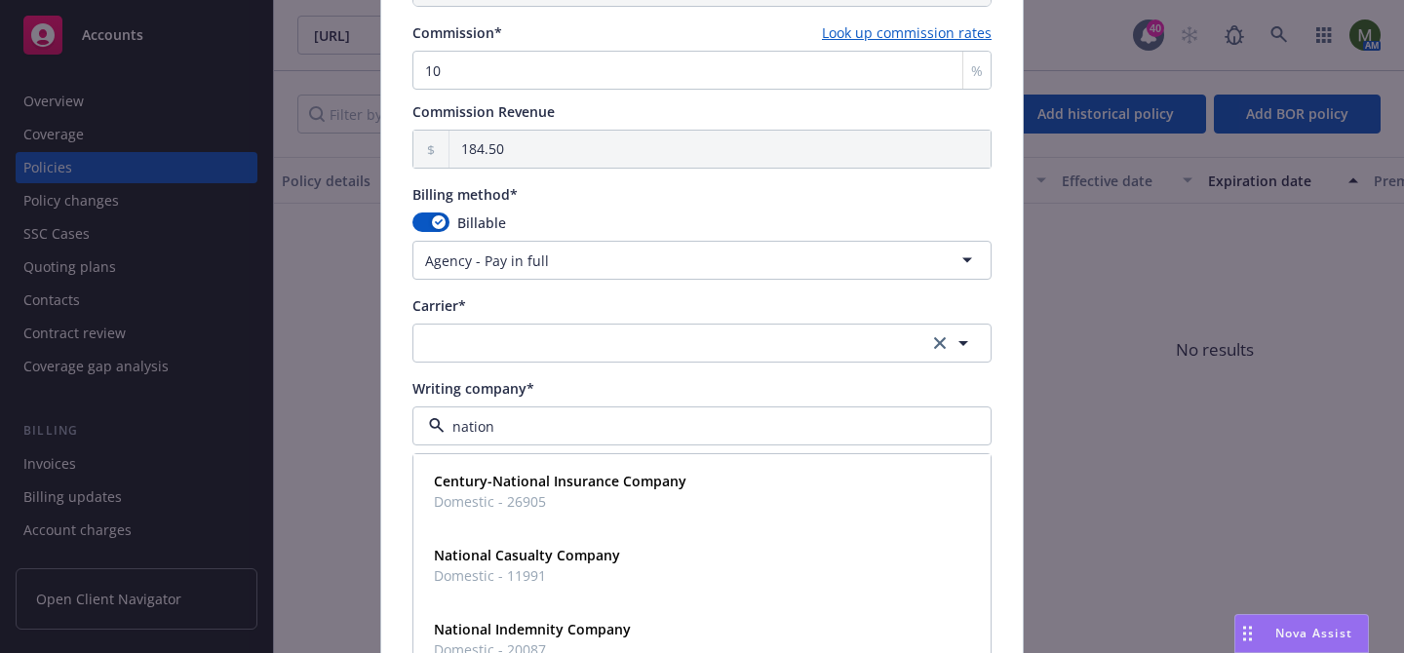
type input "nationa"
click at [560, 559] on strong "National Casualty Company" at bounding box center [527, 555] width 186 height 19
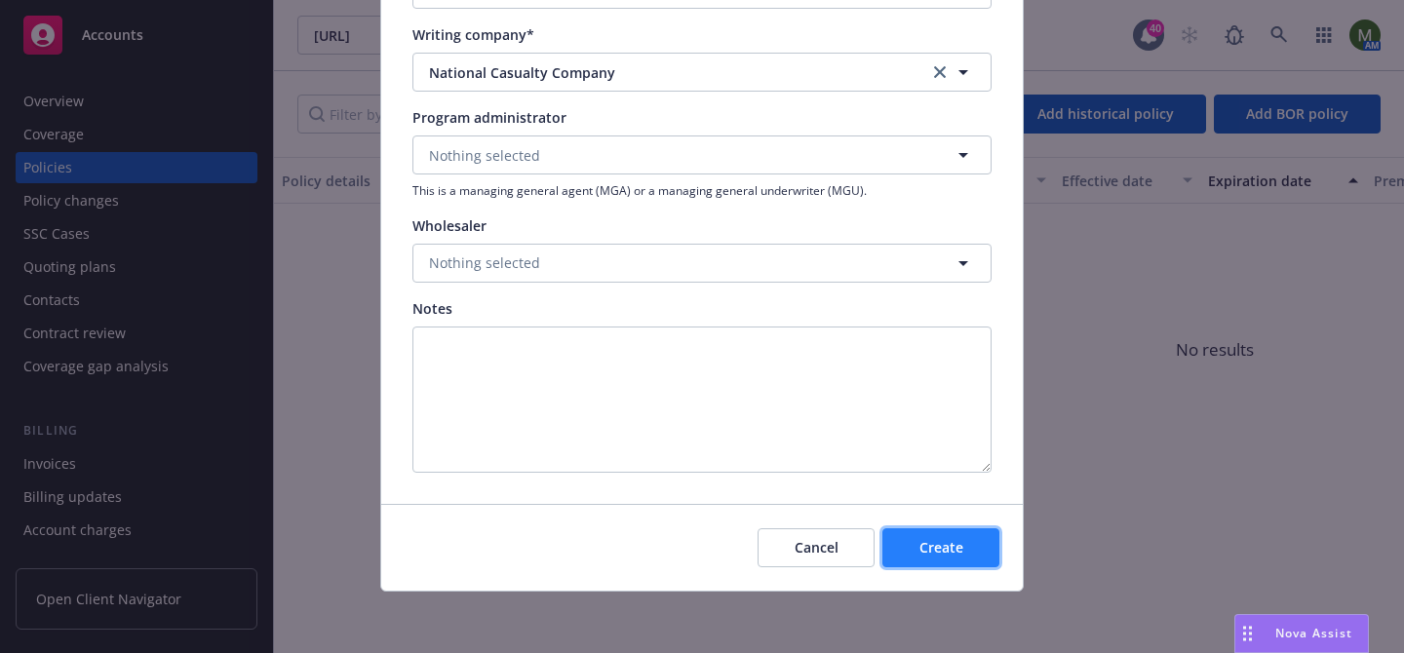
click at [937, 549] on span "Create" at bounding box center [941, 547] width 44 height 19
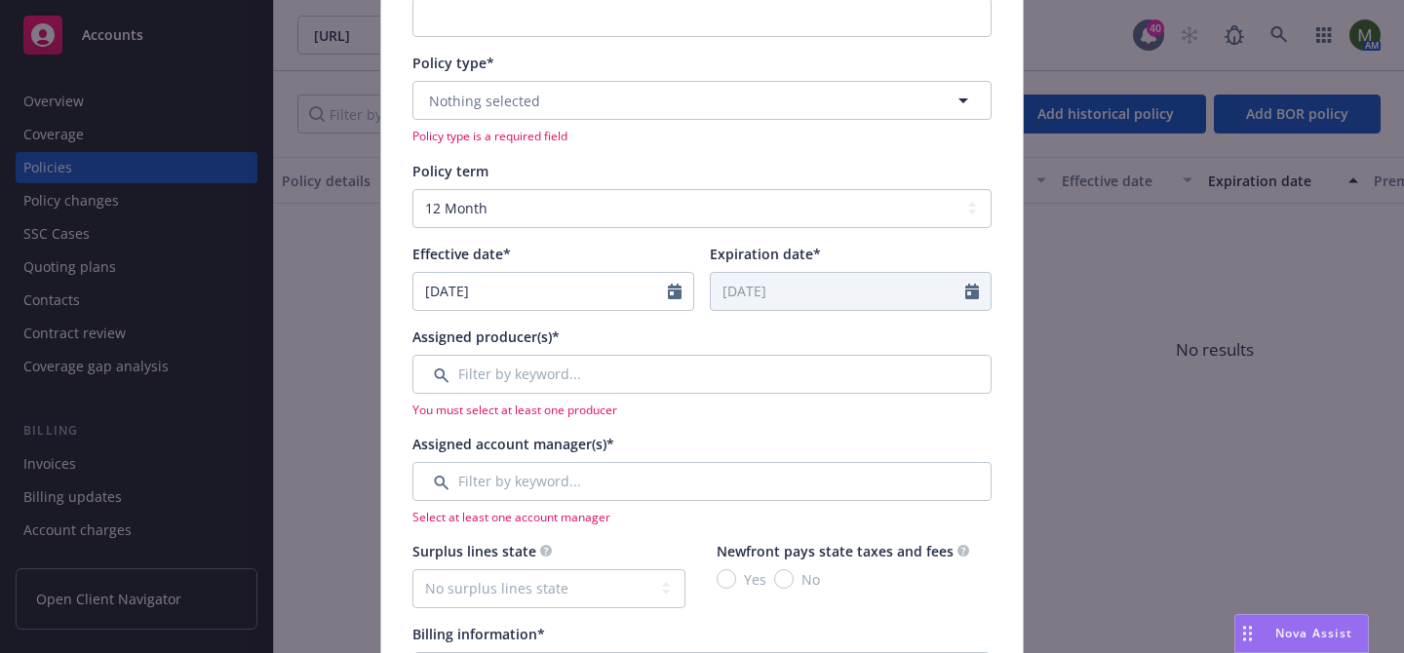
scroll to position [245, 0]
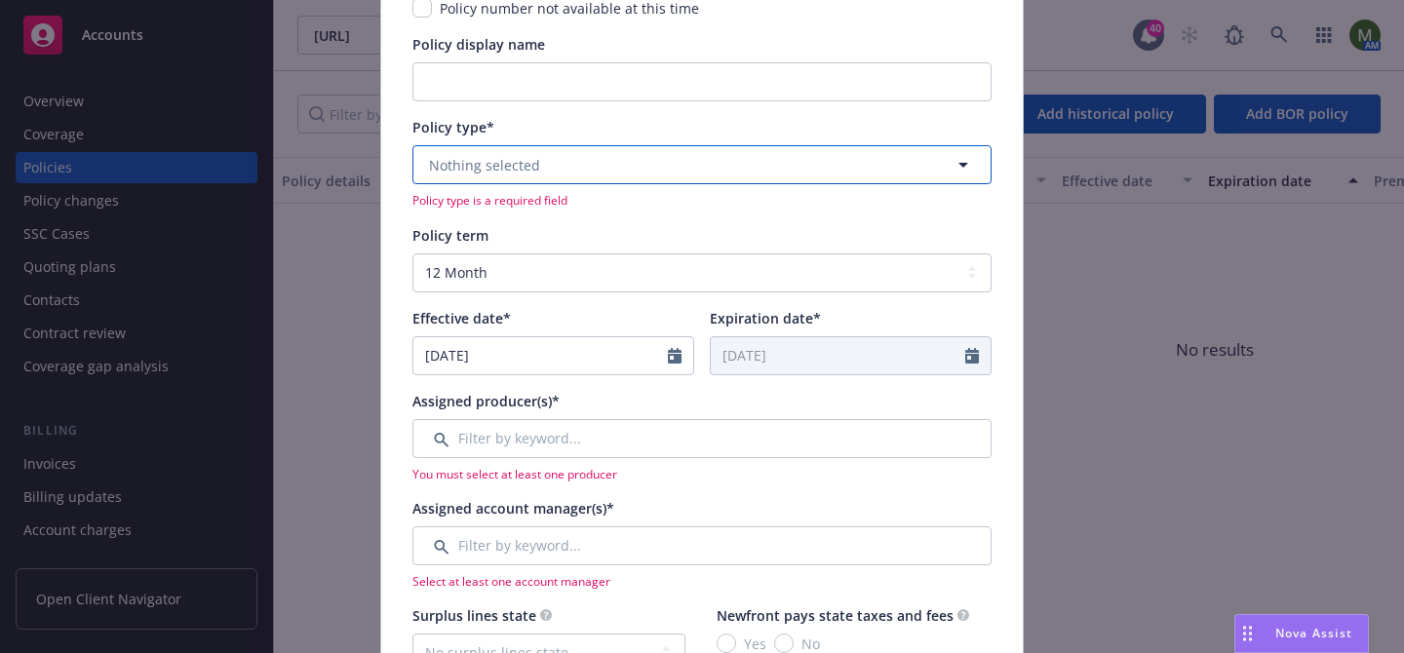
click at [545, 172] on button "Nothing selected" at bounding box center [701, 164] width 579 height 39
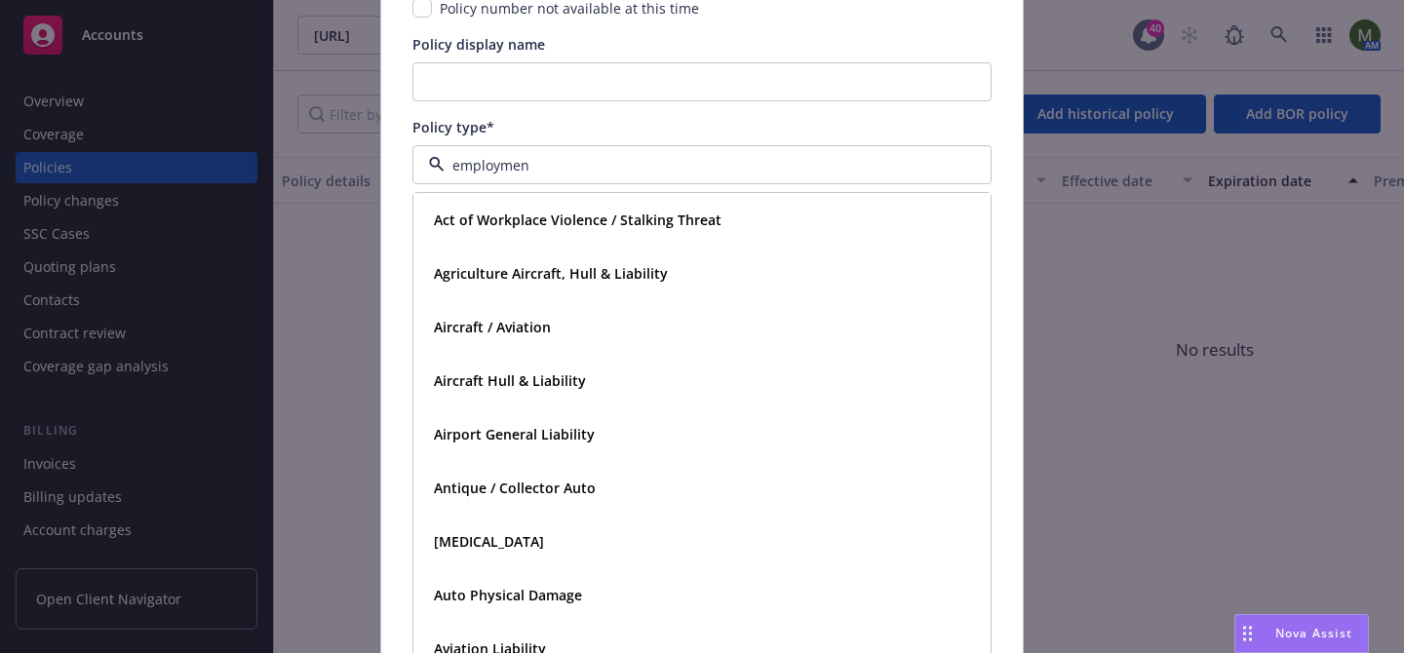
type input "employment"
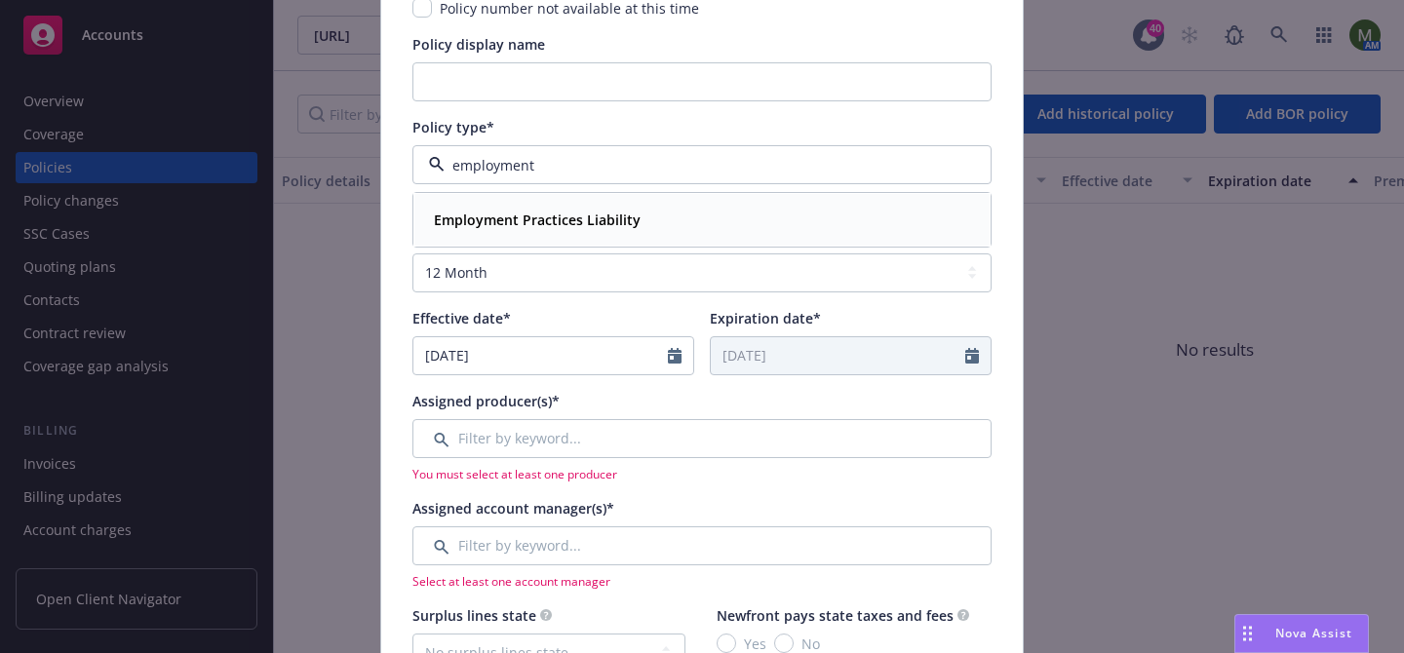
click at [528, 203] on div "Employment Practices Liability" at bounding box center [701, 220] width 575 height 52
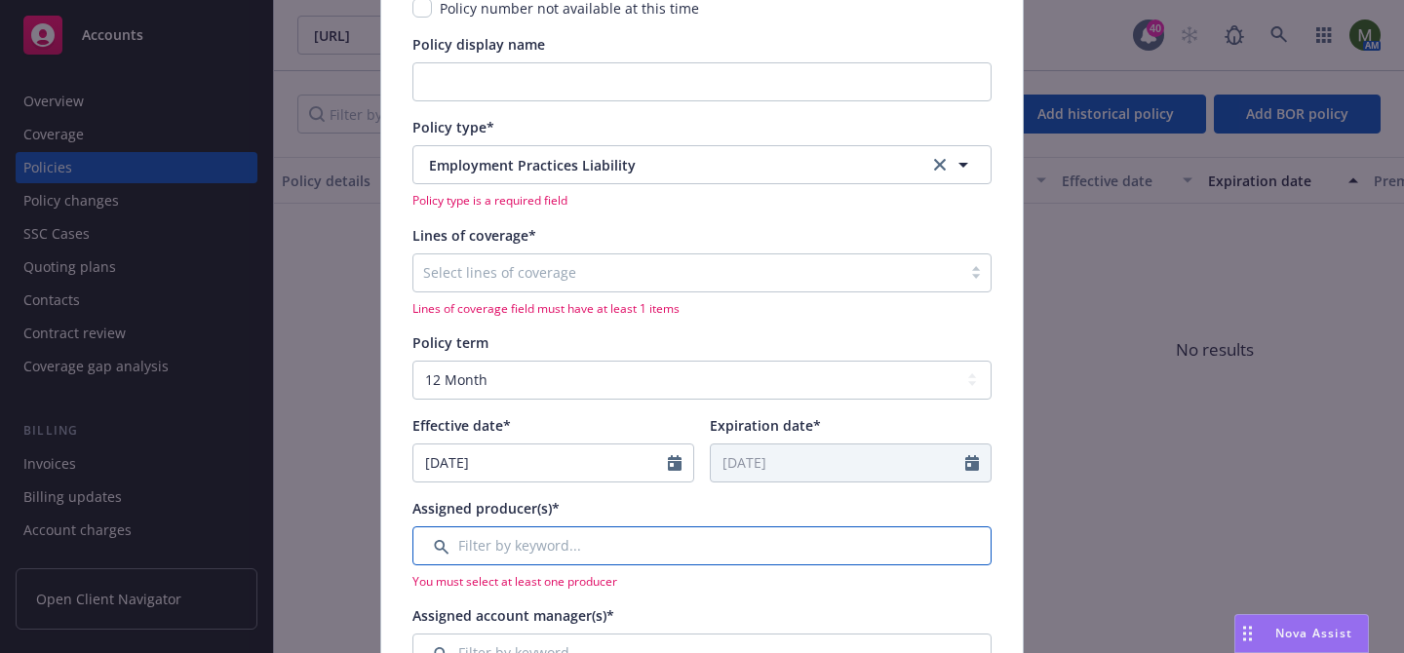
click at [504, 540] on input "Filter by keyword..." at bounding box center [701, 545] width 579 height 39
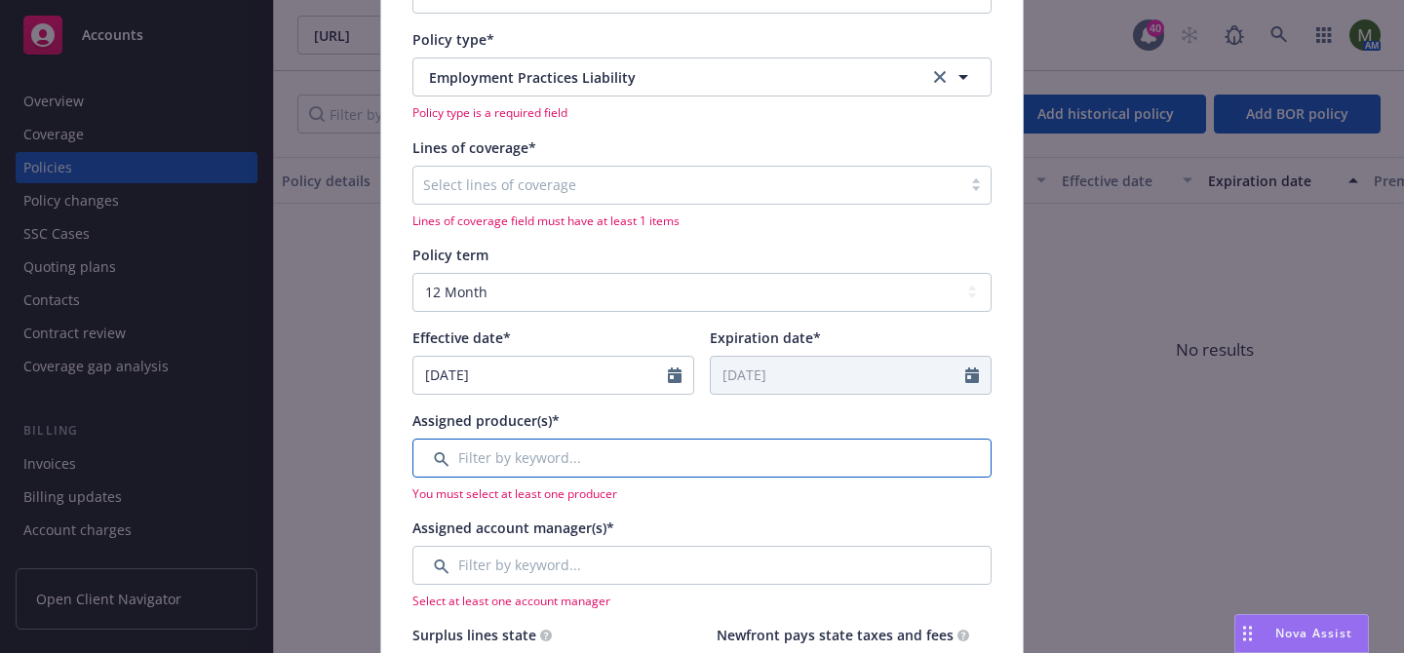
scroll to position [417, 0]
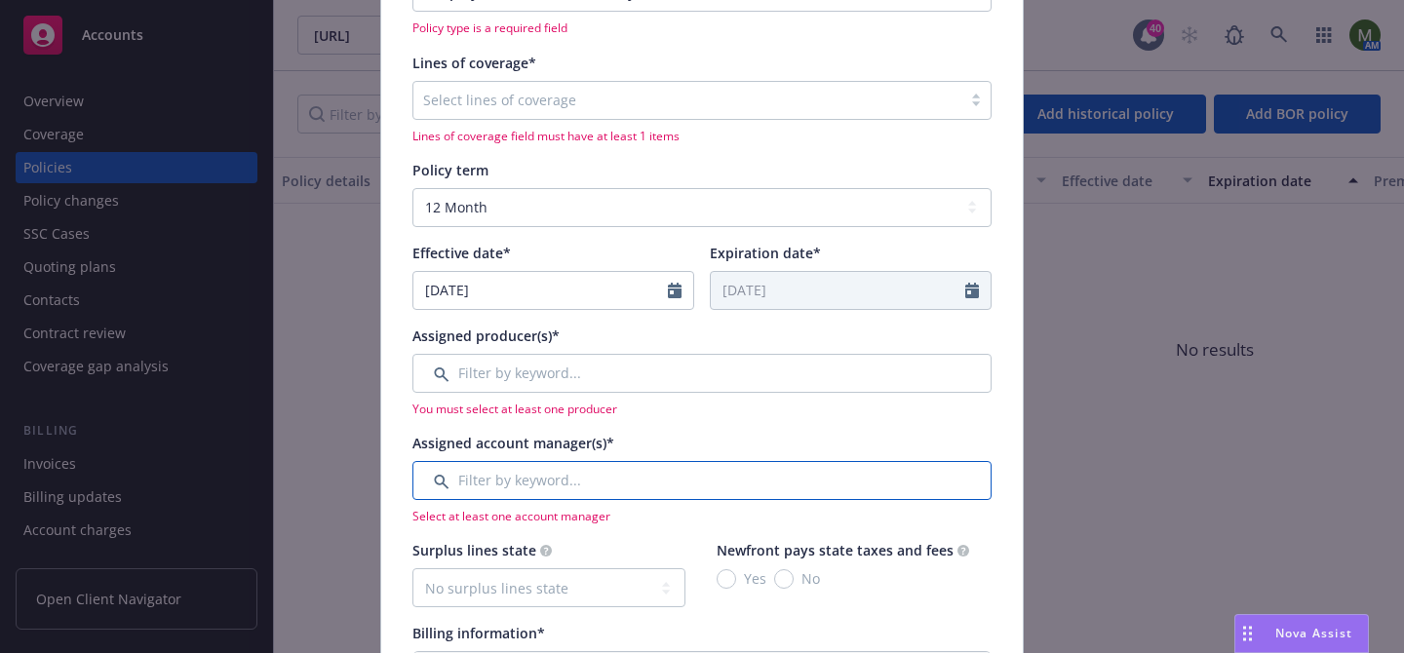
click at [573, 473] on input "Filter by keyword..." at bounding box center [701, 480] width 579 height 39
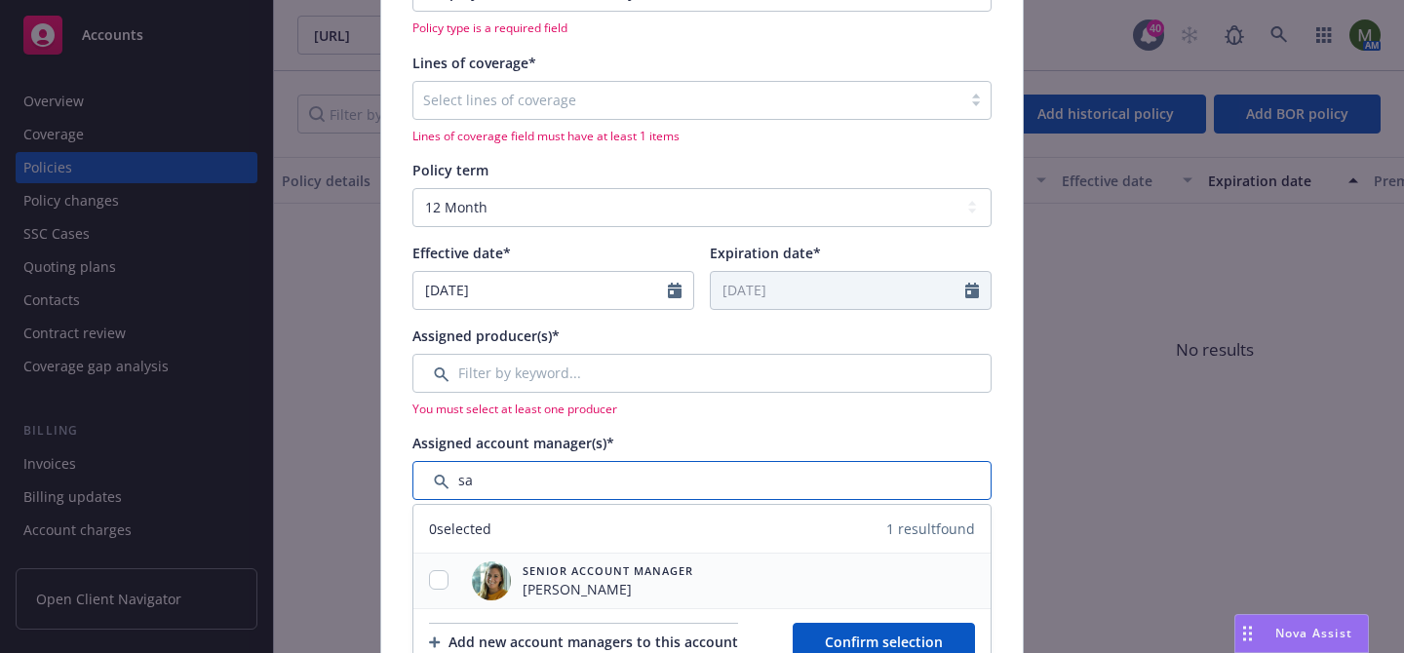
type input "sa"
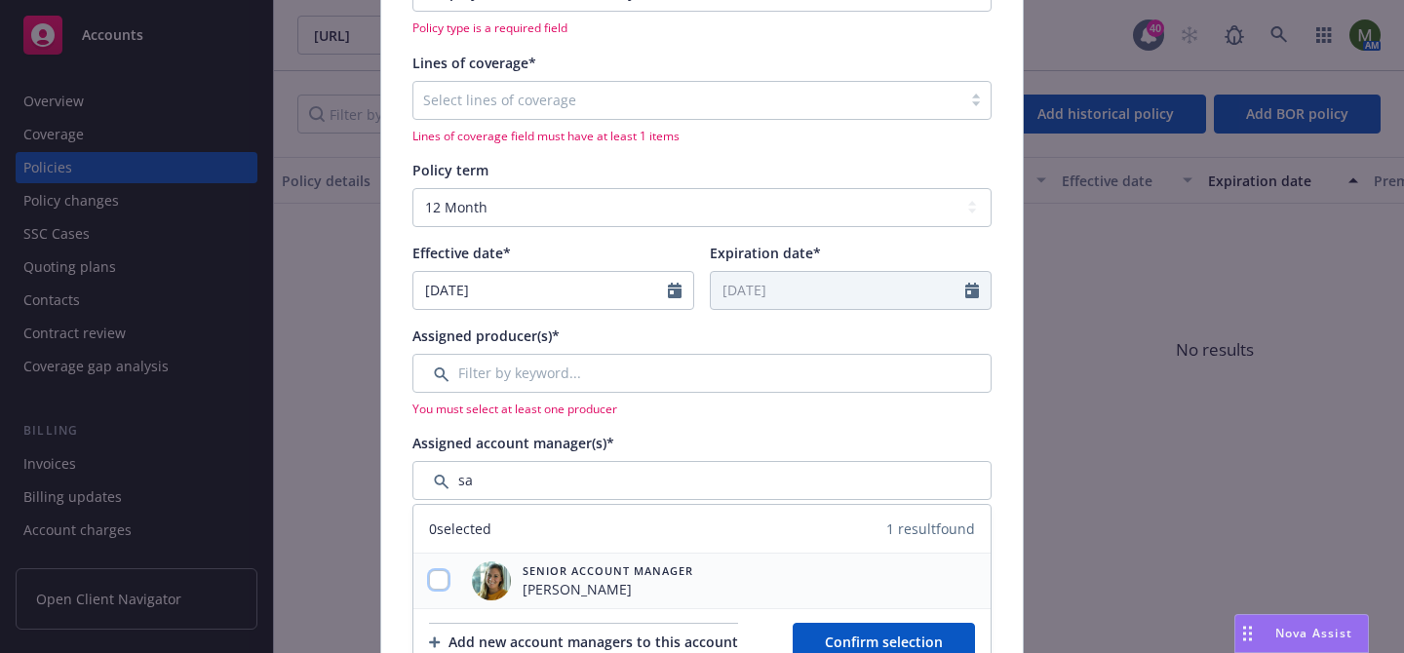
click at [442, 575] on input "checkbox" at bounding box center [438, 579] width 19 height 19
checkbox input "true"
click at [549, 374] on input "Filter by keyword..." at bounding box center [701, 373] width 579 height 39
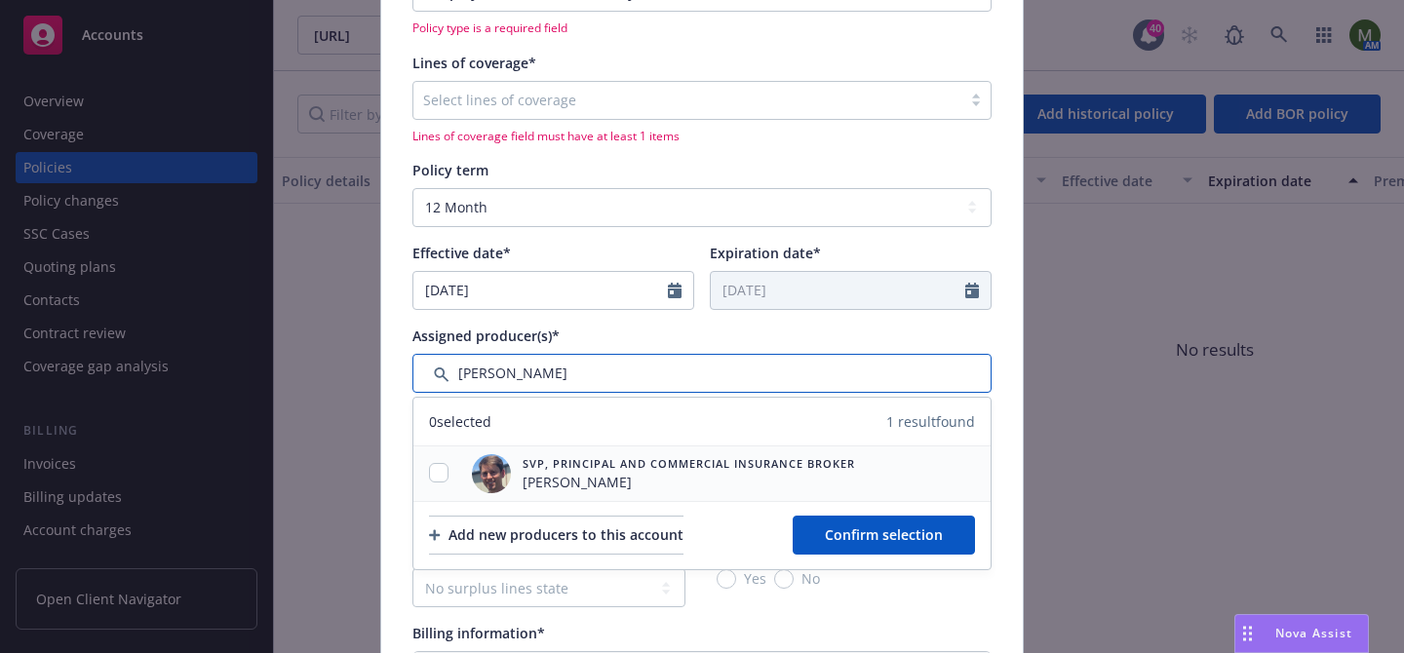
type input "sall"
click at [429, 464] on div at bounding box center [438, 473] width 51 height 20
click at [438, 469] on input "checkbox" at bounding box center [438, 472] width 19 height 19
checkbox input "true"
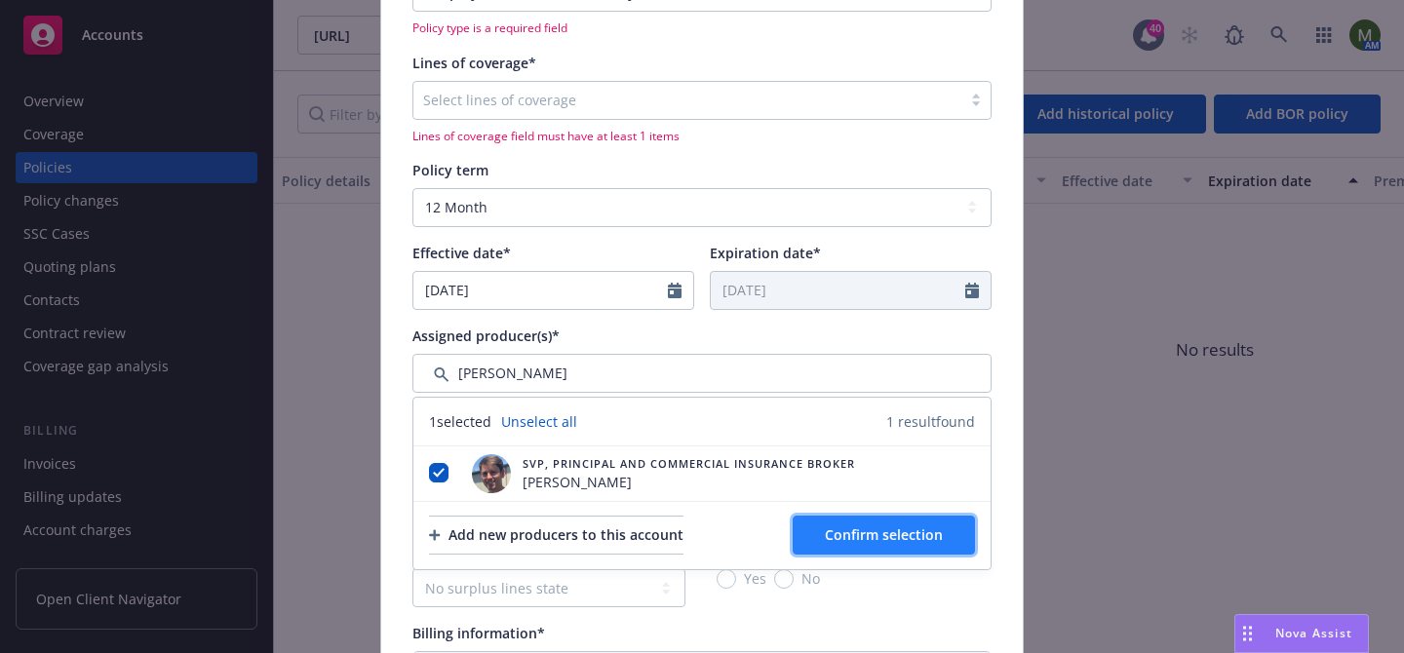
click at [853, 546] on button "Confirm selection" at bounding box center [884, 535] width 182 height 39
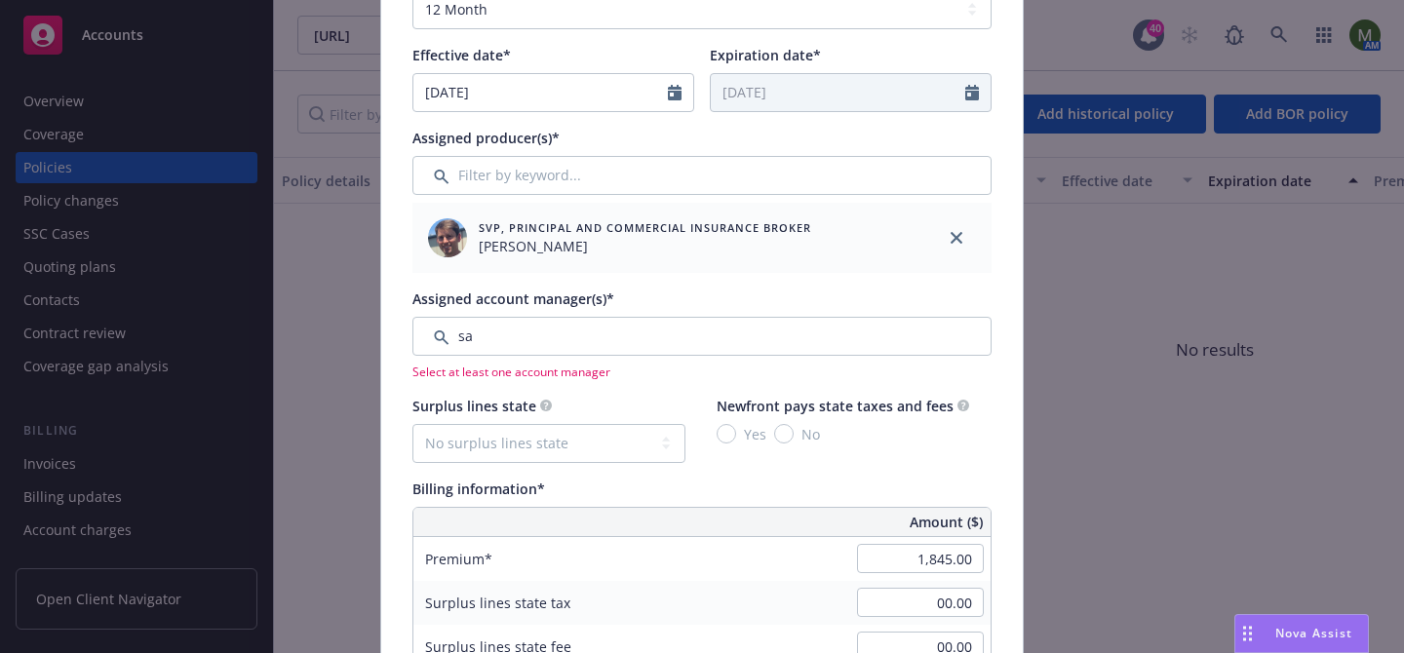
scroll to position [588, 0]
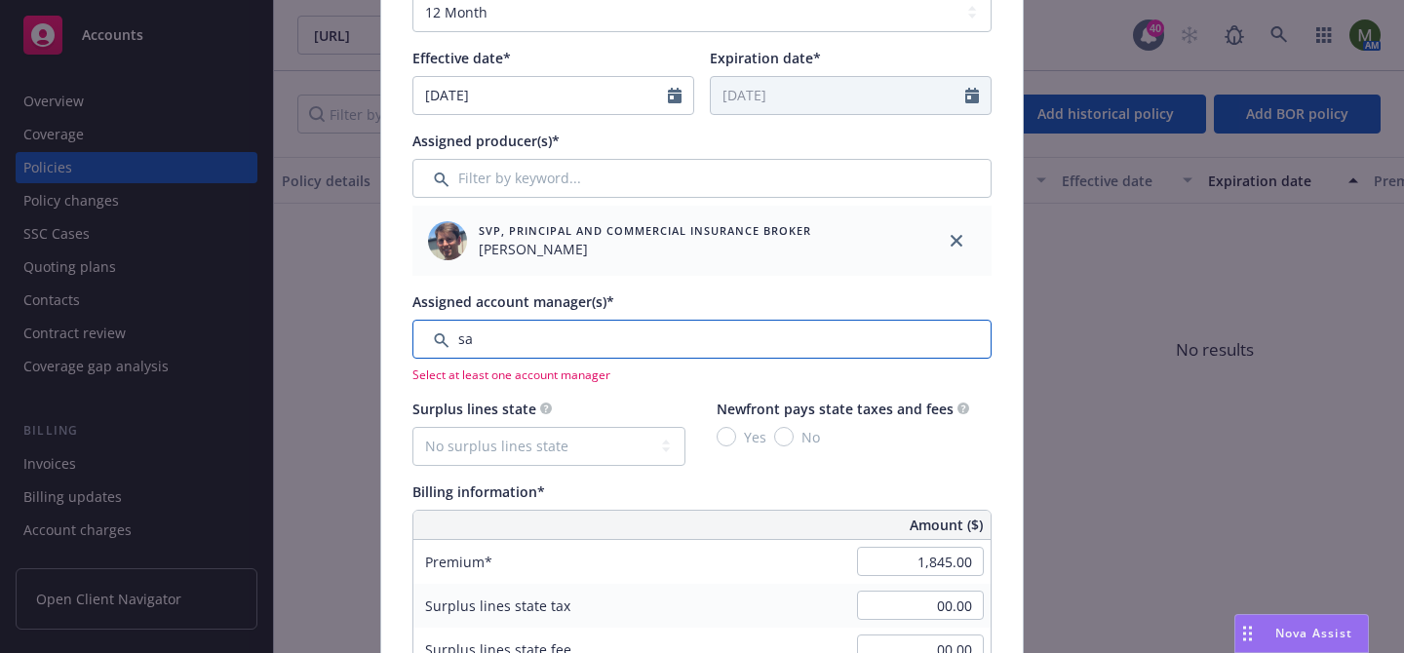
click at [597, 324] on input "Filter by keyword..." at bounding box center [701, 339] width 579 height 39
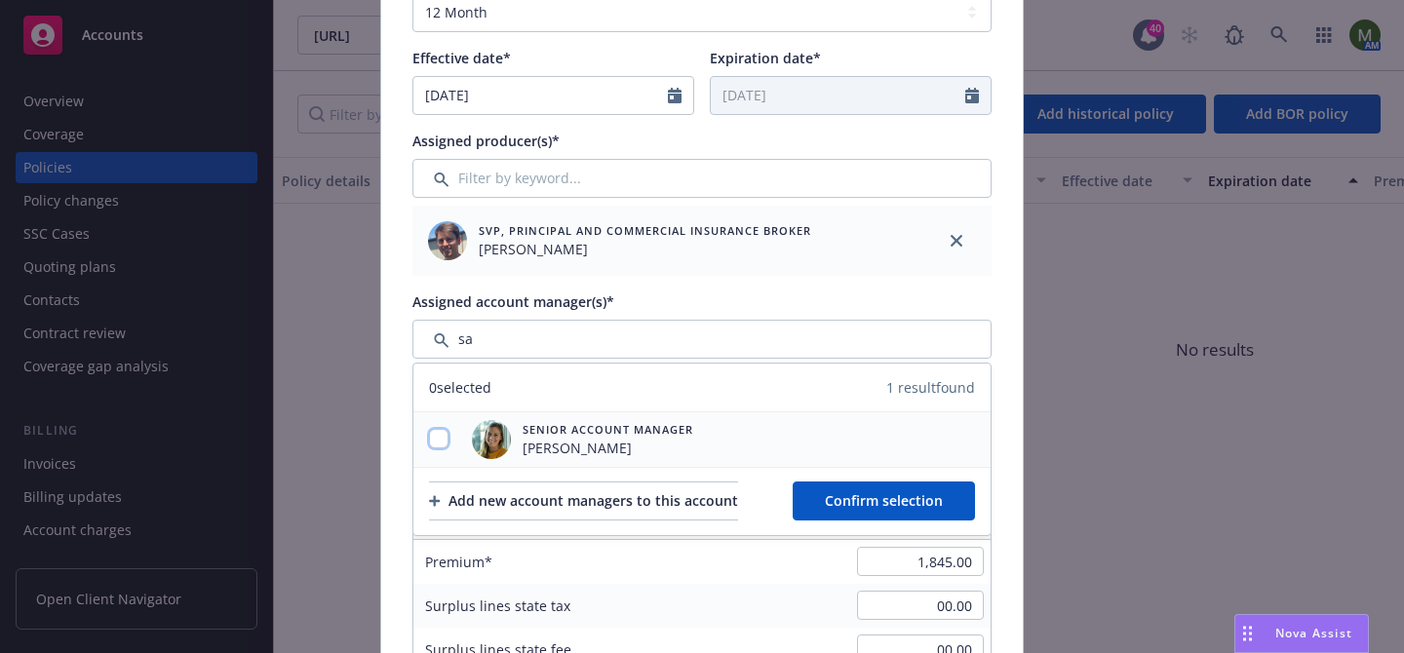
click at [443, 440] on input "checkbox" at bounding box center [438, 438] width 19 height 19
checkbox input "true"
click at [845, 495] on span "Confirm selection" at bounding box center [884, 500] width 118 height 19
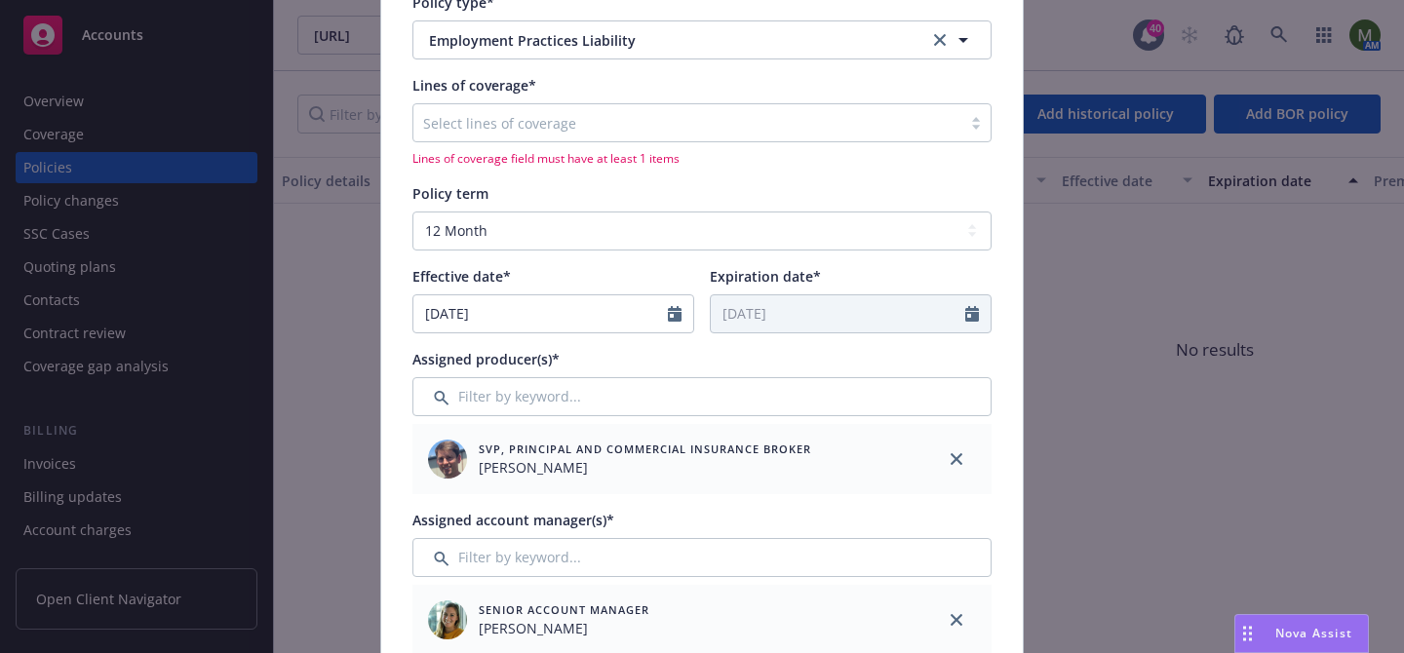
scroll to position [23, 0]
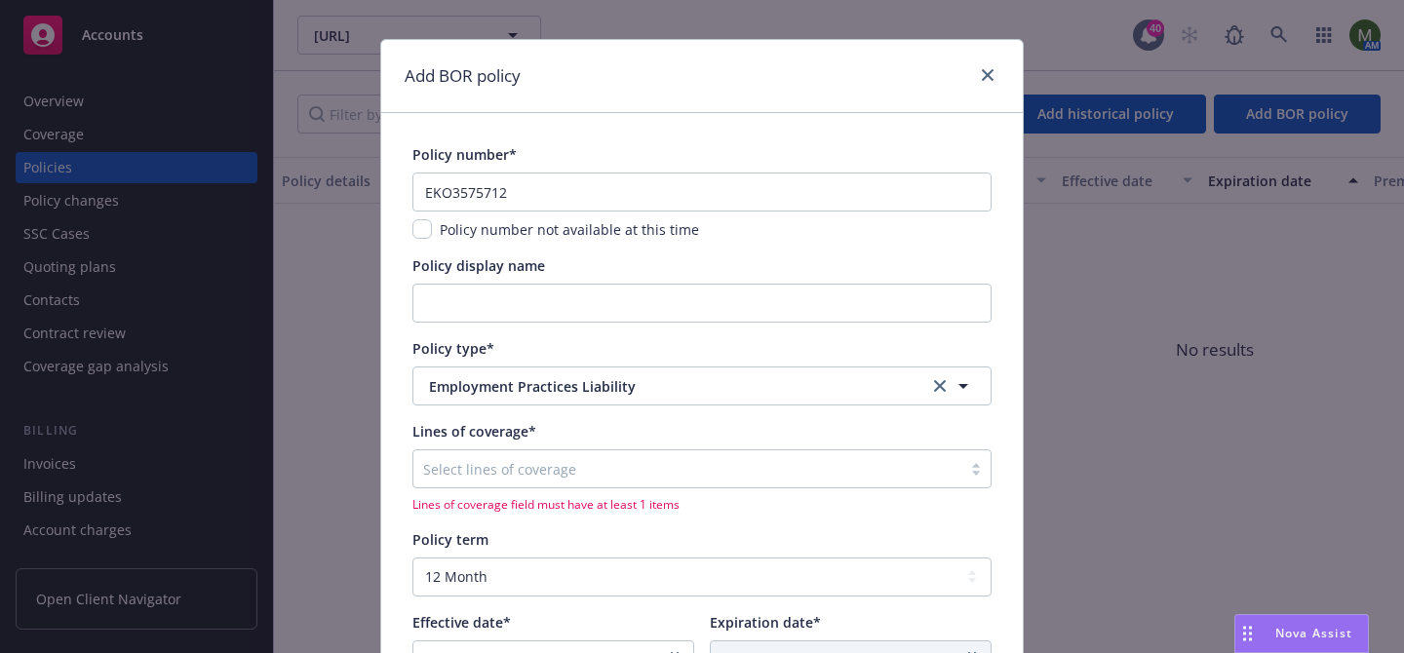
click at [611, 465] on div at bounding box center [687, 468] width 528 height 23
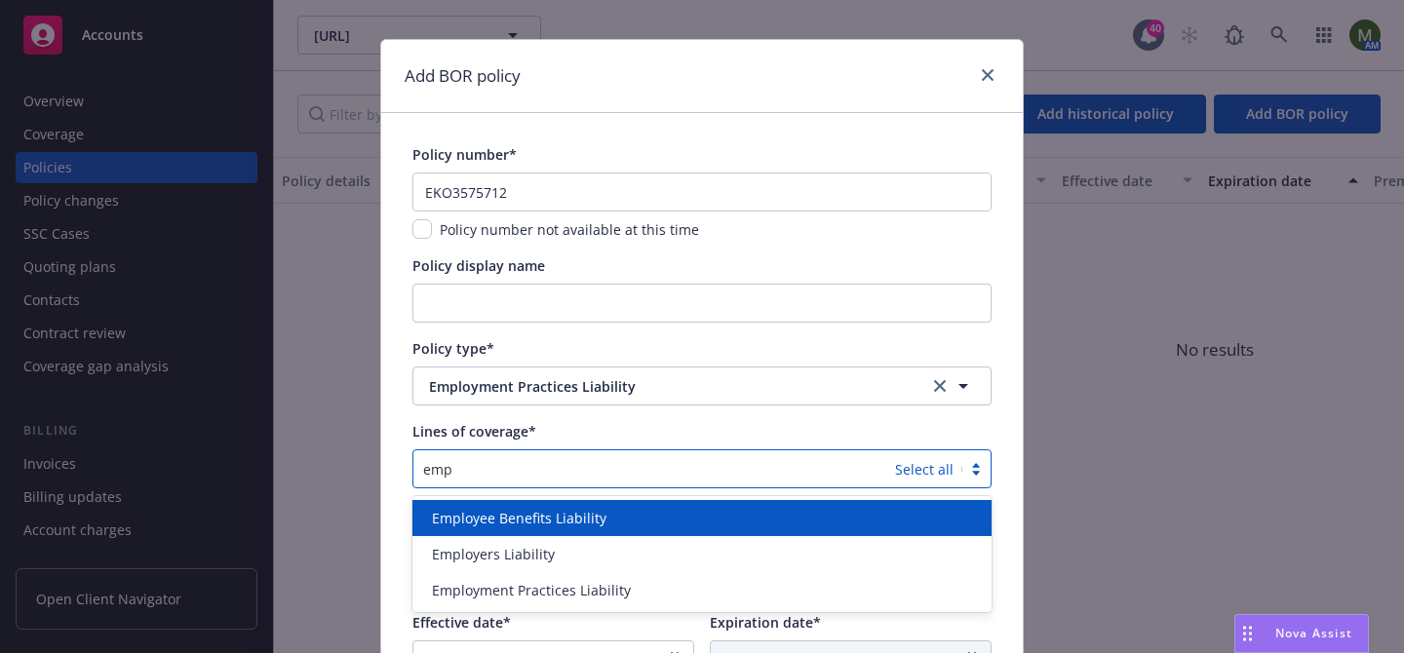
type input "empl"
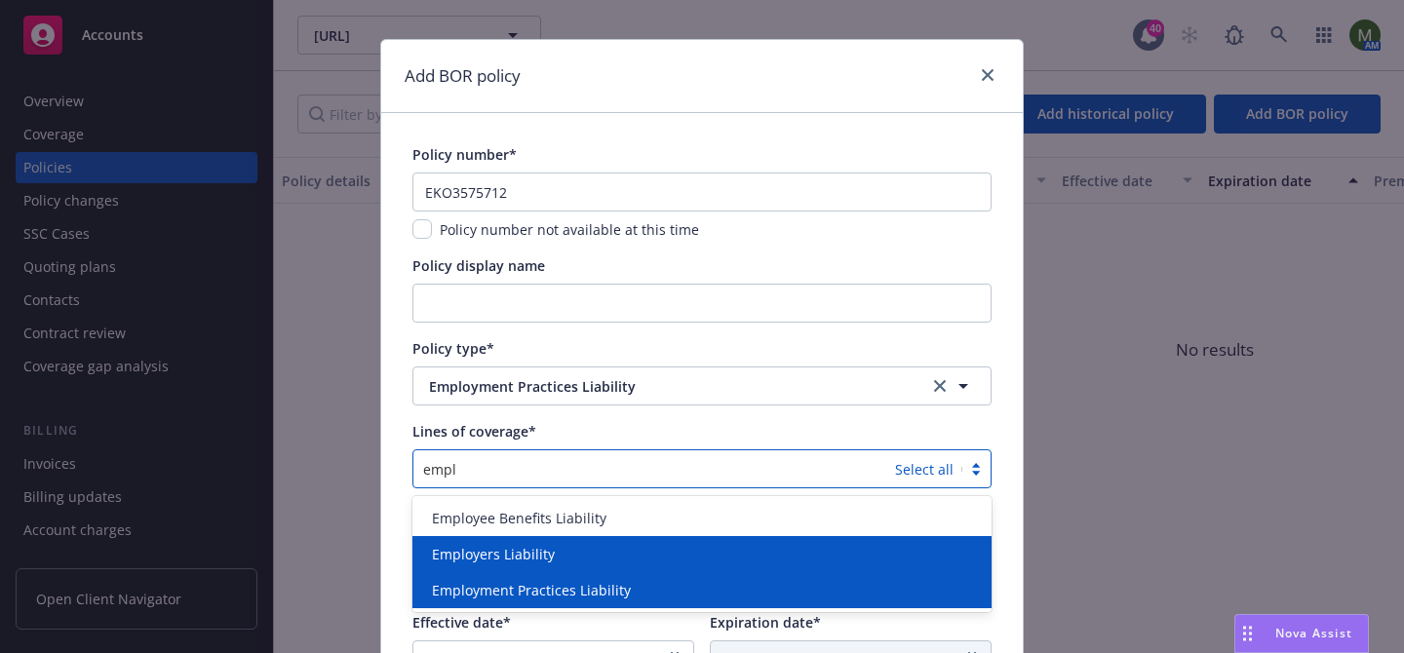
click at [572, 584] on span "Employment Practices Liability" at bounding box center [531, 590] width 199 height 20
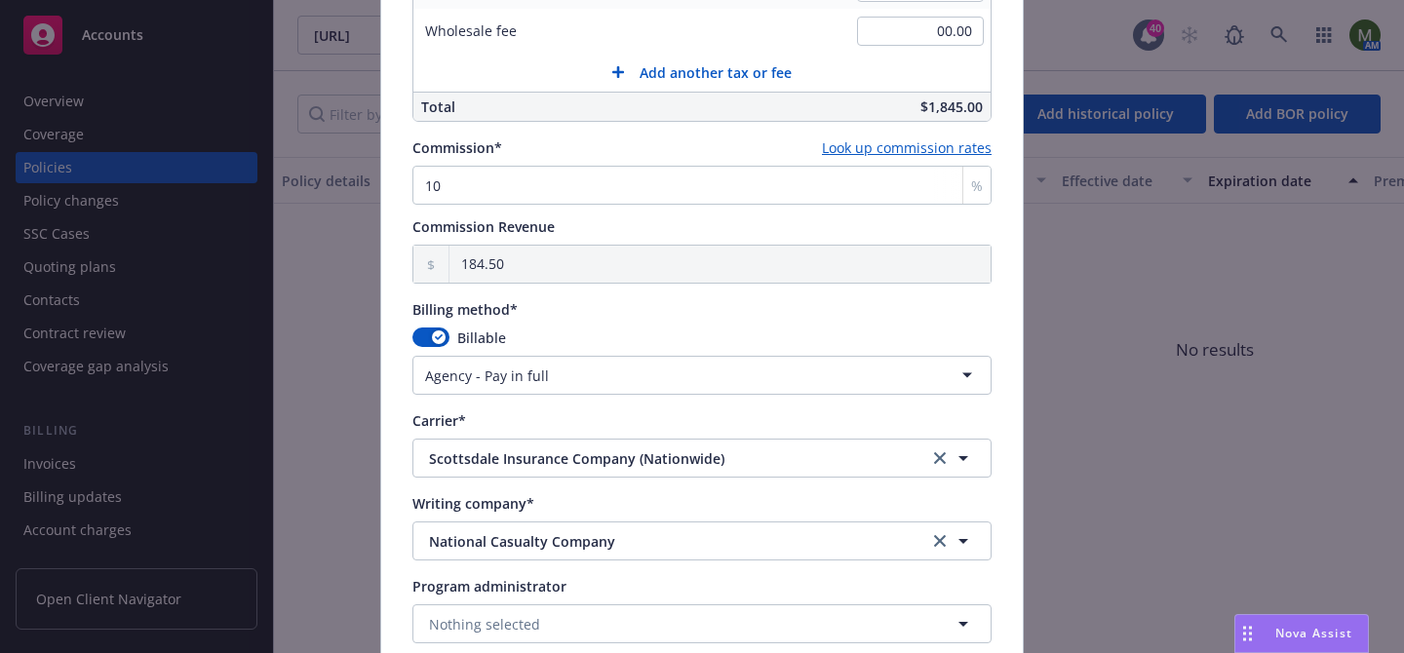
scroll to position [1880, 0]
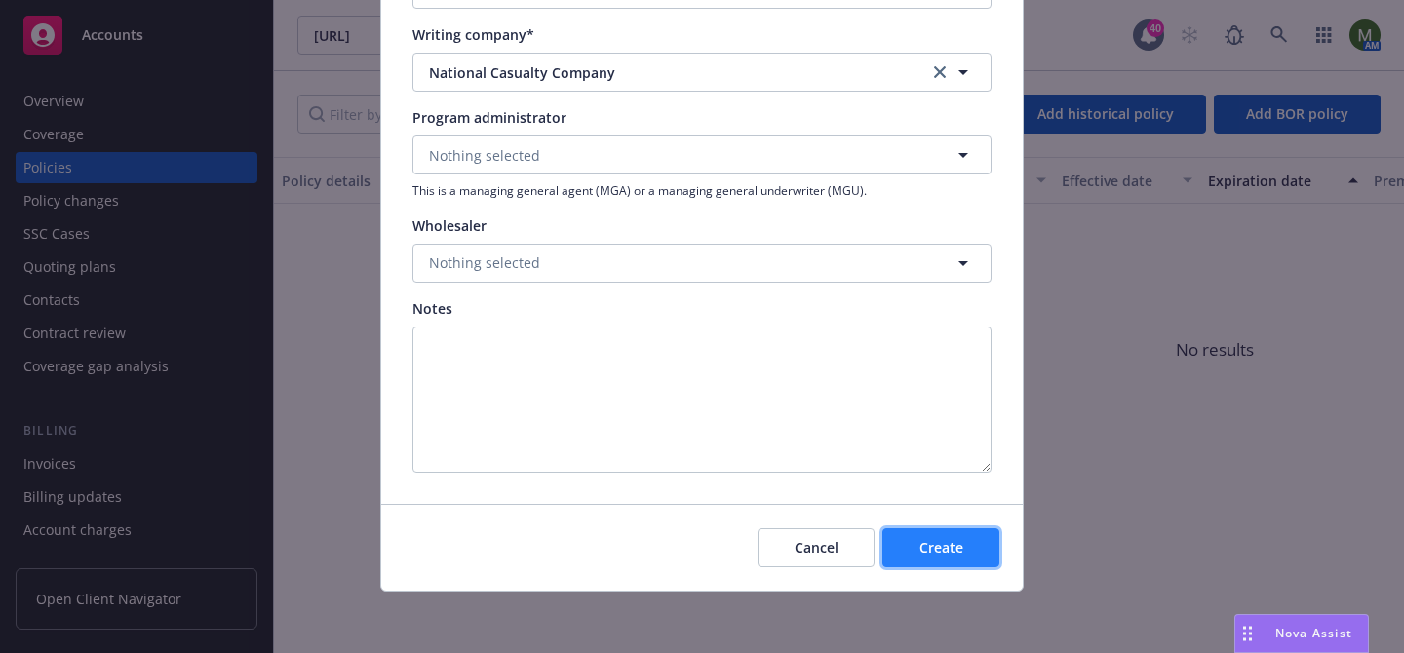
click at [919, 546] on span "Create" at bounding box center [941, 547] width 44 height 19
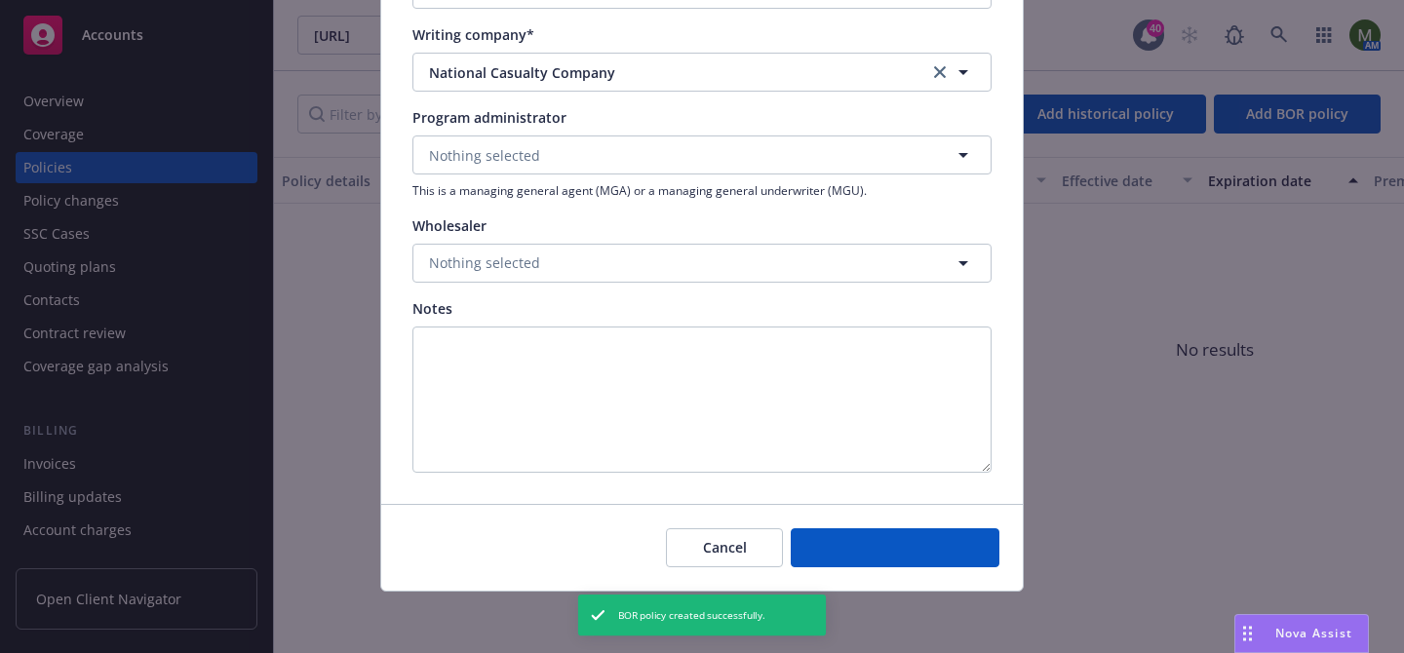
select select "DIRECT"
select select "other"
type input "09/10/2025"
type input "09/10/2026"
type input "00.00"
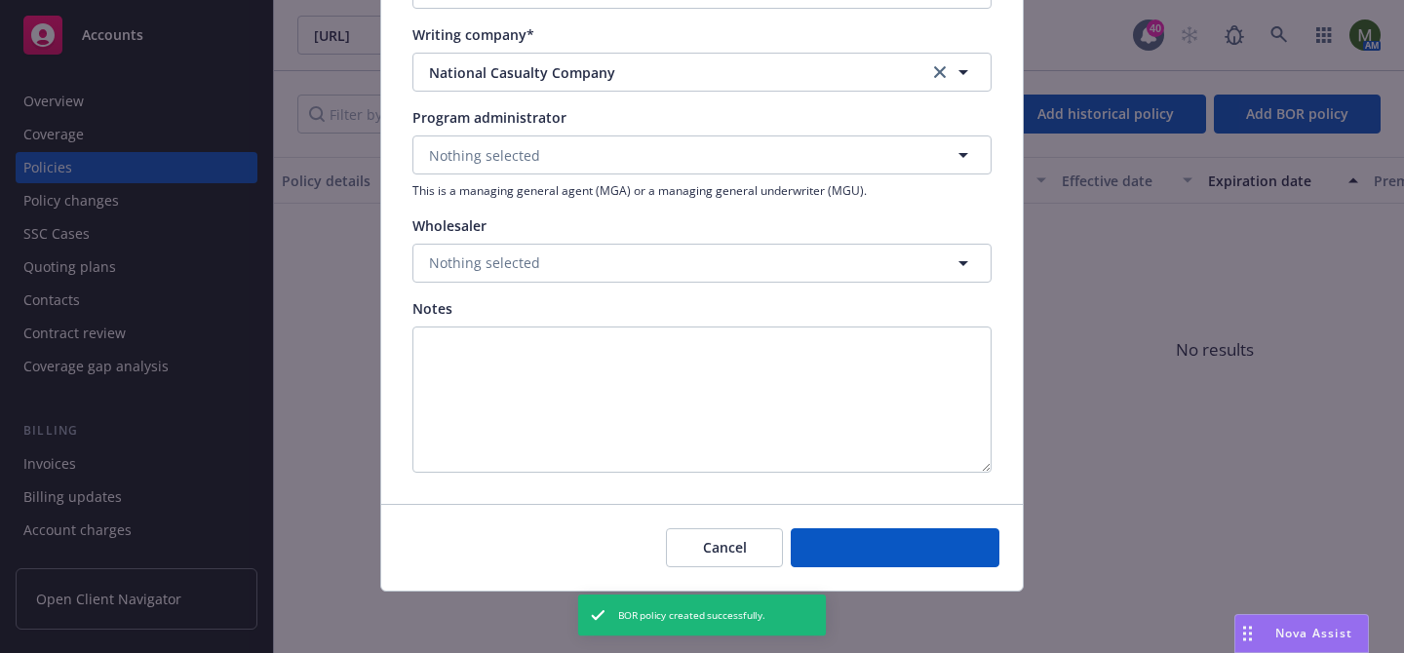
type input "0"
type input "0.00"
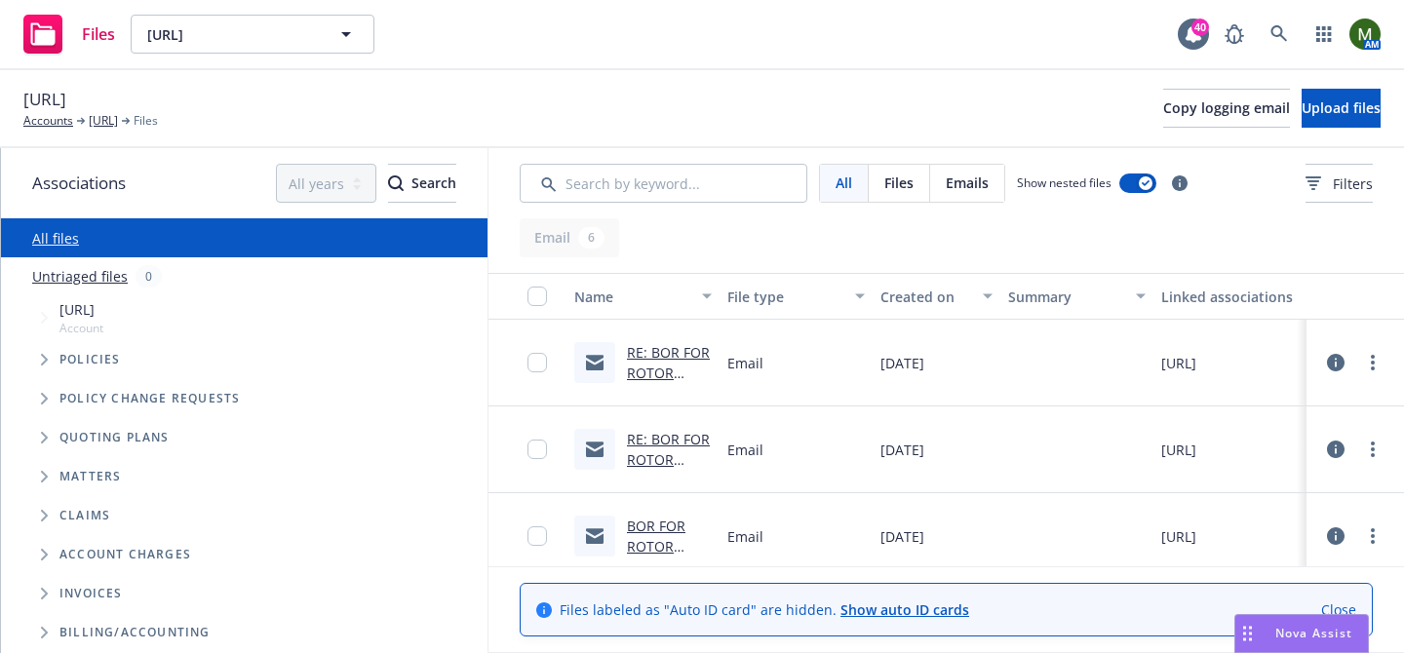
scroll to position [272, 0]
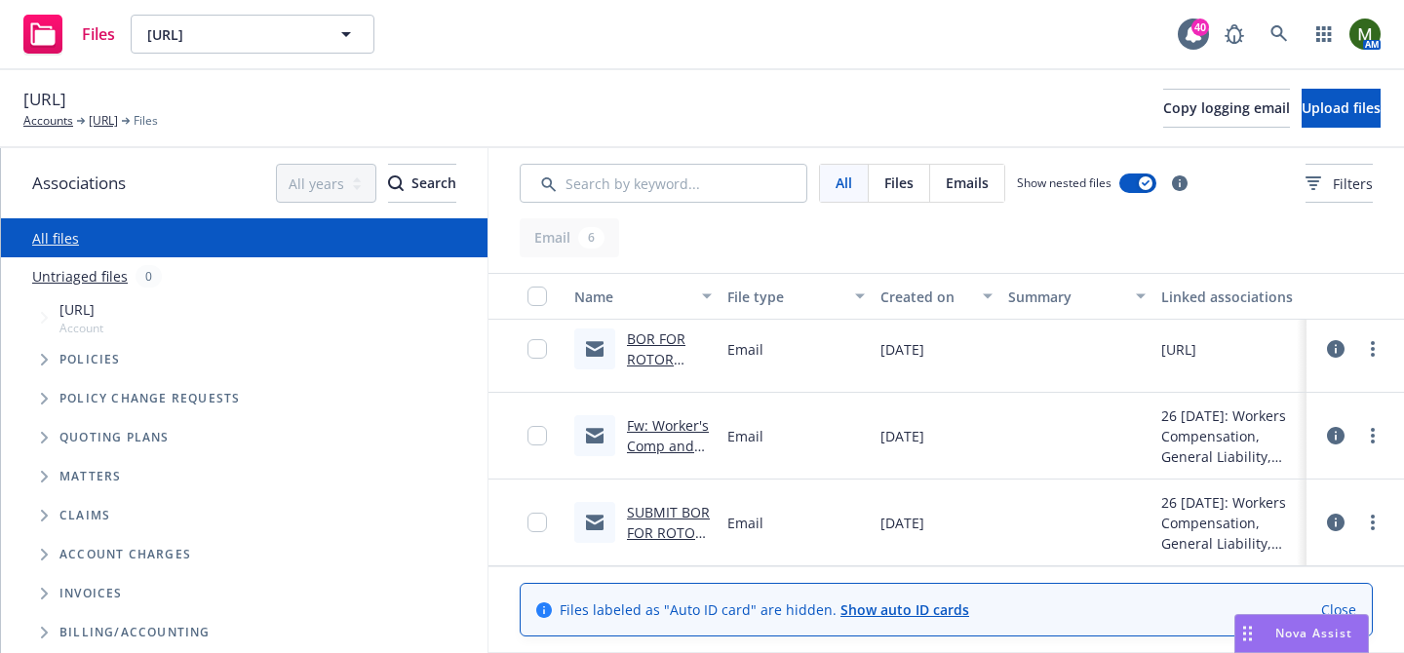
click at [682, 509] on link "SUBMIT BOR FOR ROTOR TECHNOLOGIES" at bounding box center [668, 543] width 83 height 80
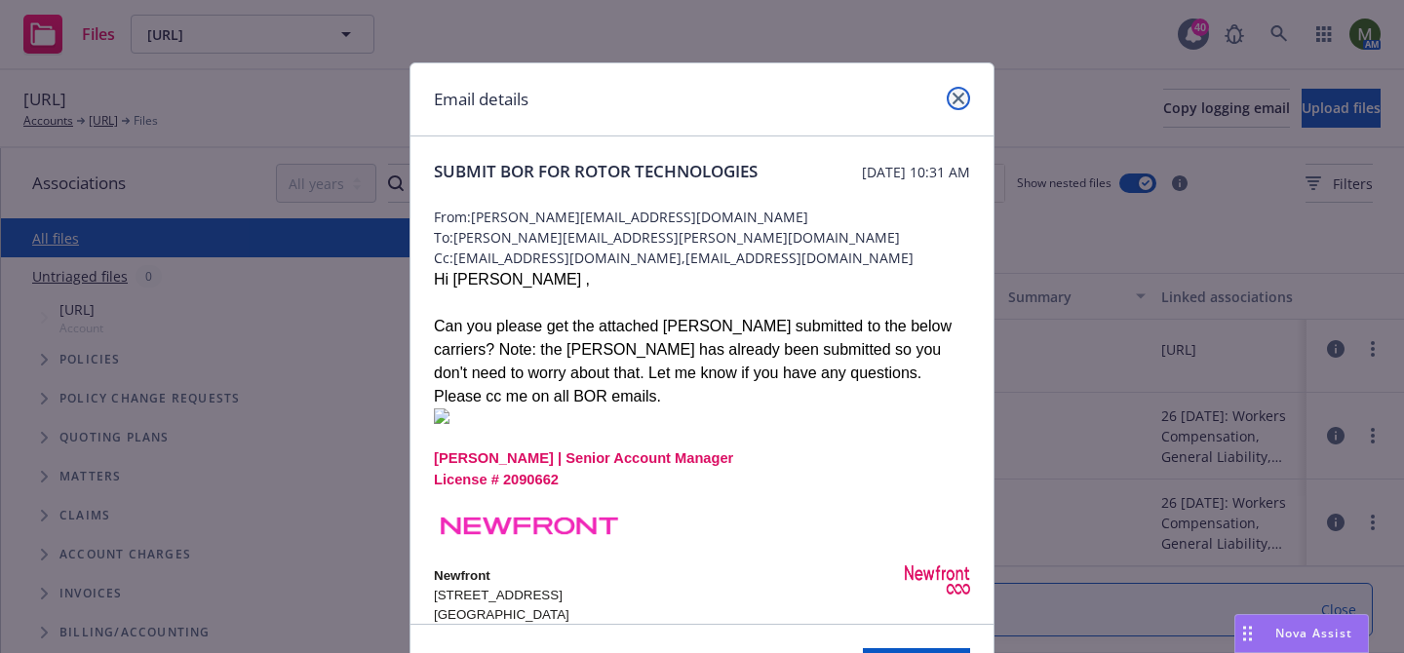
click at [953, 100] on icon "close" at bounding box center [959, 99] width 12 height 12
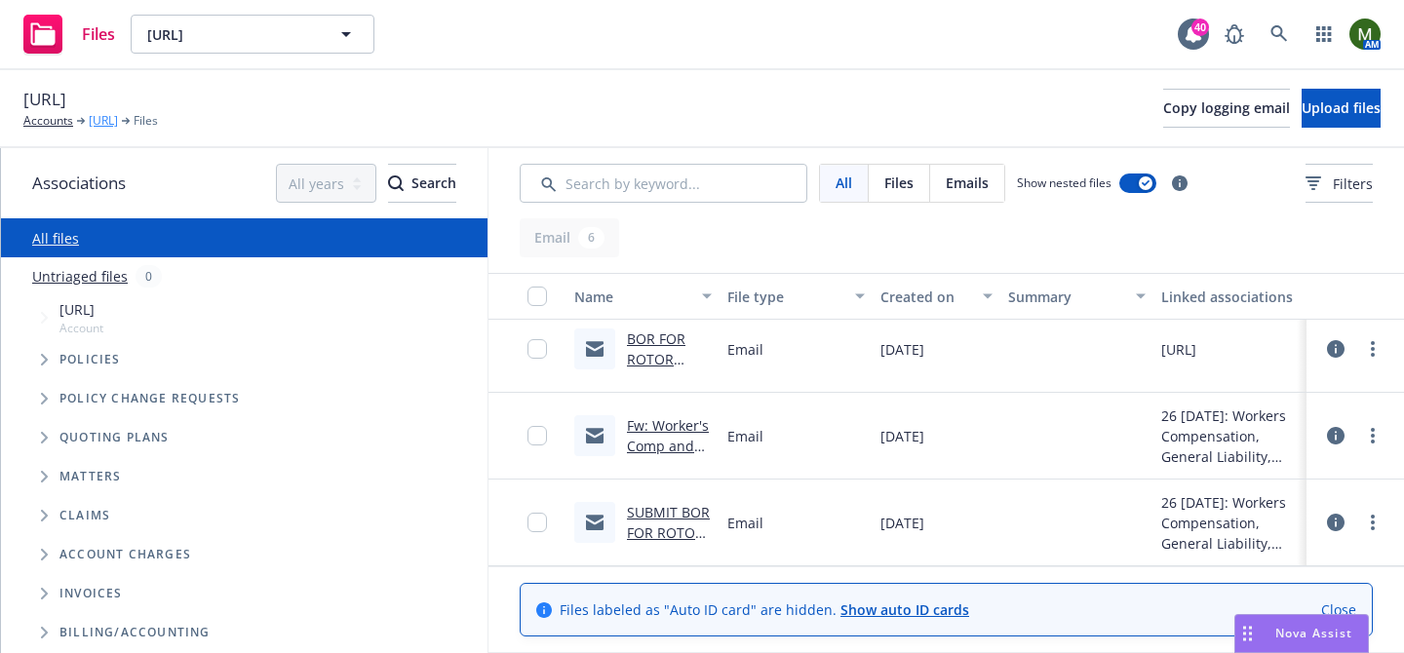
click at [112, 121] on link "[URL]" at bounding box center [103, 121] width 29 height 18
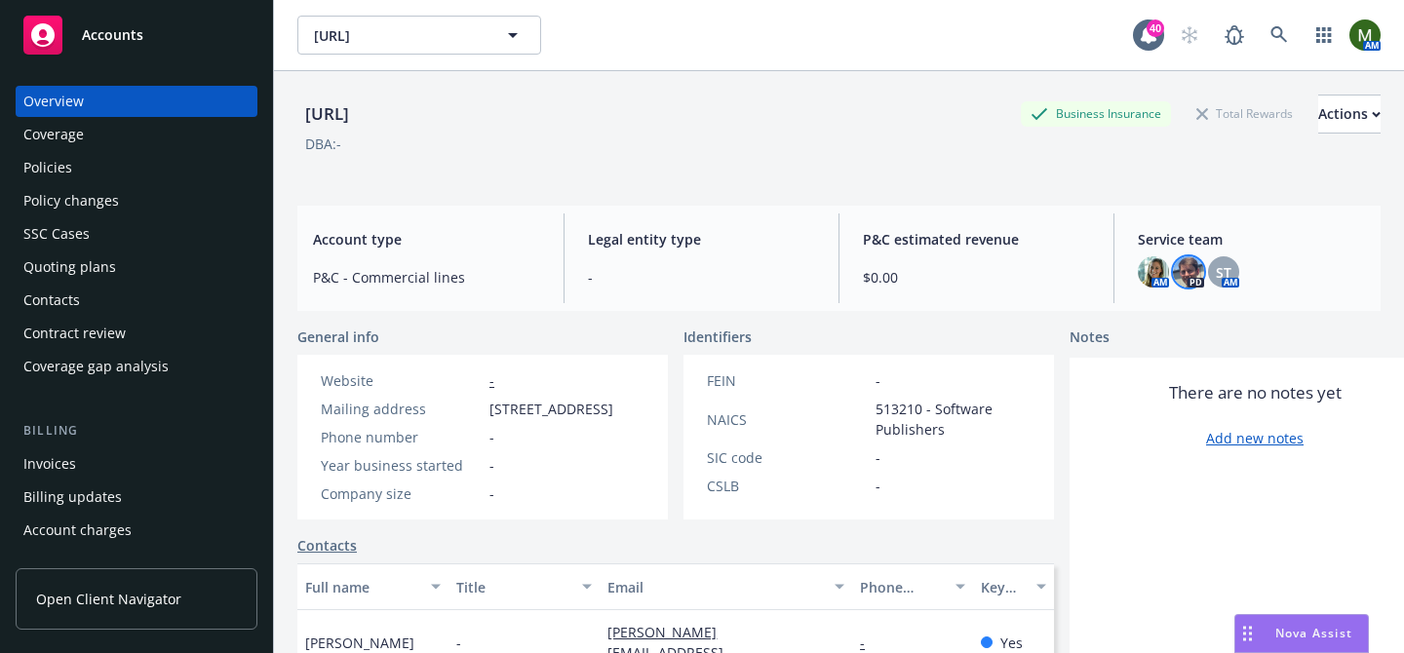
click at [1197, 268] on img at bounding box center [1188, 271] width 31 height 31
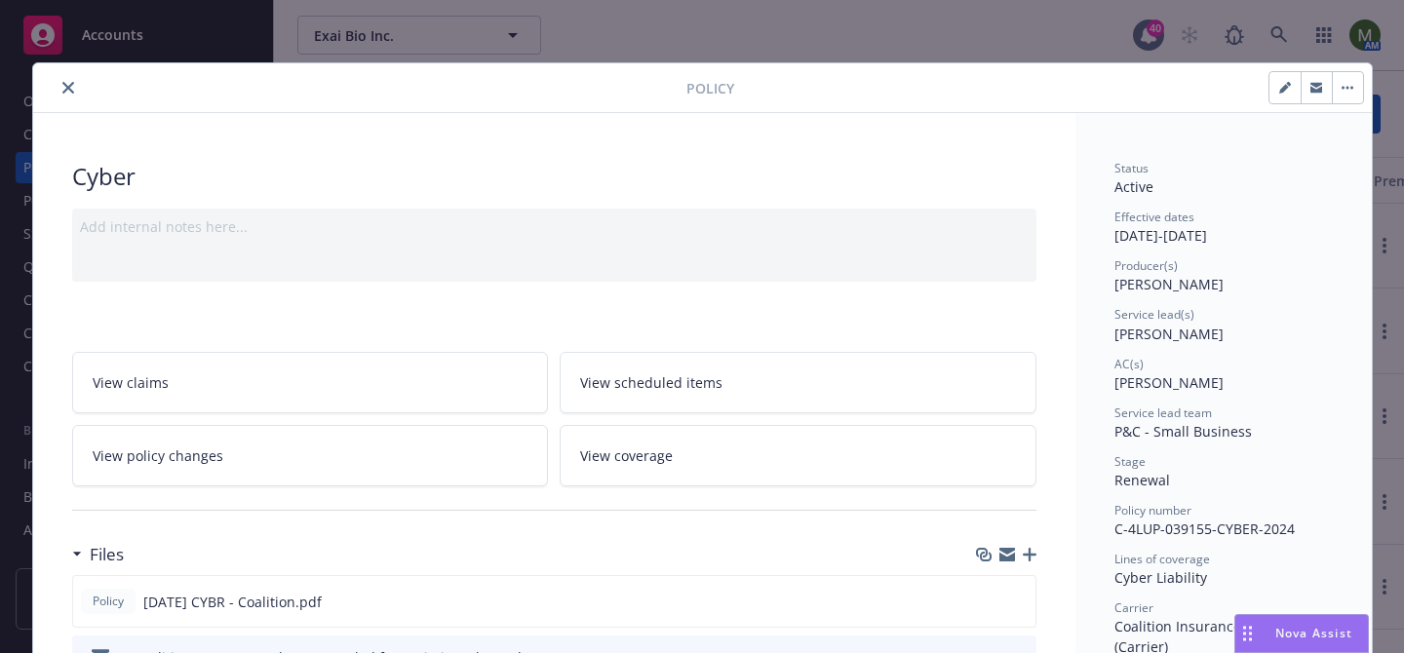
click at [67, 93] on icon "close" at bounding box center [68, 88] width 12 height 12
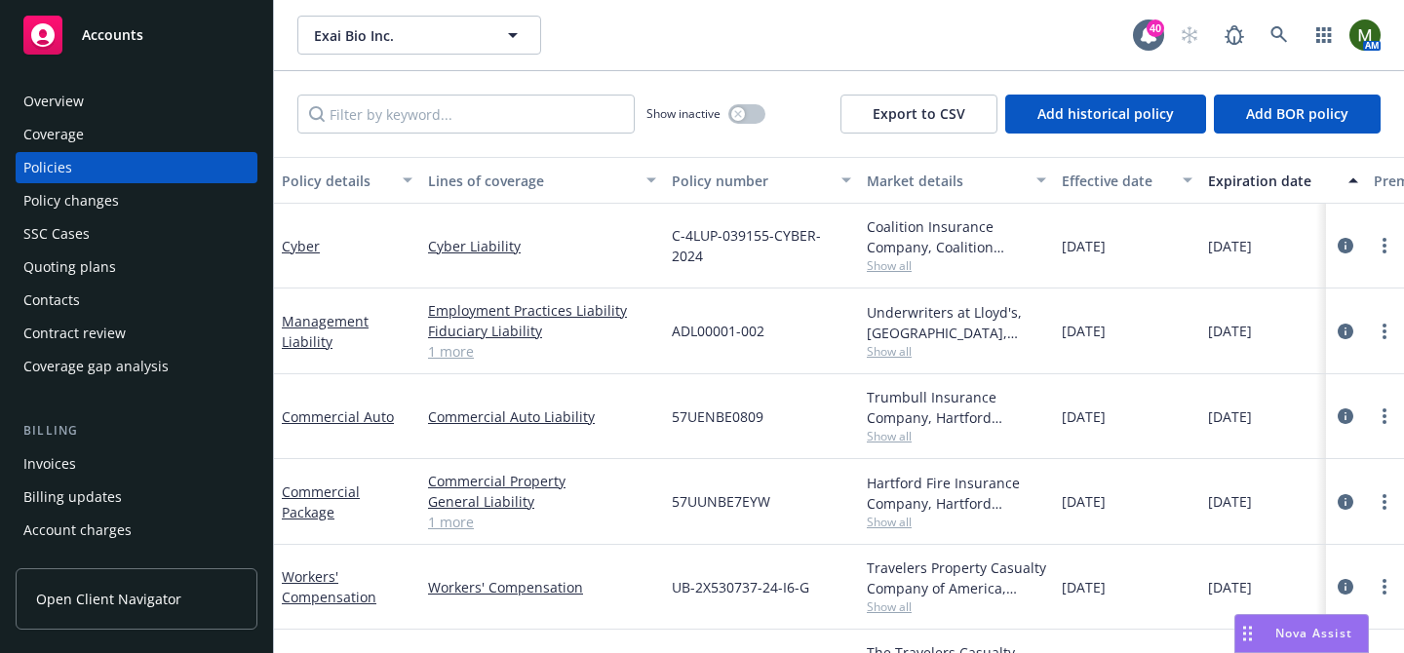
click at [61, 97] on div "Overview" at bounding box center [53, 101] width 60 height 31
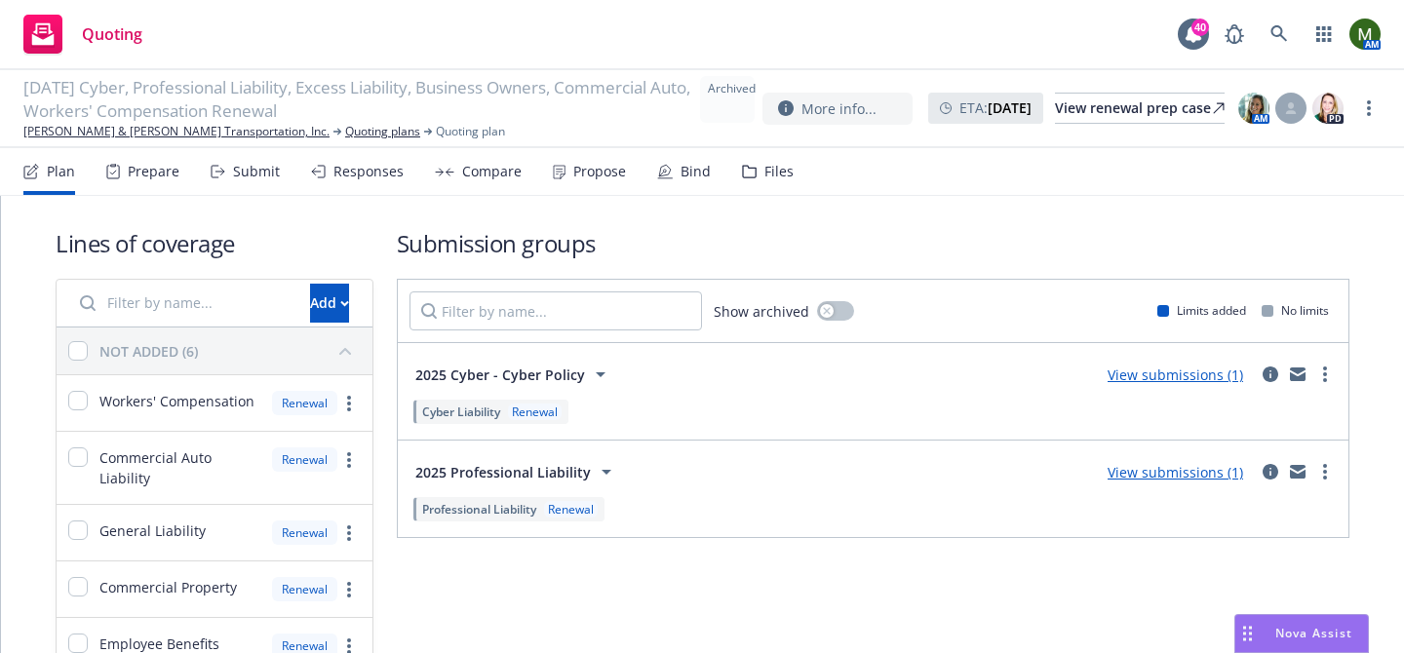
click at [95, 149] on div "Plan Prepare Submit Responses Compare Propose Bind Files" at bounding box center [408, 171] width 770 height 47
click at [98, 136] on link "[PERSON_NAME] & [PERSON_NAME] Transportation, Inc." at bounding box center [176, 132] width 306 height 18
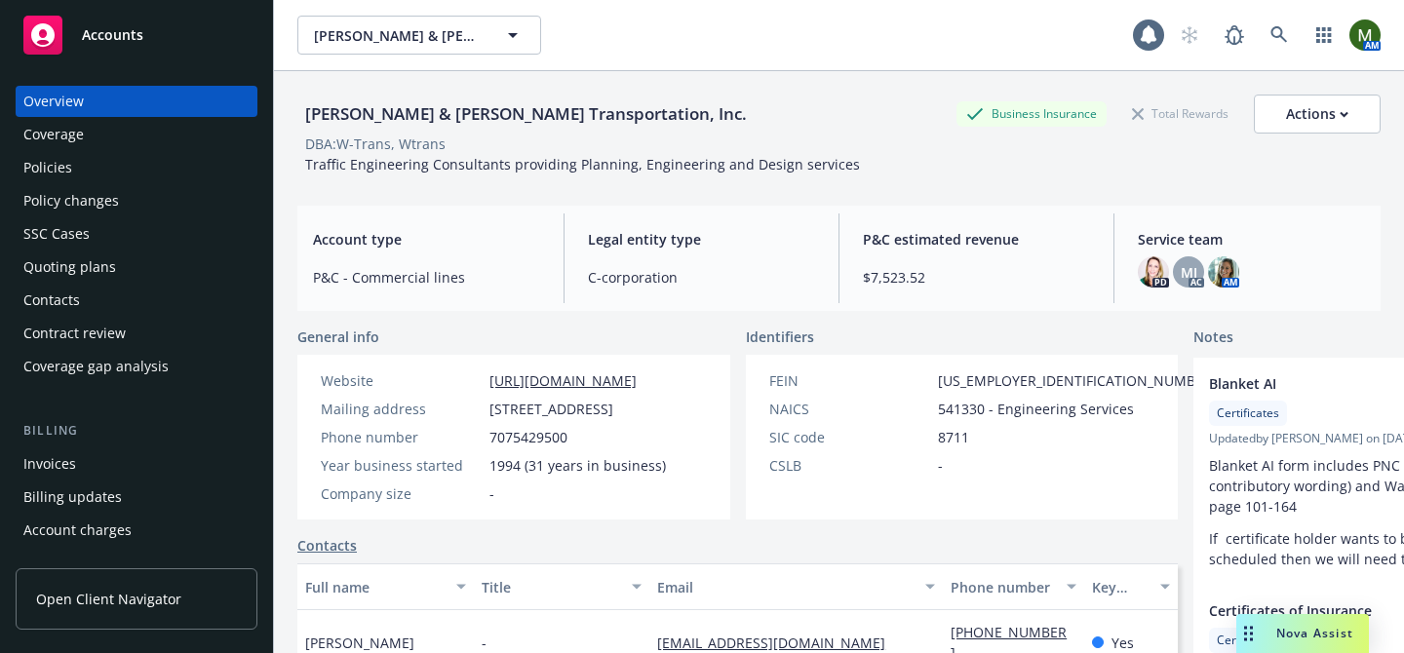
click at [97, 176] on div "Policies" at bounding box center [136, 167] width 226 height 31
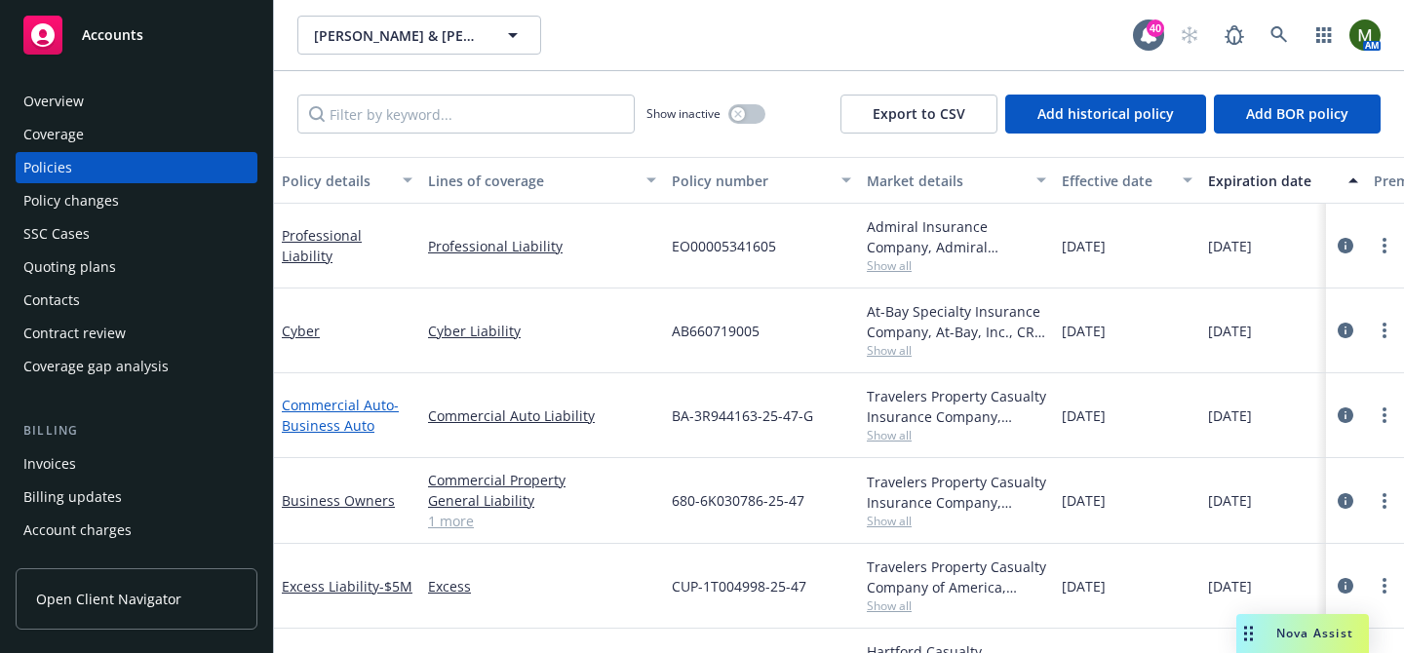
click at [364, 407] on link "Commercial Auto - Business Auto" at bounding box center [340, 415] width 117 height 39
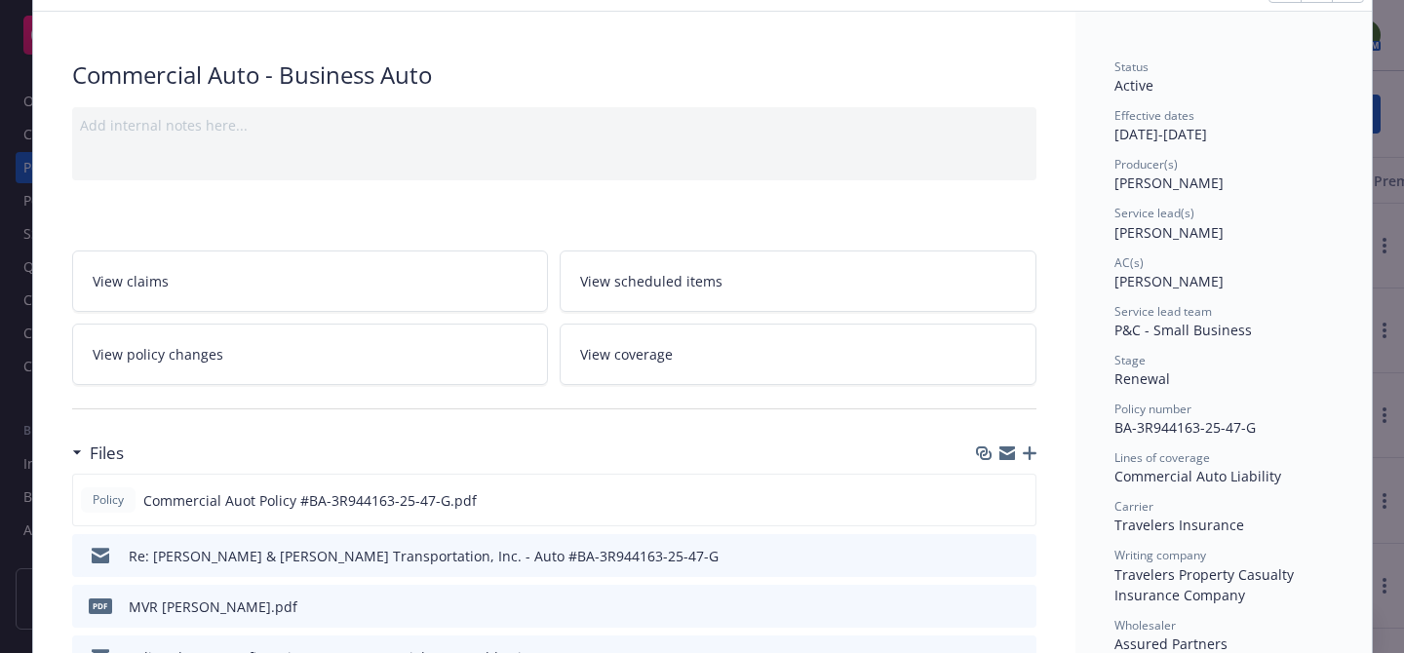
scroll to position [106, 0]
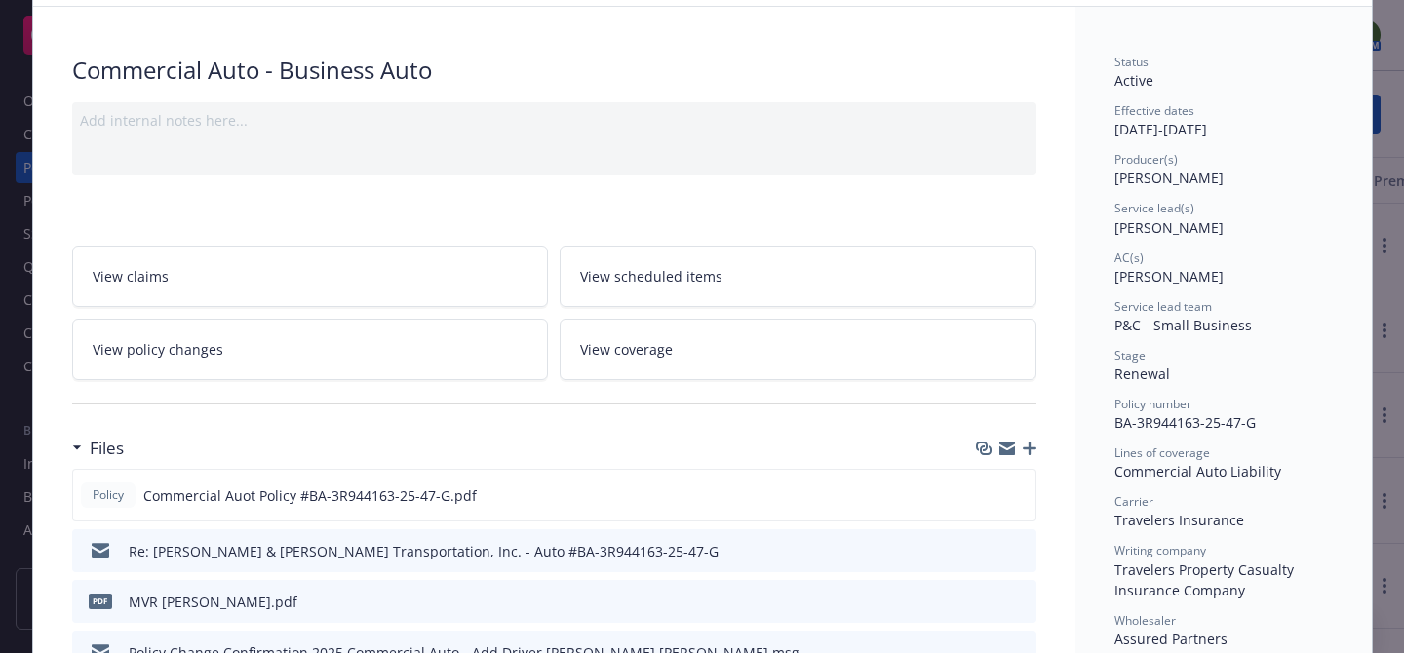
click at [1006, 443] on icon "button" at bounding box center [1007, 445] width 16 height 7
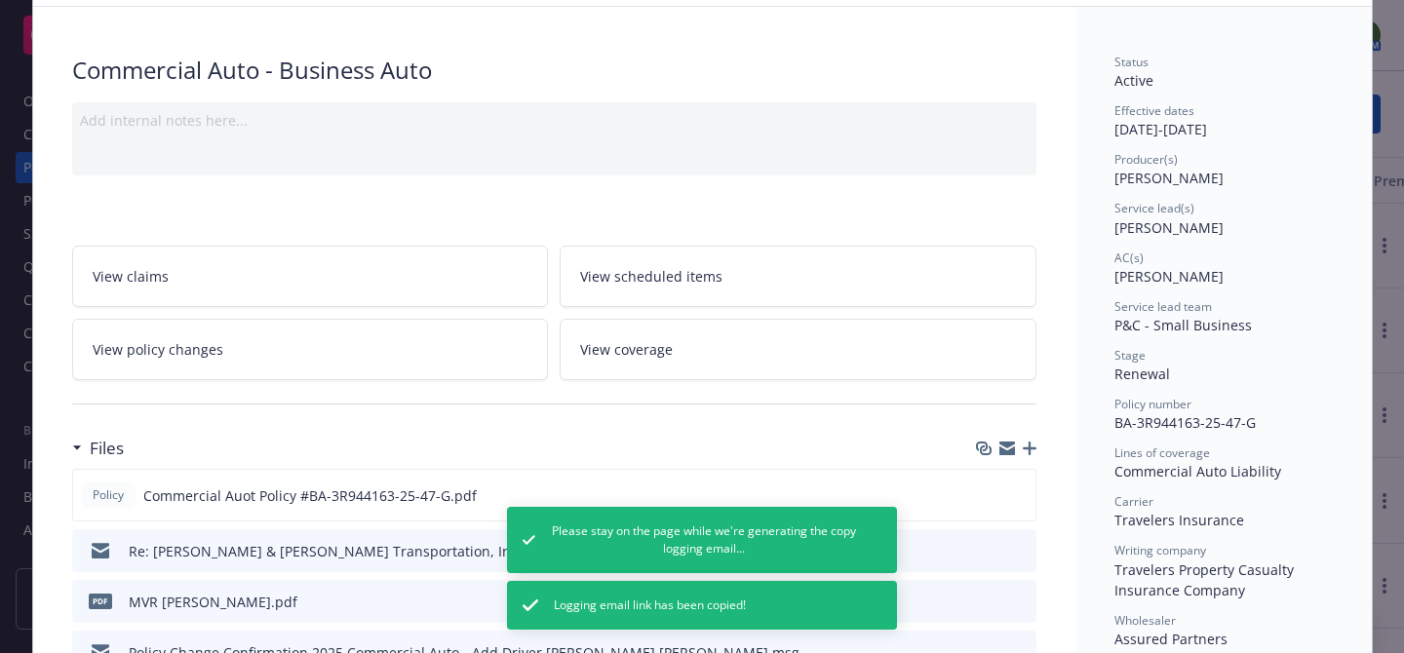
click at [1030, 445] on icon "button" at bounding box center [1030, 449] width 14 height 14
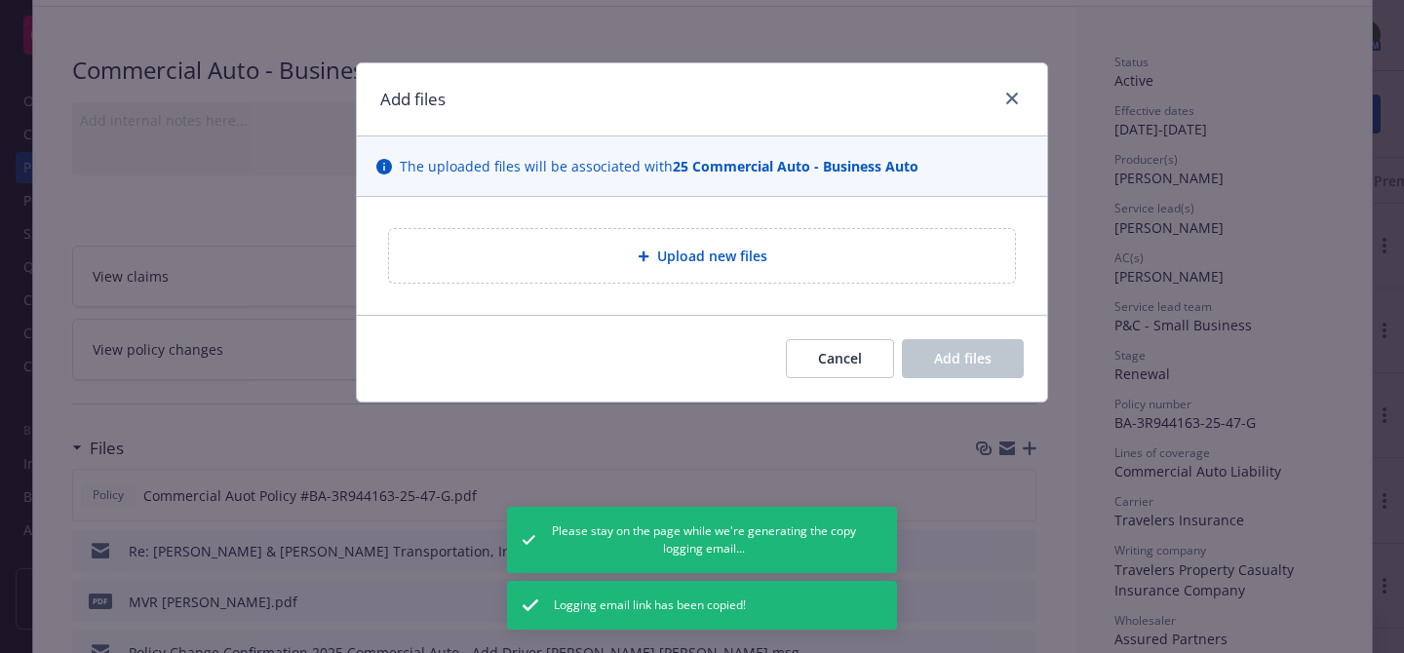
click at [702, 281] on div "Upload new files" at bounding box center [702, 256] width 626 height 54
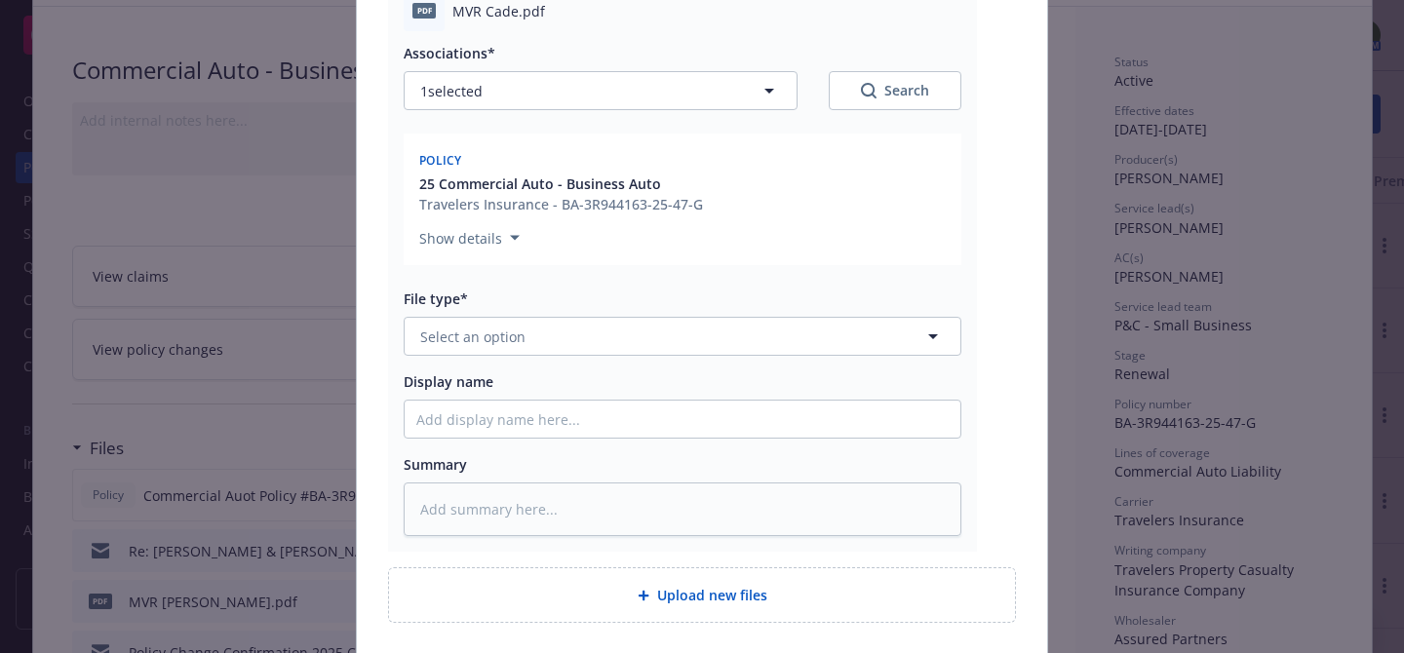
type textarea "x"
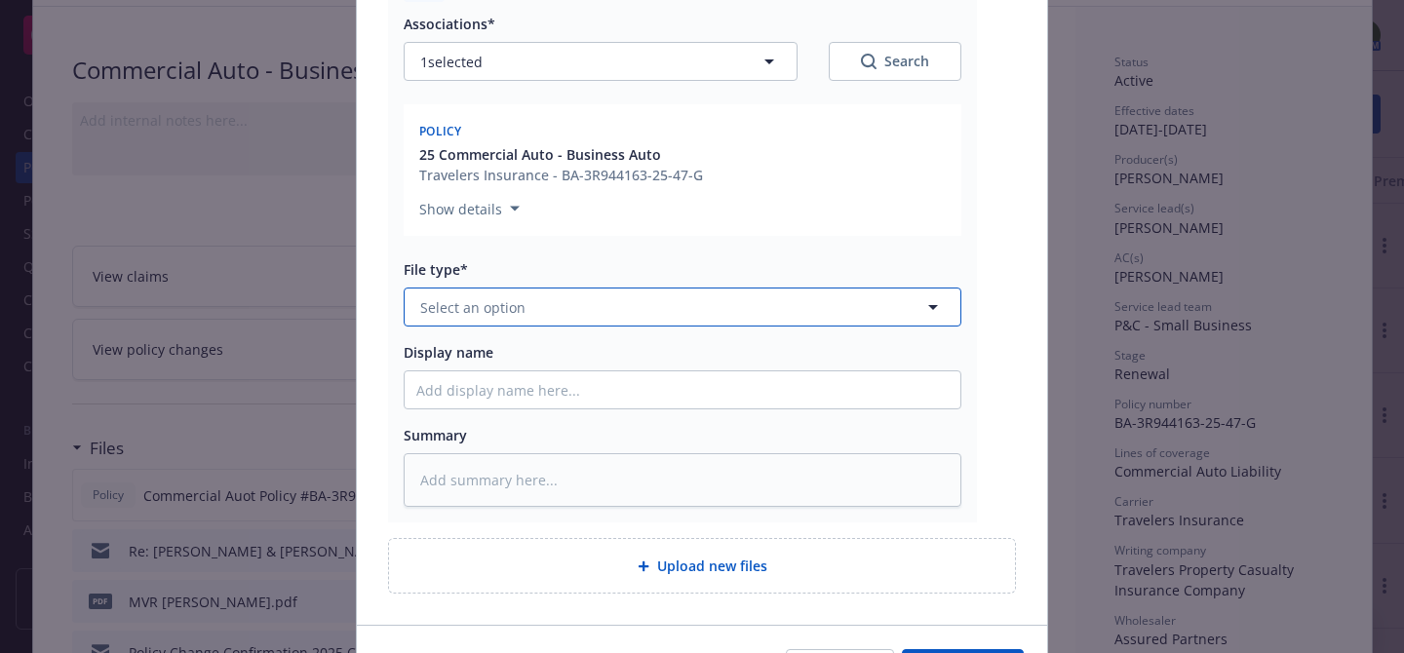
click at [816, 312] on button "Select an option" at bounding box center [683, 307] width 558 height 39
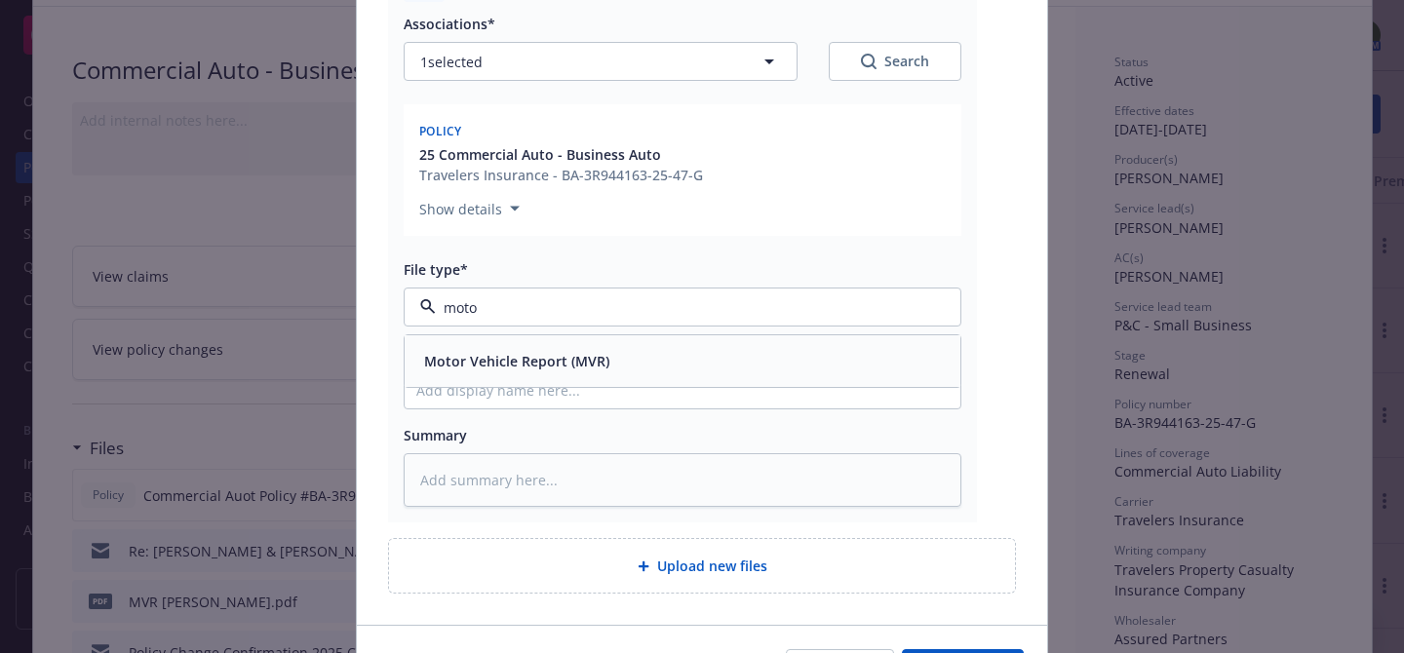
type input "motor"
click at [778, 345] on div "Motor Vehicle Report (MVR)" at bounding box center [683, 361] width 556 height 52
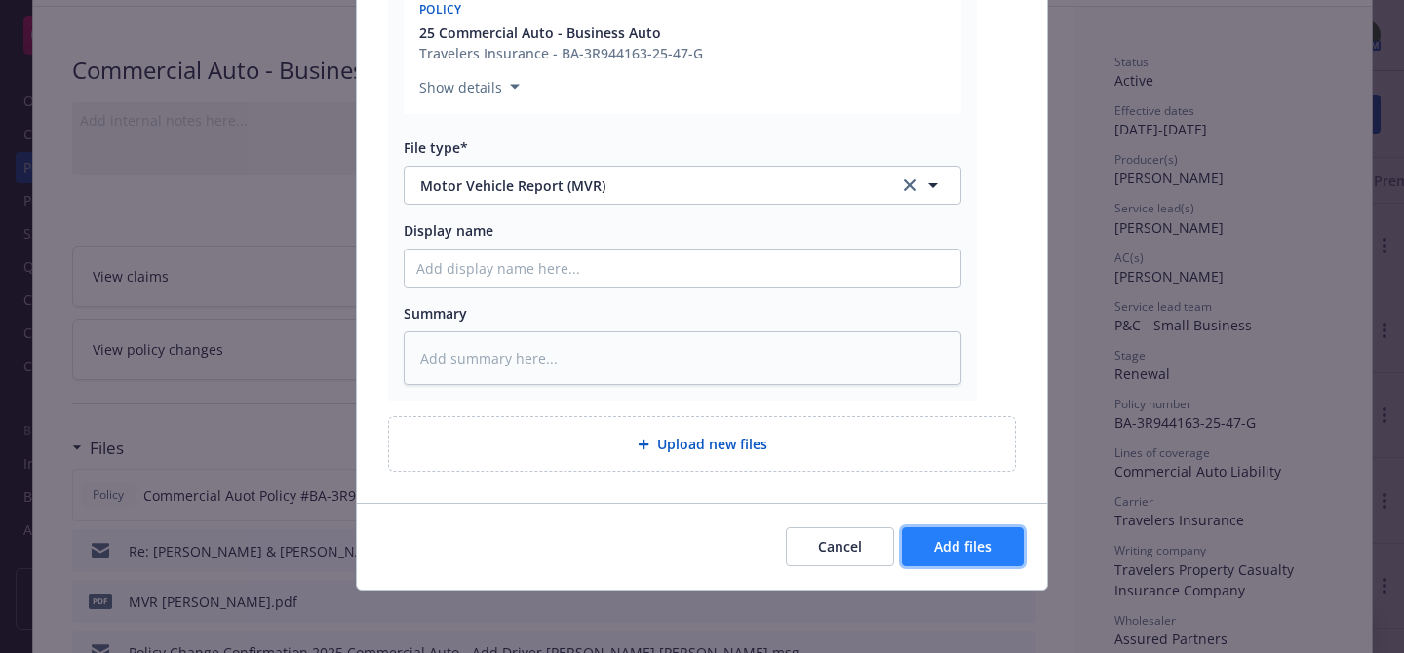
click at [997, 541] on button "Add files" at bounding box center [963, 546] width 122 height 39
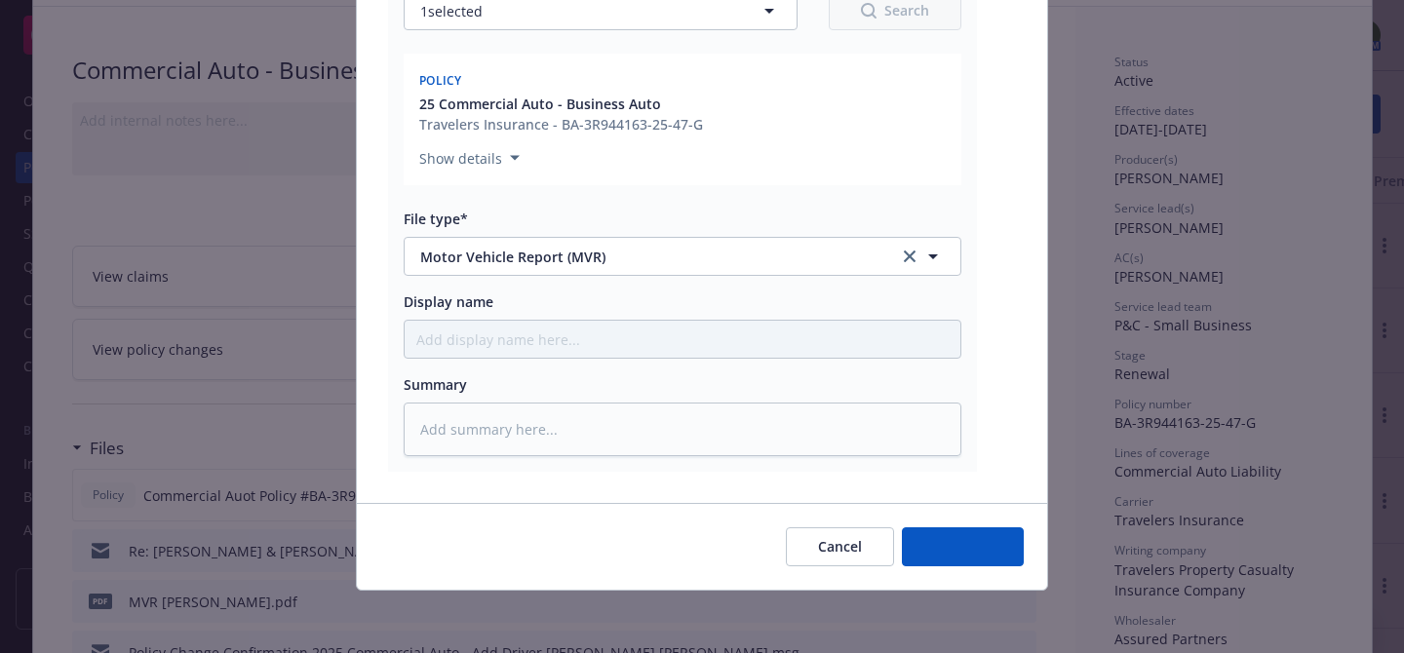
type textarea "x"
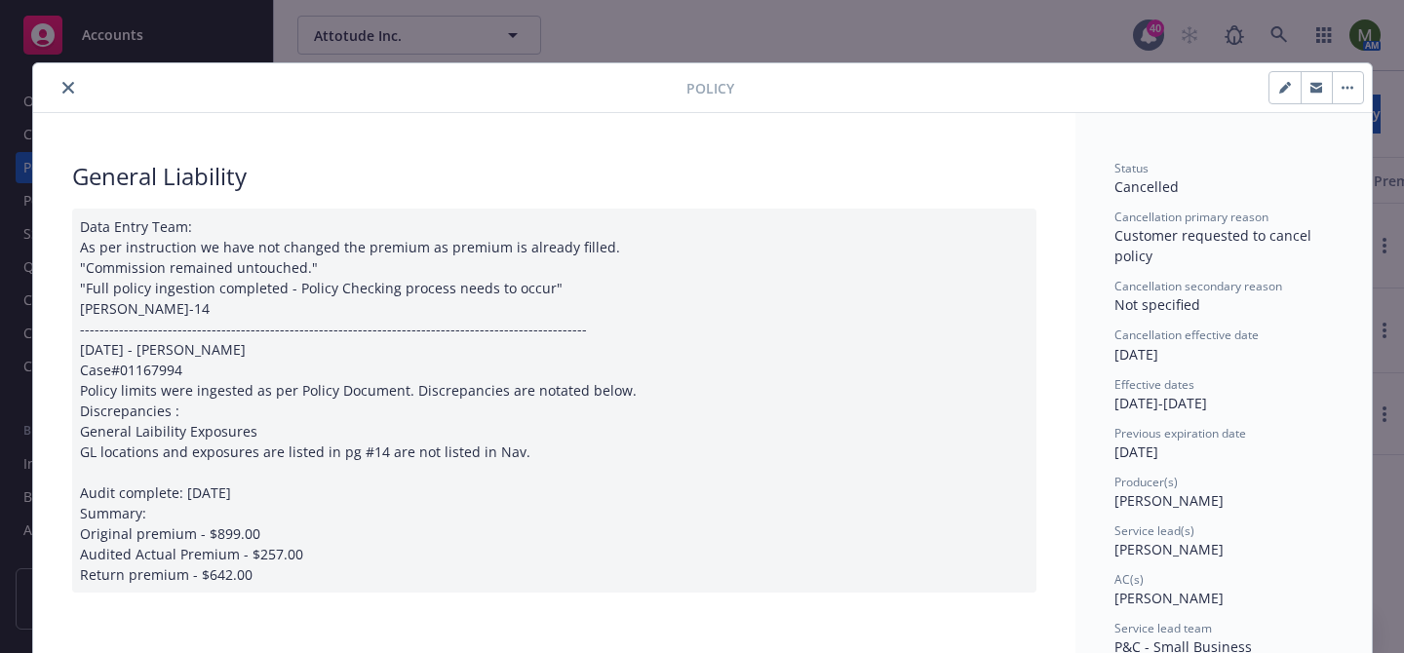
click at [80, 99] on div "Policy" at bounding box center [702, 88] width 1339 height 50
click at [74, 94] on button "close" at bounding box center [68, 87] width 23 height 23
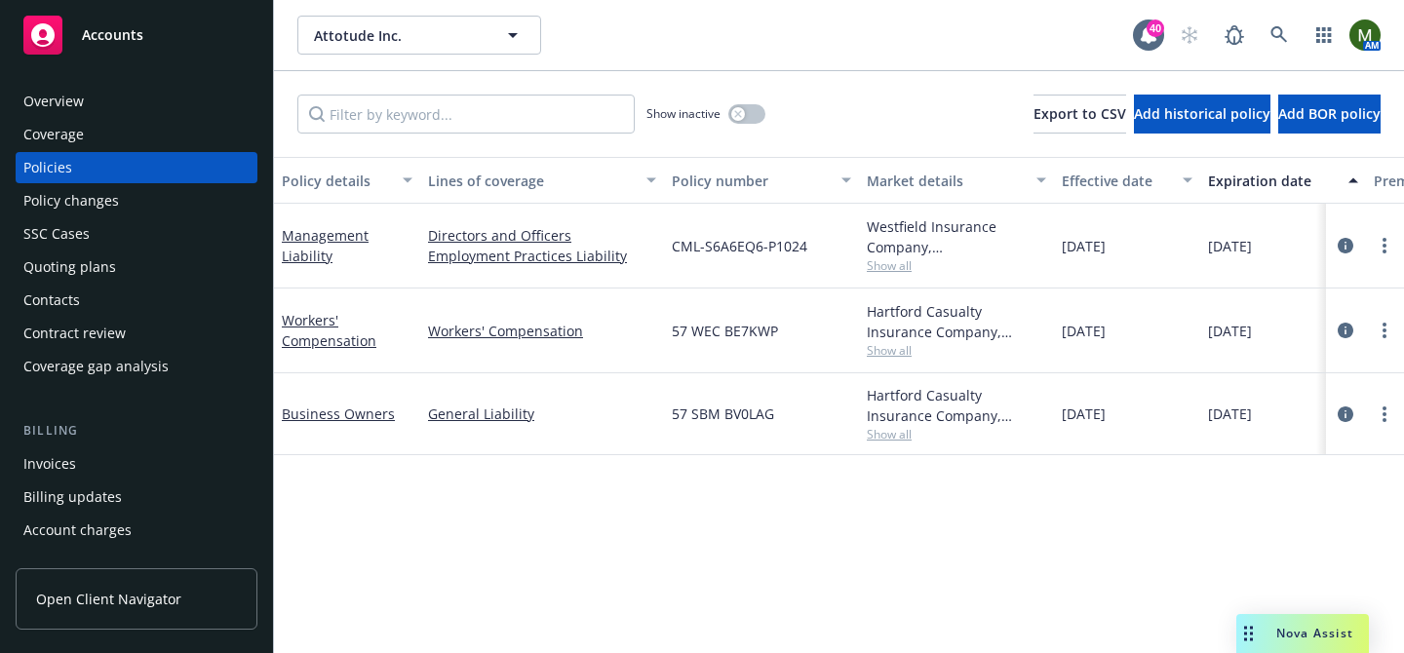
click at [350, 400] on div "Business Owners" at bounding box center [347, 414] width 146 height 82
click at [350, 402] on div "Business Owners" at bounding box center [347, 414] width 146 height 82
click at [350, 407] on link "Business Owners" at bounding box center [338, 414] width 113 height 19
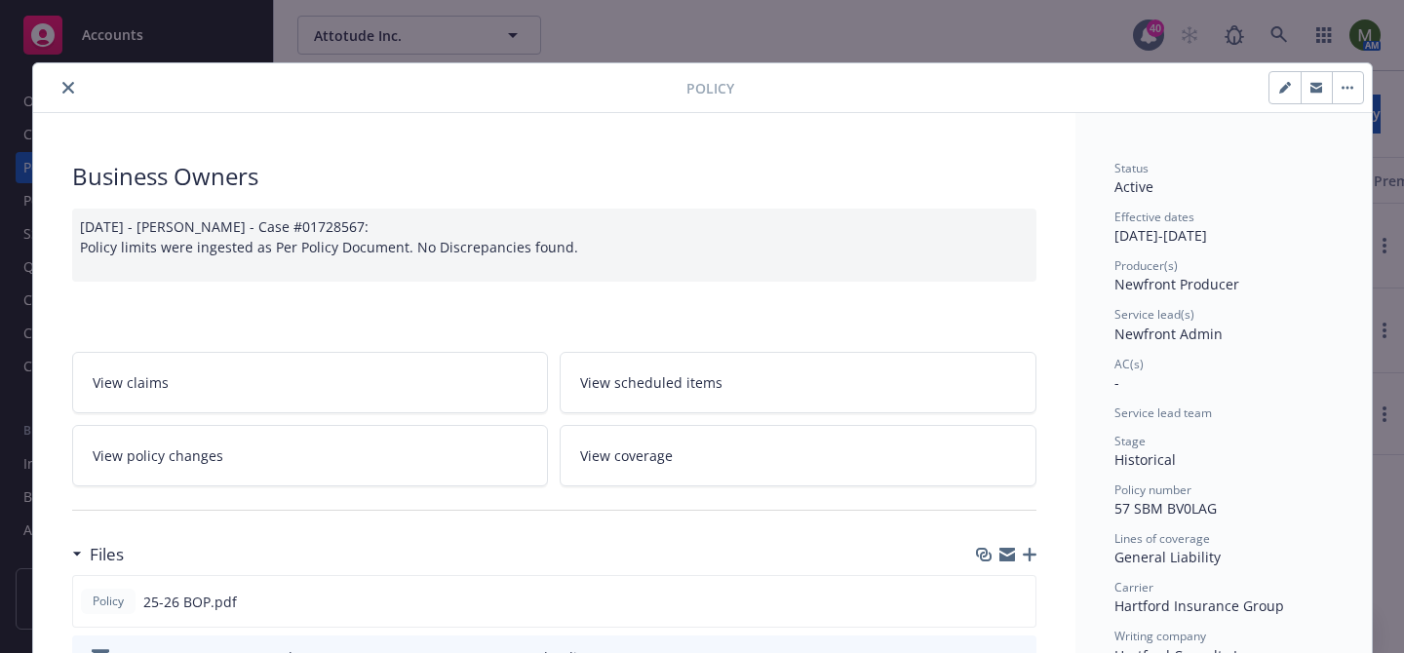
click at [1007, 556] on icon "button" at bounding box center [1007, 555] width 16 height 16
